Goal: Transaction & Acquisition: Purchase product/service

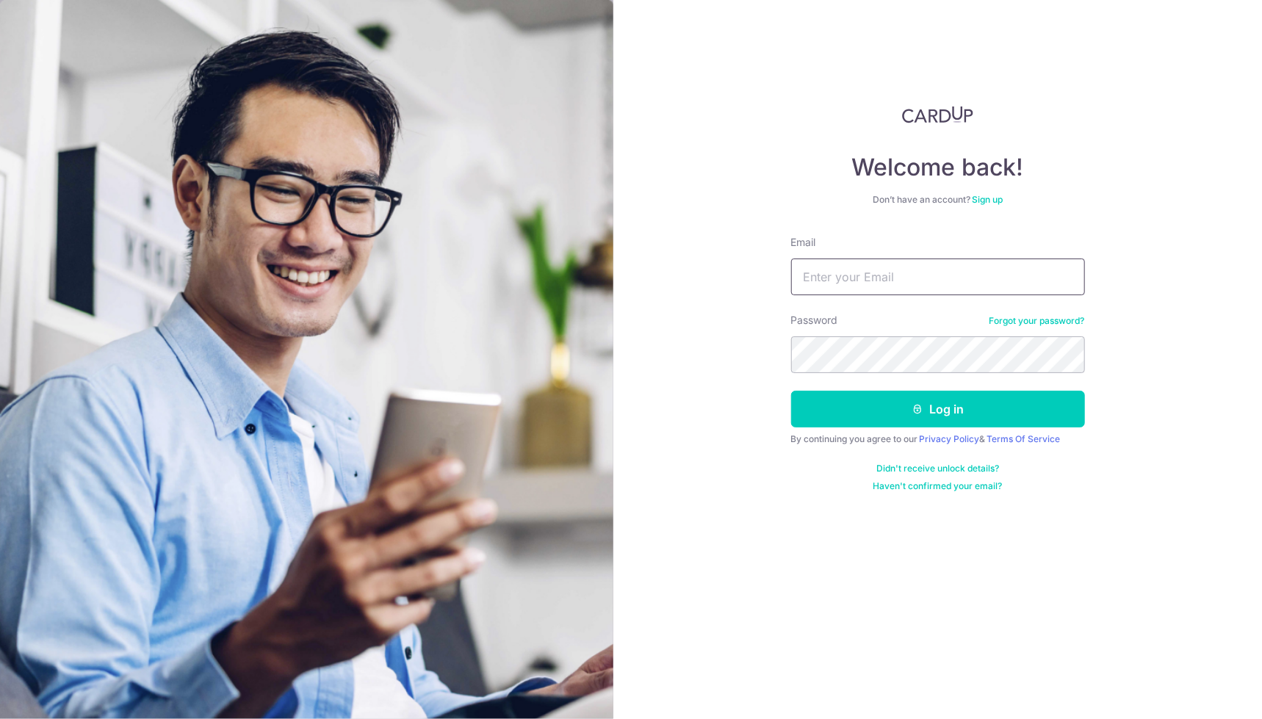
click at [896, 264] on input "Email" at bounding box center [938, 277] width 294 height 37
type input "[EMAIL_ADDRESS][DOMAIN_NAME]"
drag, startPoint x: 953, startPoint y: 264, endPoint x: 966, endPoint y: 272, distance: 15.5
click at [964, 271] on input "[EMAIL_ADDRESS][DOMAIN_NAME]" at bounding box center [938, 277] width 294 height 37
click at [966, 272] on input "[EMAIL_ADDRESS][DOMAIN_NAME]" at bounding box center [938, 277] width 294 height 37
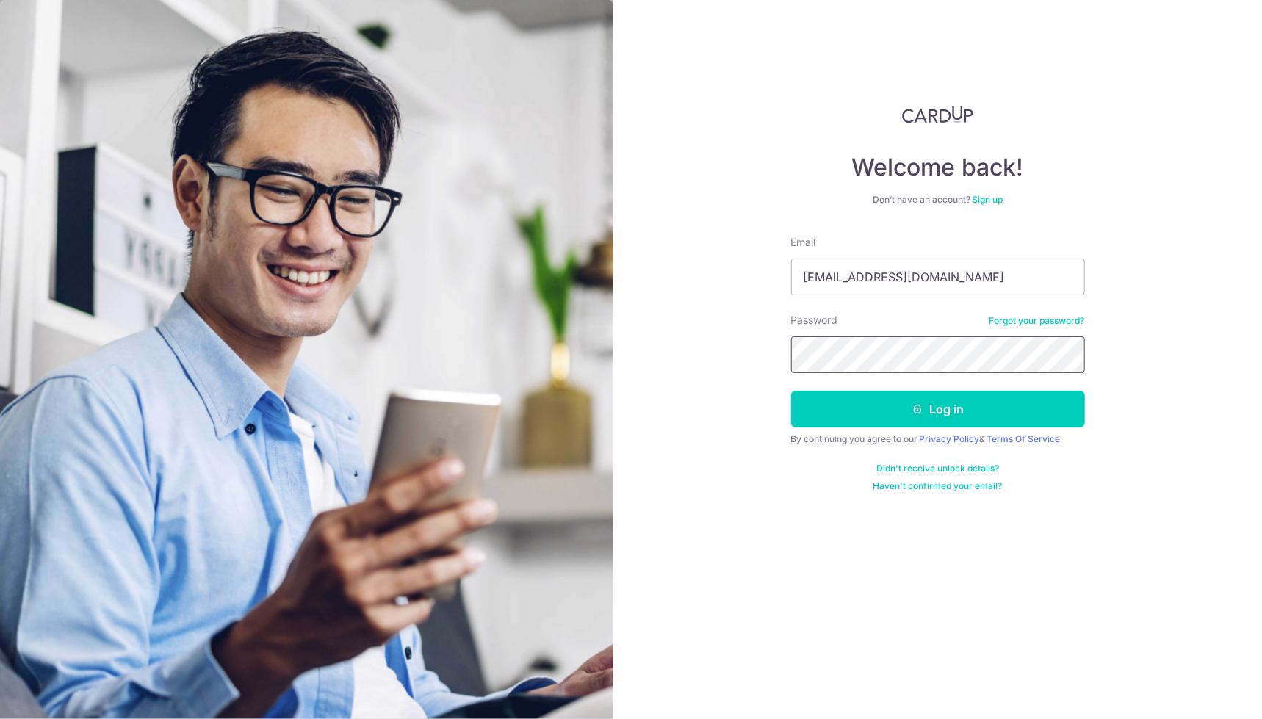
click at [791, 391] on button "Log in" at bounding box center [938, 409] width 294 height 37
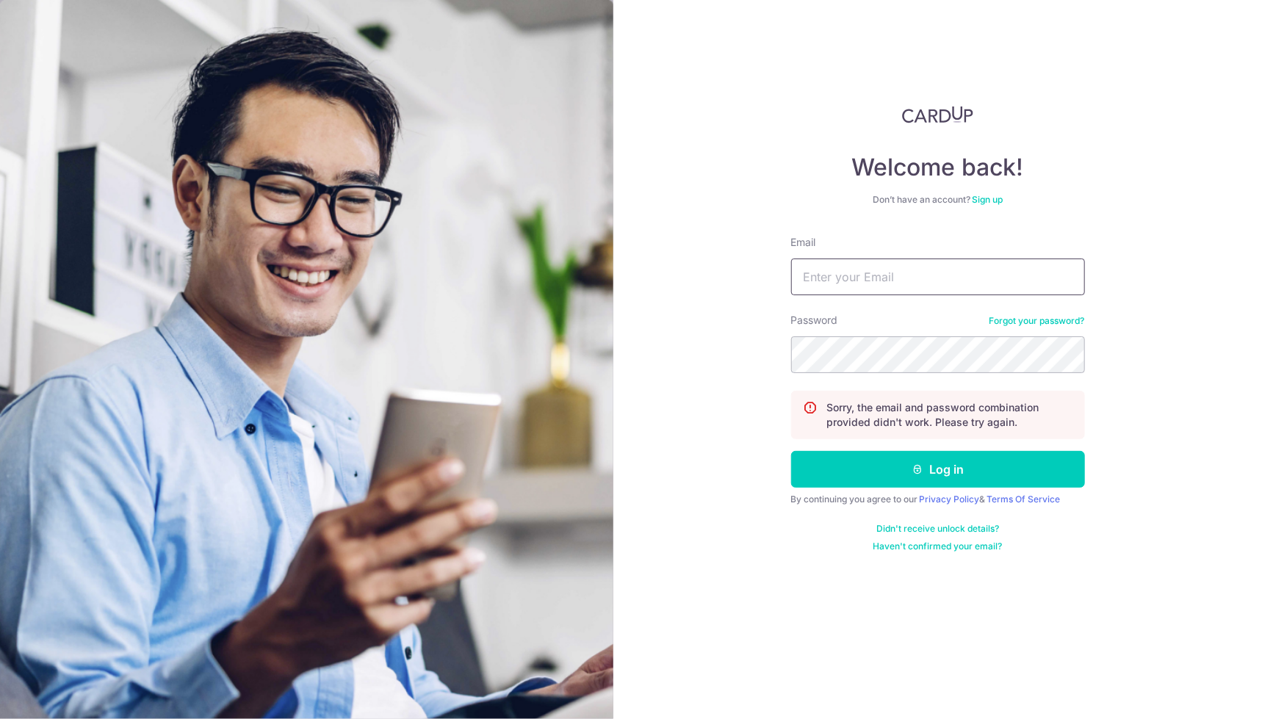
click at [884, 280] on input "Email" at bounding box center [938, 277] width 294 height 37
type input "[EMAIL_ADDRESS][DOMAIN_NAME]"
click at [791, 451] on button "Log in" at bounding box center [938, 469] width 294 height 37
drag, startPoint x: 0, startPoint y: 0, endPoint x: 884, endPoint y: 280, distance: 927.3
click at [884, 280] on input "Email" at bounding box center [938, 277] width 294 height 37
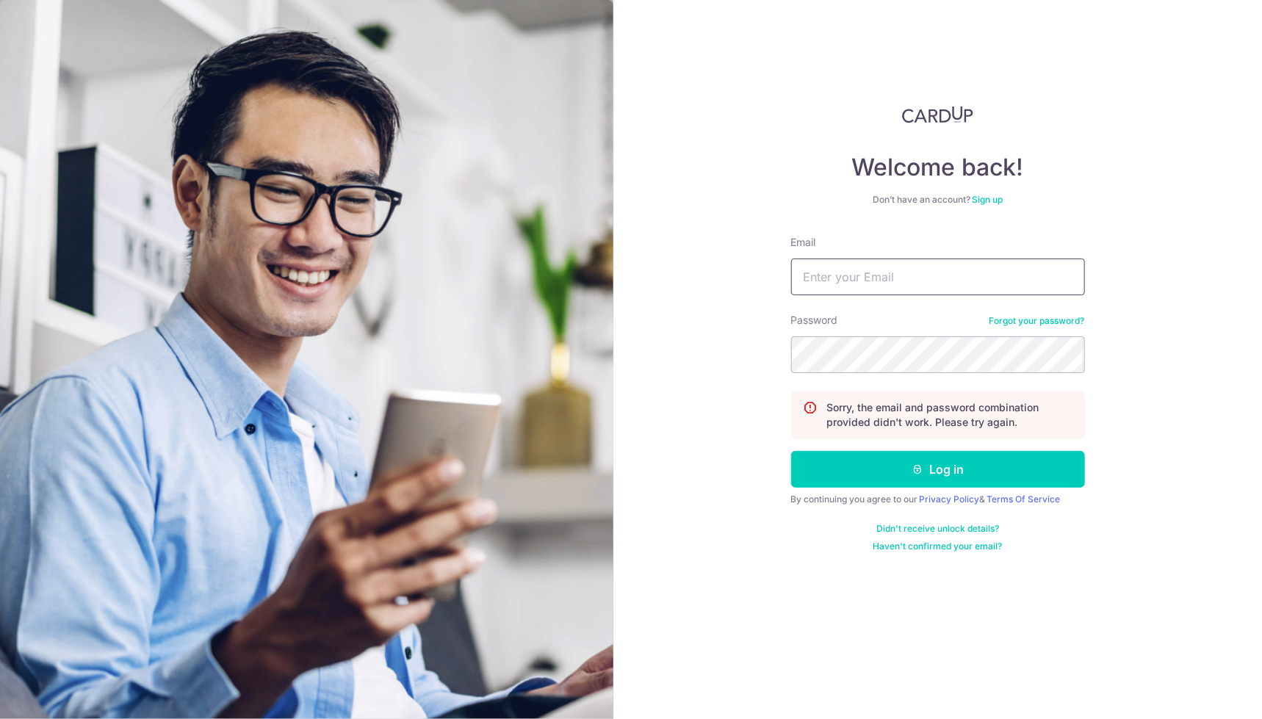
type input "[EMAIL_ADDRESS][DOMAIN_NAME]"
click at [791, 451] on button "Log in" at bounding box center [938, 469] width 294 height 37
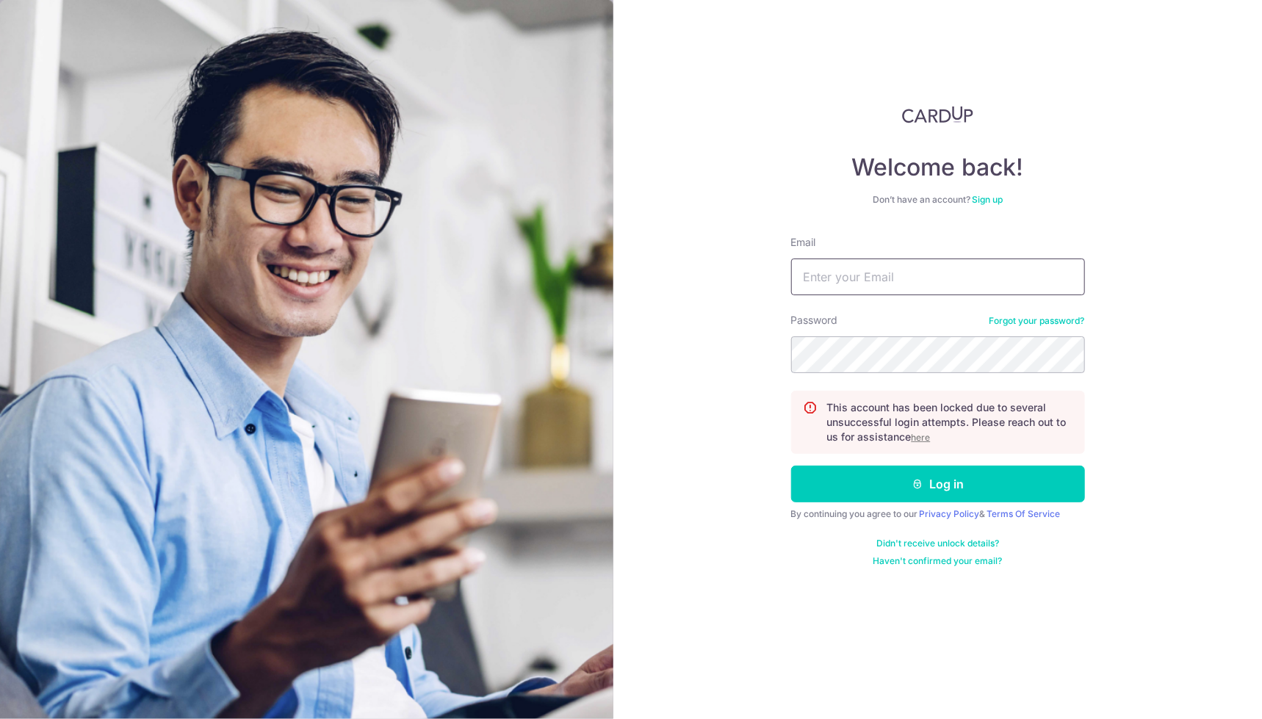
click at [871, 276] on input "Email" at bounding box center [938, 277] width 294 height 37
type input "[EMAIL_ADDRESS][DOMAIN_NAME]"
click at [791, 466] on button "Log in" at bounding box center [938, 484] width 294 height 37
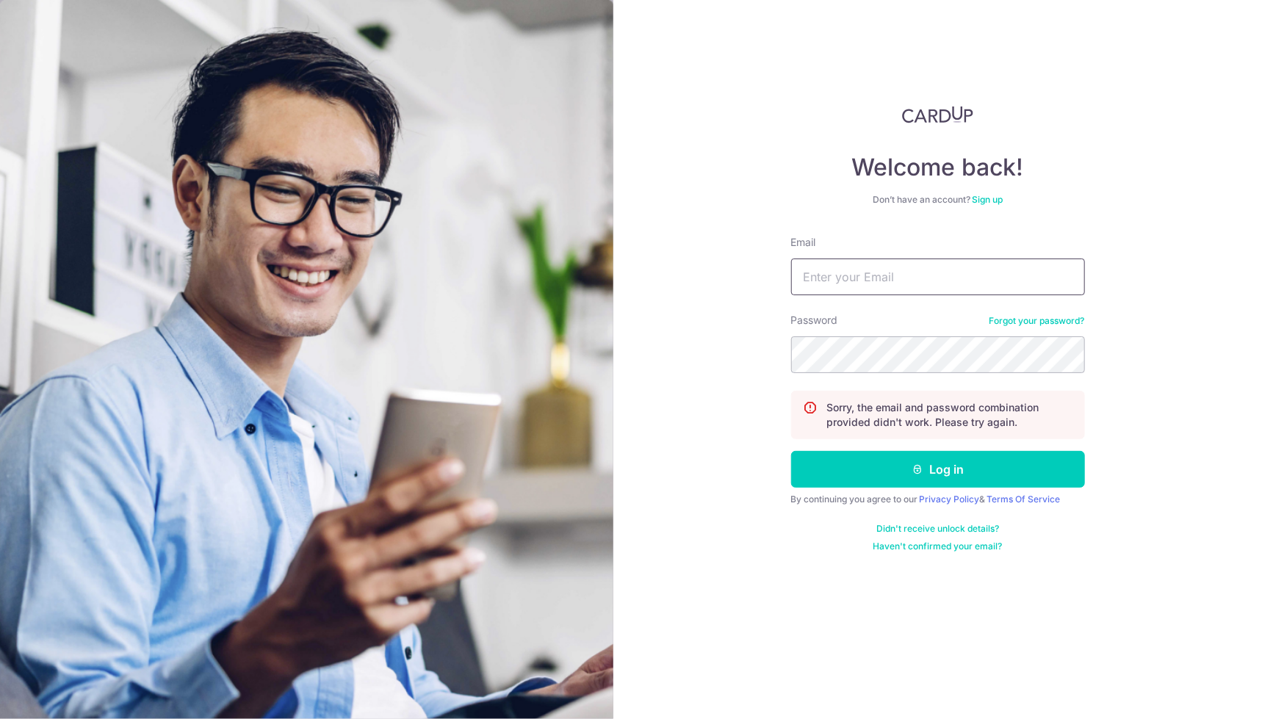
click at [928, 270] on input "Email" at bounding box center [938, 277] width 294 height 37
type input "[EMAIL_ADDRESS][DOMAIN_NAME]"
click at [791, 451] on button "Log in" at bounding box center [938, 469] width 294 height 37
click at [880, 279] on input "Email" at bounding box center [938, 277] width 294 height 37
type input "Jackston1"
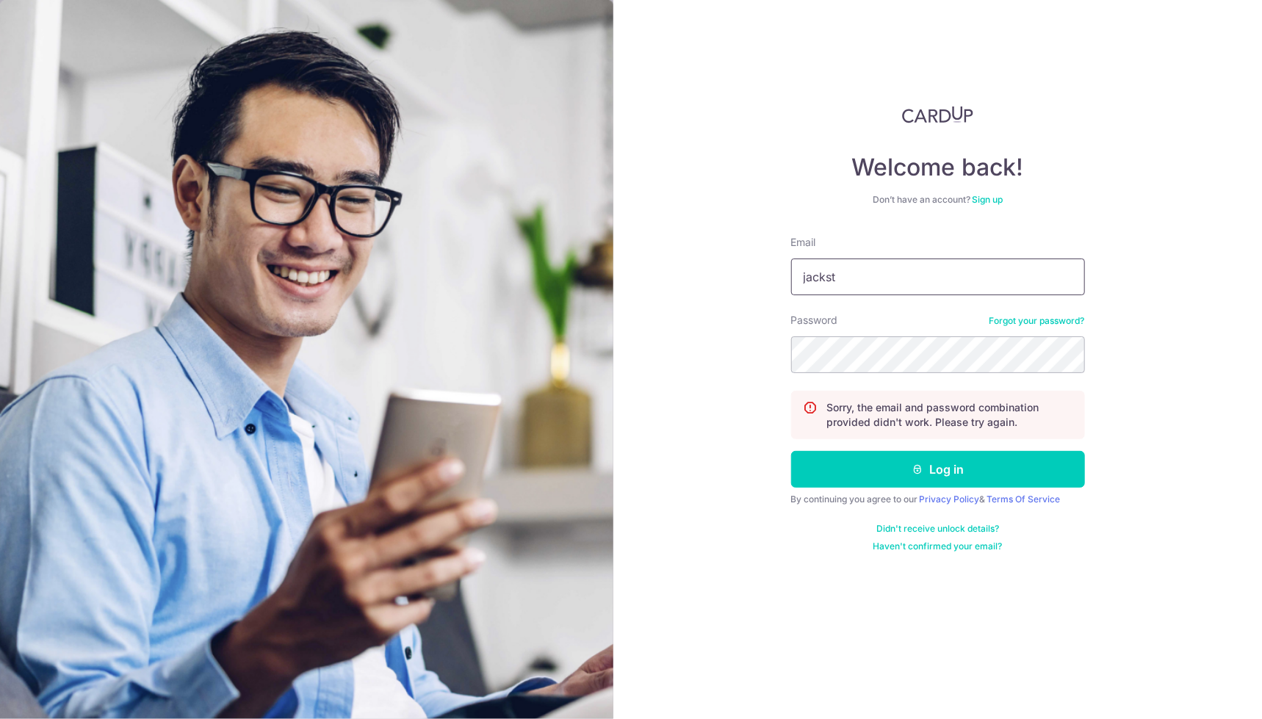
type input "[EMAIL_ADDRESS][DOMAIN_NAME]"
click at [791, 451] on button "Log in" at bounding box center [938, 469] width 294 height 37
click at [1024, 317] on link "Forgot your password?" at bounding box center [1038, 321] width 96 height 12
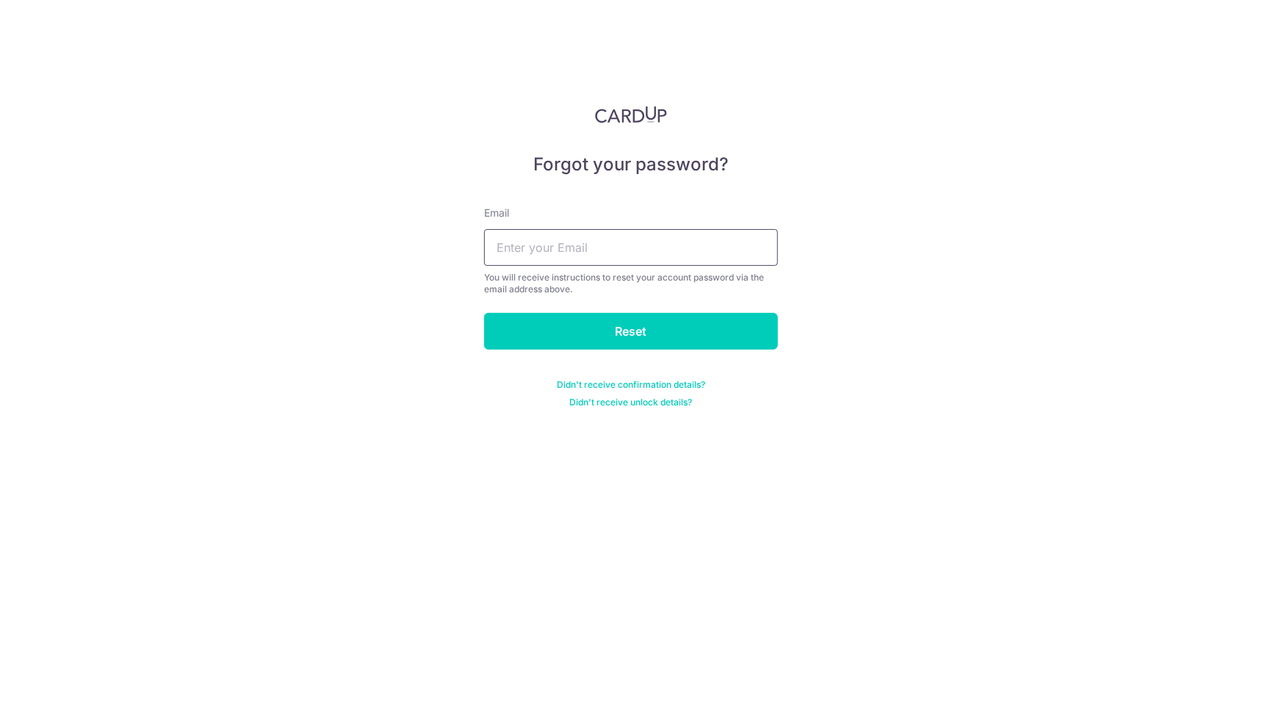
click at [597, 242] on input "text" at bounding box center [631, 247] width 294 height 37
type input "[EMAIL_ADDRESS][DOMAIN_NAME]"
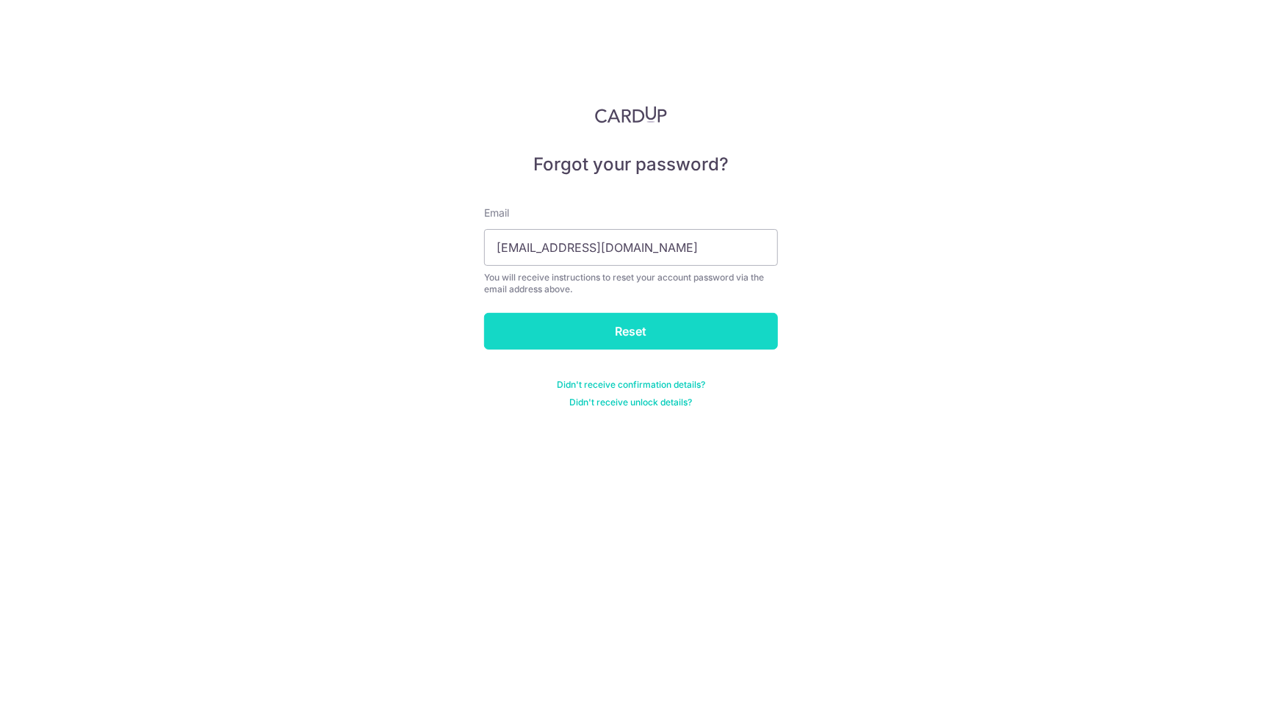
click at [607, 328] on input "Reset" at bounding box center [631, 331] width 294 height 37
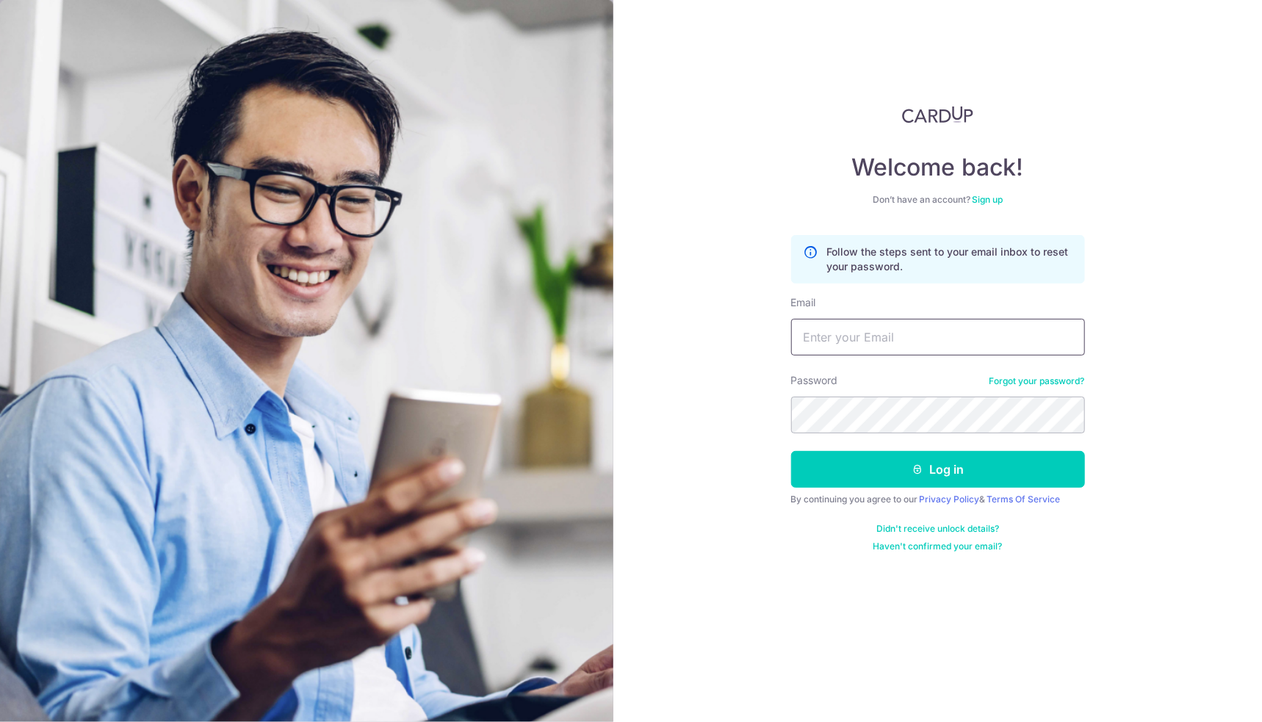
click at [933, 344] on input "Email" at bounding box center [938, 337] width 294 height 37
type input "jackston_chua@hotmail.com"
click at [791, 451] on button "Log in" at bounding box center [938, 469] width 294 height 37
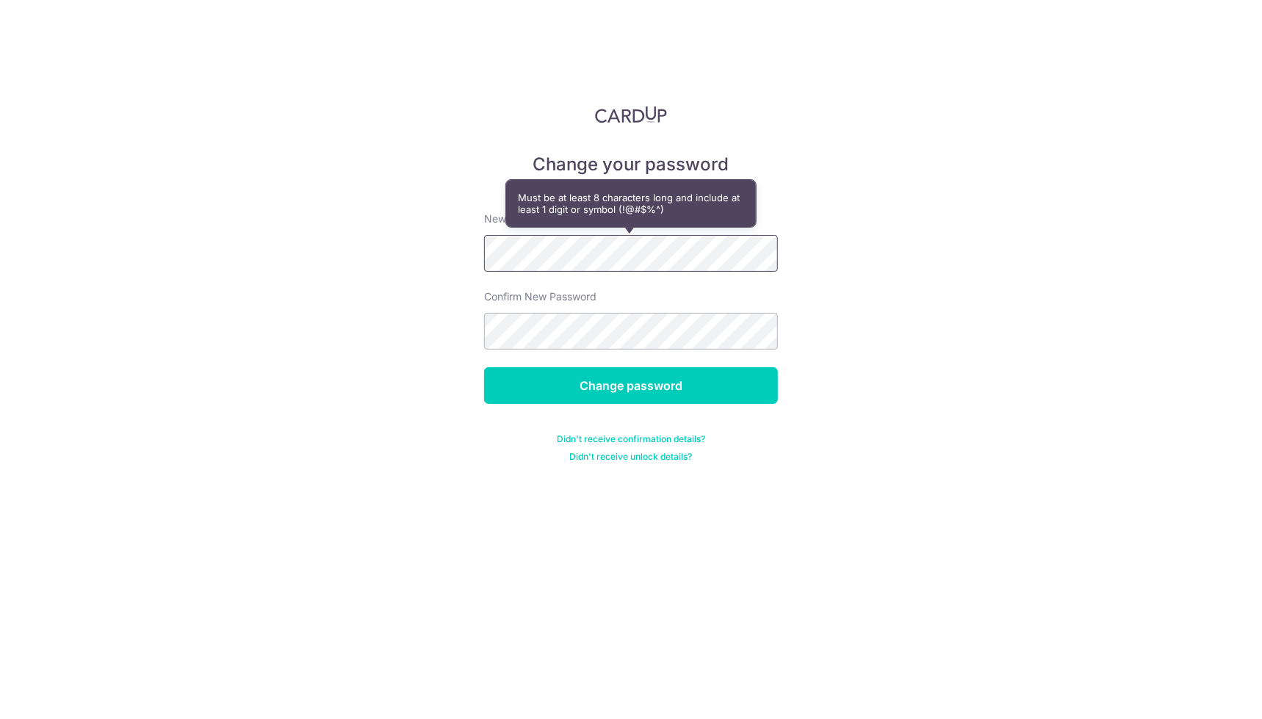
click at [375, 252] on div "Change your password New password Confirm New Password Change password Didn't r…" at bounding box center [631, 359] width 1262 height 719
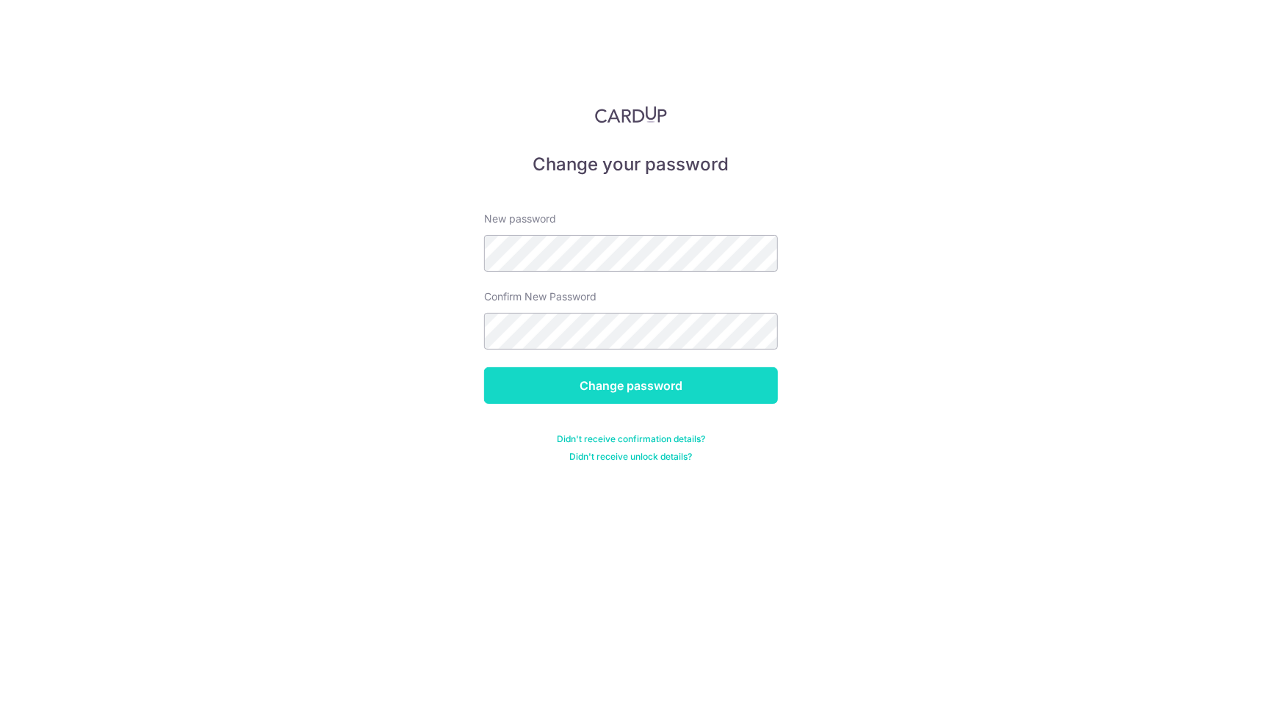
click at [662, 381] on input "Change password" at bounding box center [631, 385] width 294 height 37
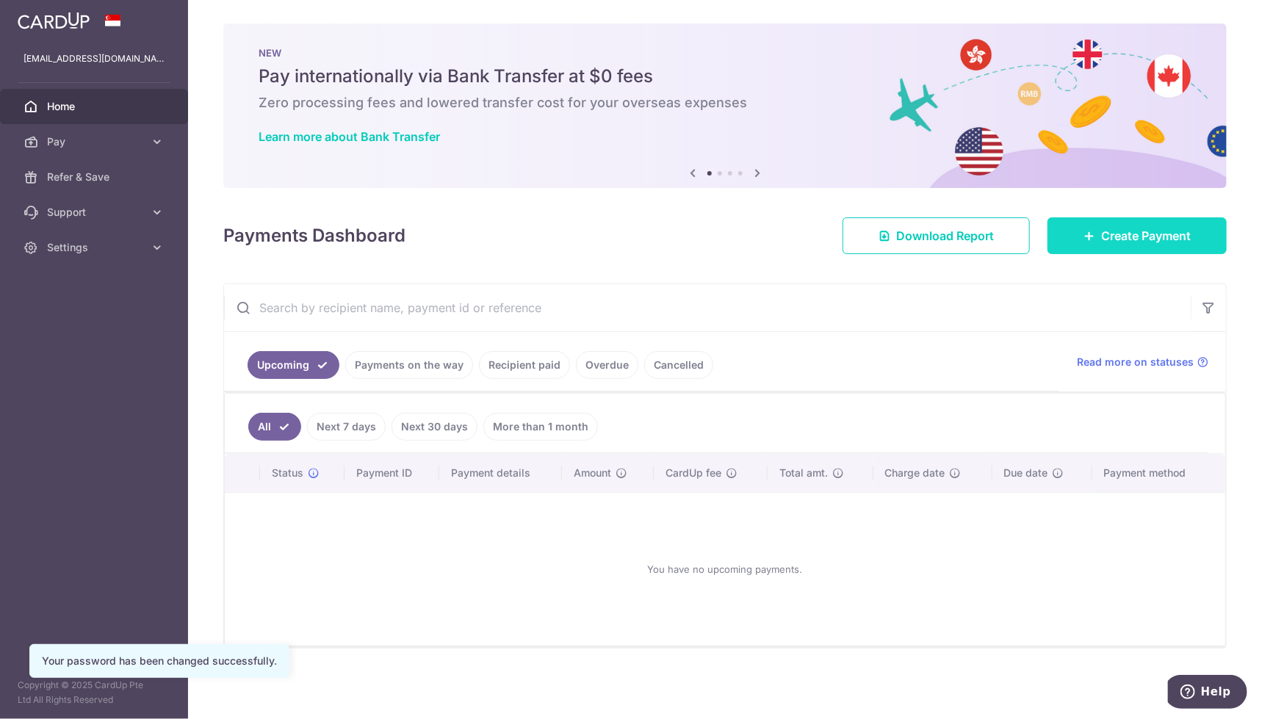
click at [1125, 234] on span "Create Payment" at bounding box center [1146, 236] width 90 height 18
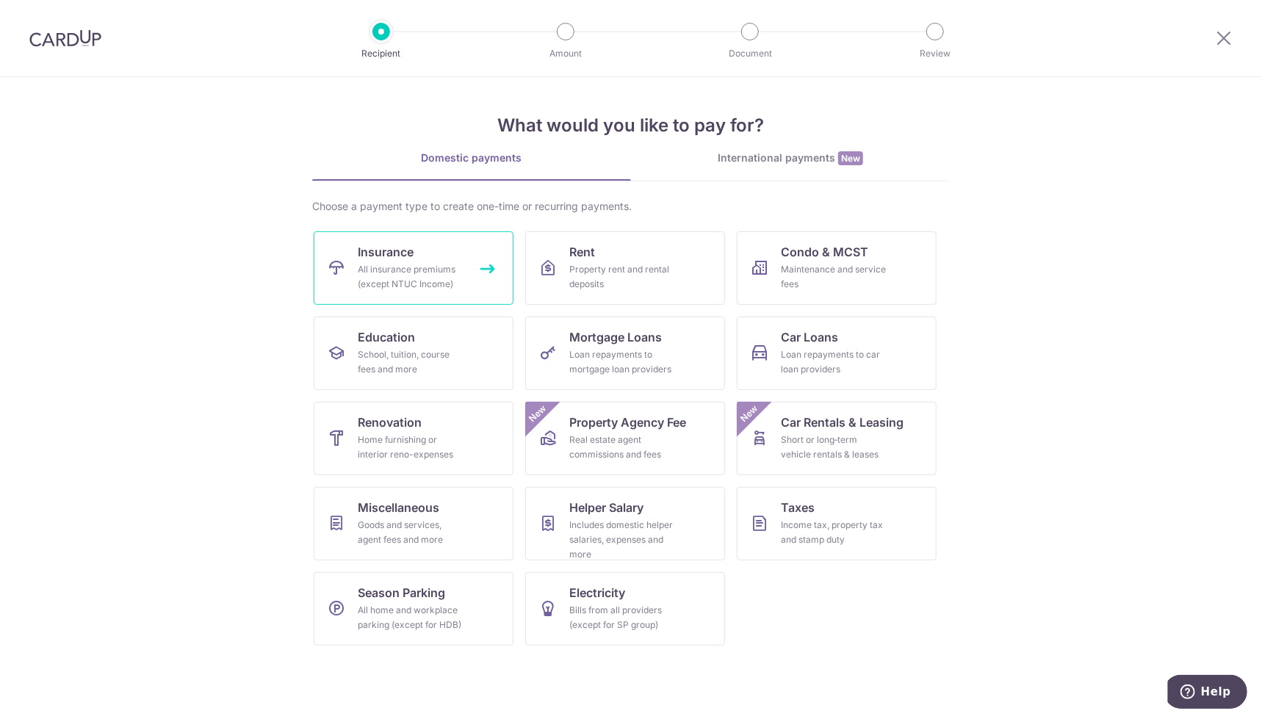
click at [510, 278] on link "Insurance All insurance premiums (except NTUC Income)" at bounding box center [414, 267] width 200 height 73
click at [632, 270] on div "Property rent and rental deposits" at bounding box center [622, 276] width 106 height 29
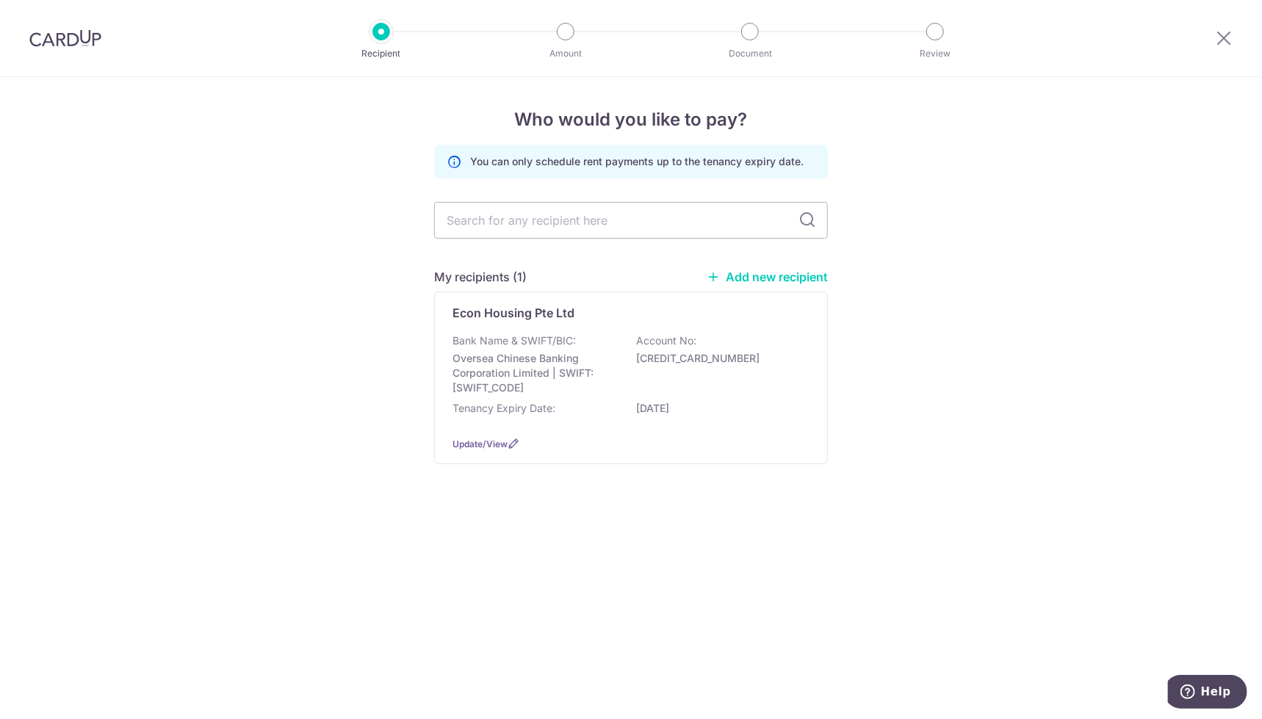
click at [769, 276] on link "Add new recipient" at bounding box center [767, 277] width 121 height 15
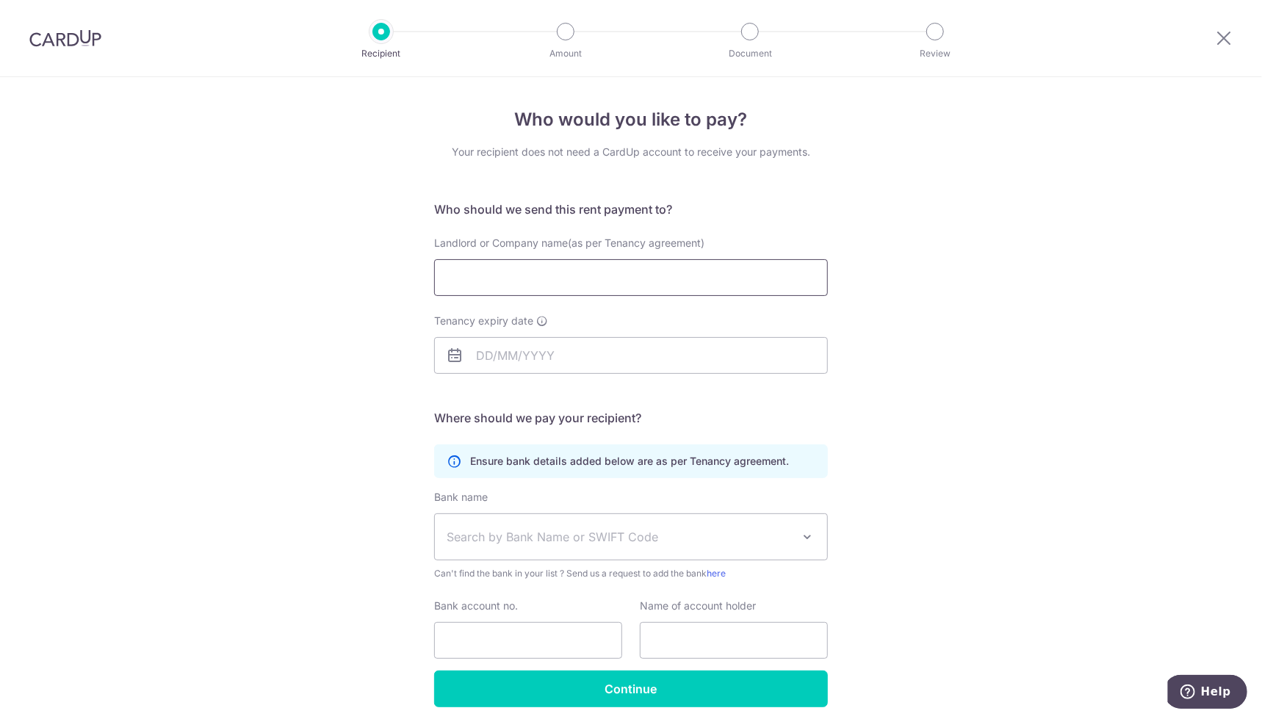
click at [653, 272] on input "Landlord or Company name(as per Tenancy agreement)" at bounding box center [631, 277] width 394 height 37
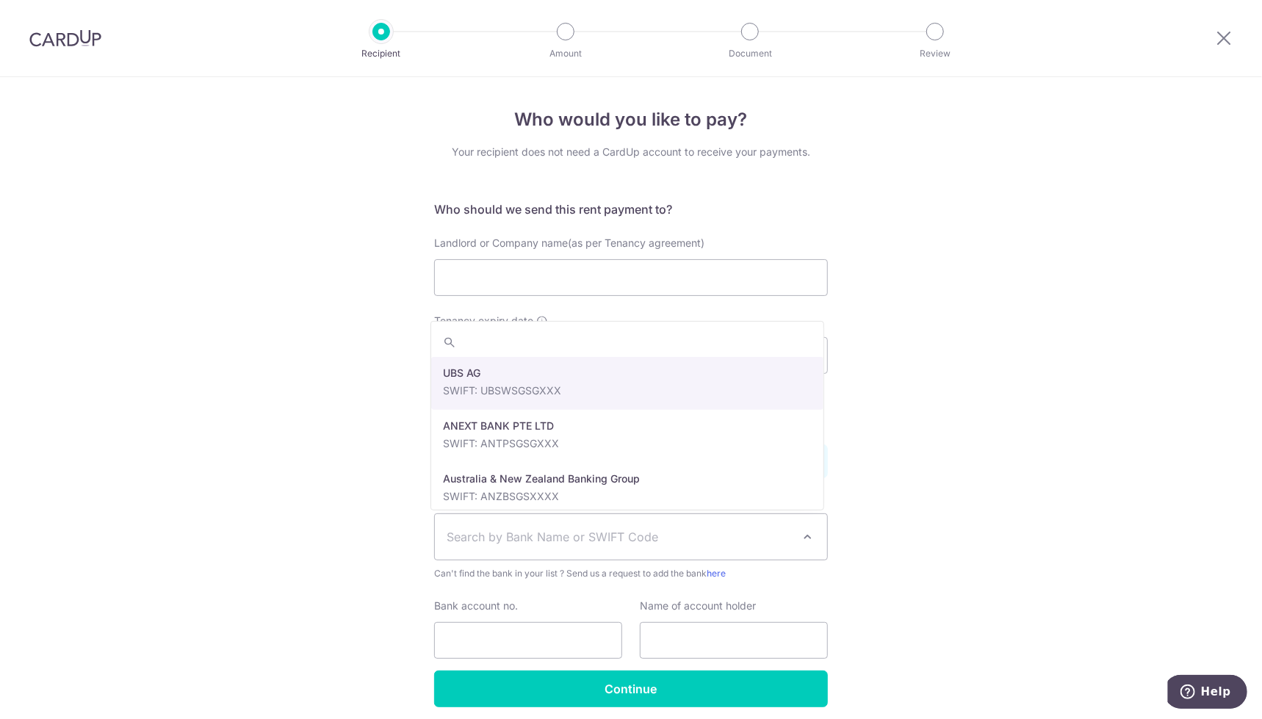
click at [617, 536] on span "Search by Bank Name or SWIFT Code" at bounding box center [619, 537] width 345 height 18
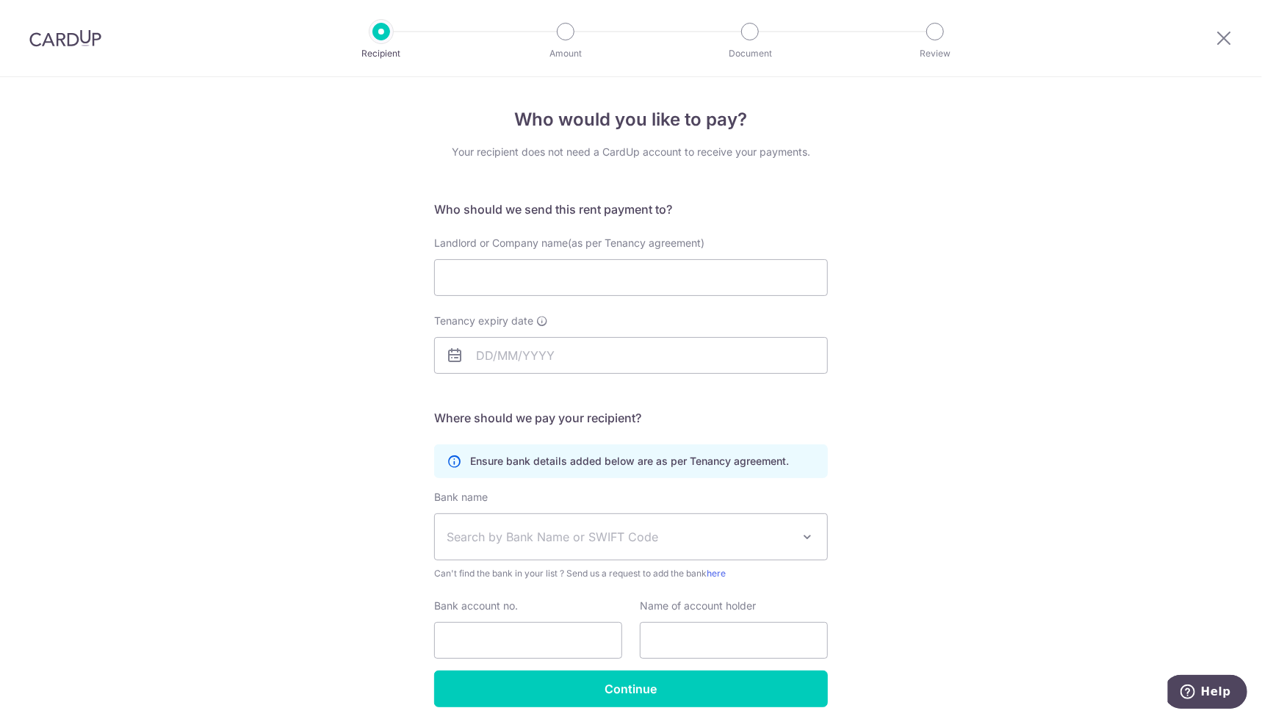
click at [269, 390] on div "Who would you like to pay? Your recipient does not need a CardUp account to rec…" at bounding box center [631, 427] width 1262 height 700
click at [508, 281] on input "Landlord or Company name(as per Tenancy agreement)" at bounding box center [631, 277] width 394 height 37
type input "[PERSON_NAME]"
click at [503, 360] on input "Tenancy expiry date" at bounding box center [631, 355] width 394 height 37
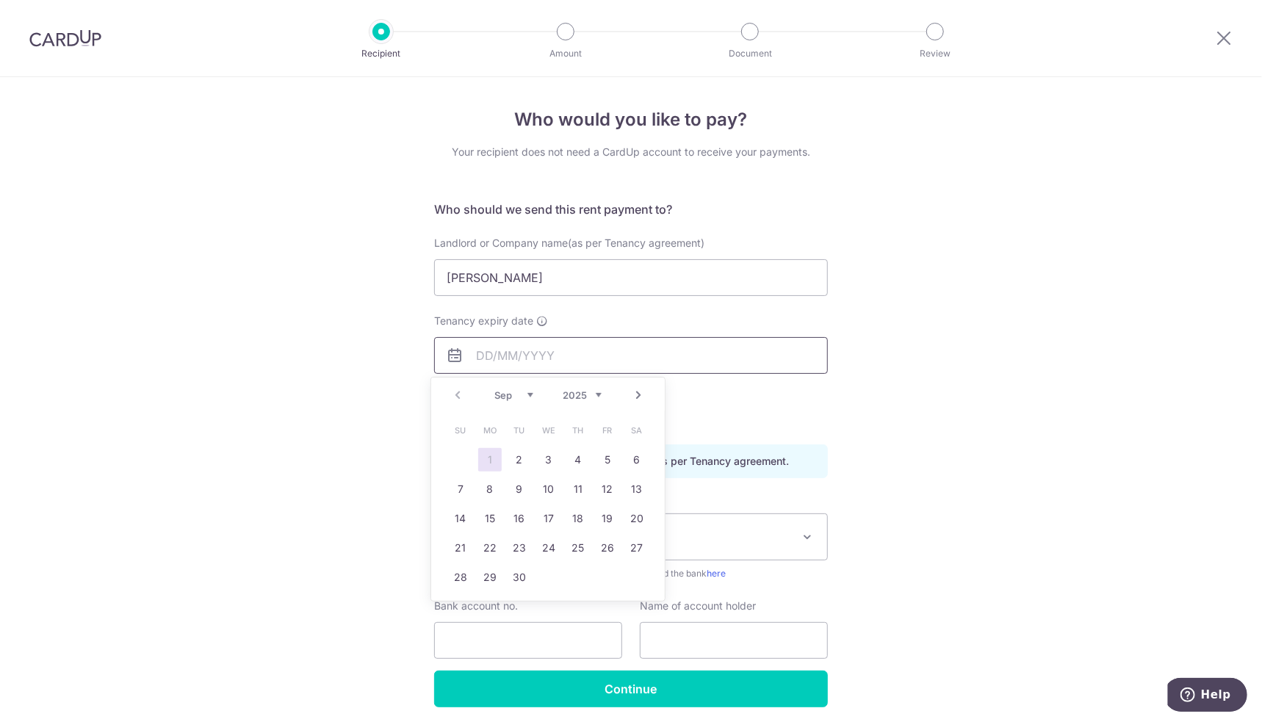
click at [594, 351] on input "Tenancy expiry date" at bounding box center [631, 355] width 394 height 37
type input "31/08/2027"
click at [517, 575] on link "31" at bounding box center [520, 578] width 24 height 24
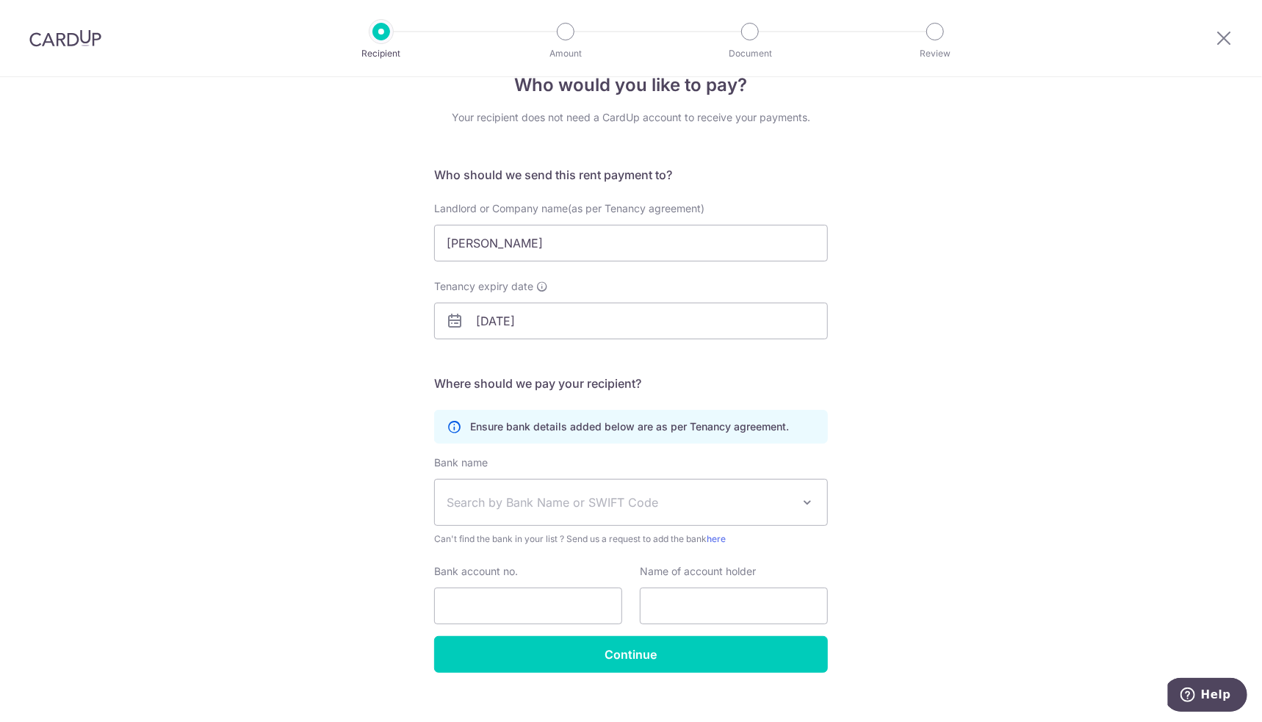
scroll to position [53, 0]
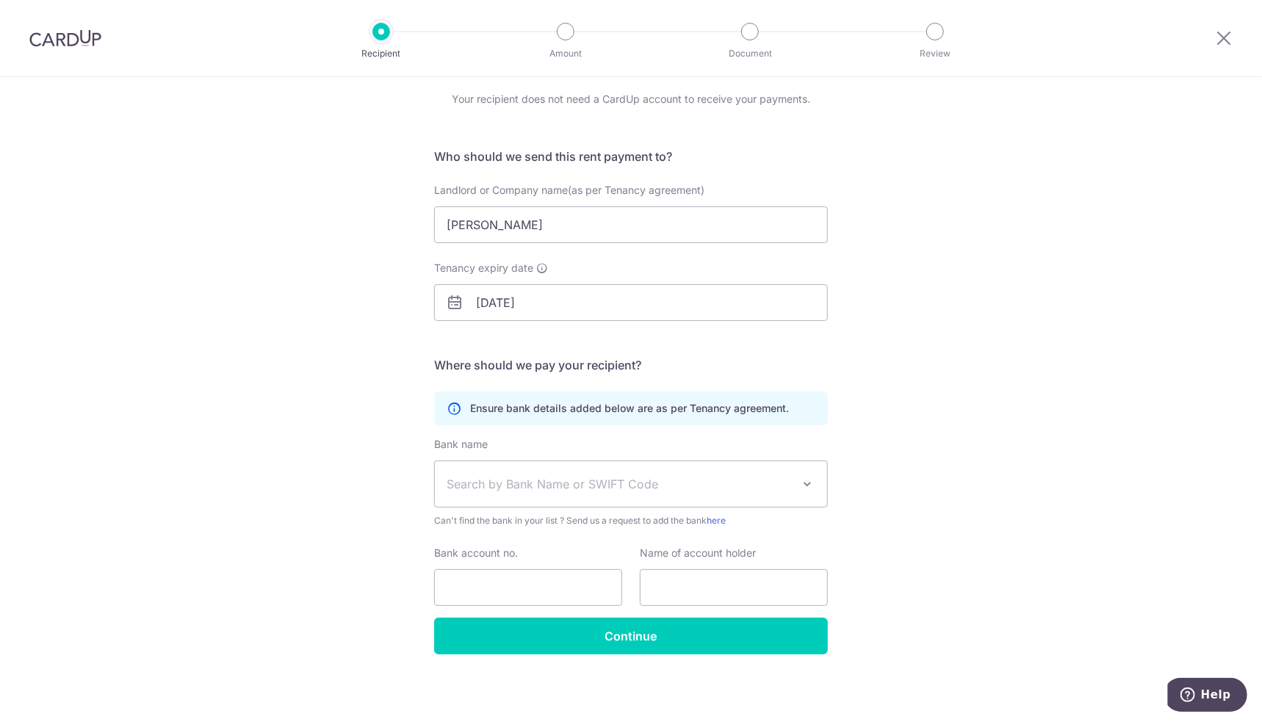
click at [602, 484] on span "Search by Bank Name or SWIFT Code" at bounding box center [619, 484] width 345 height 18
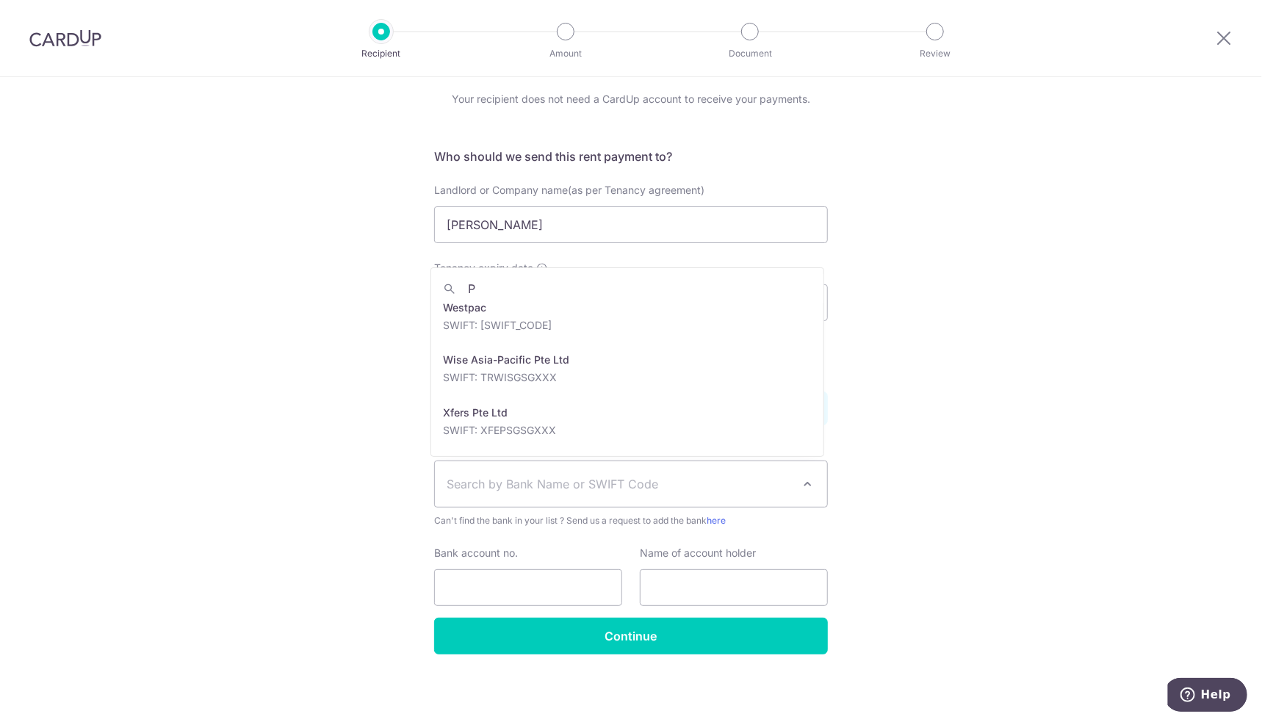
scroll to position [0, 0]
type input "PAY"
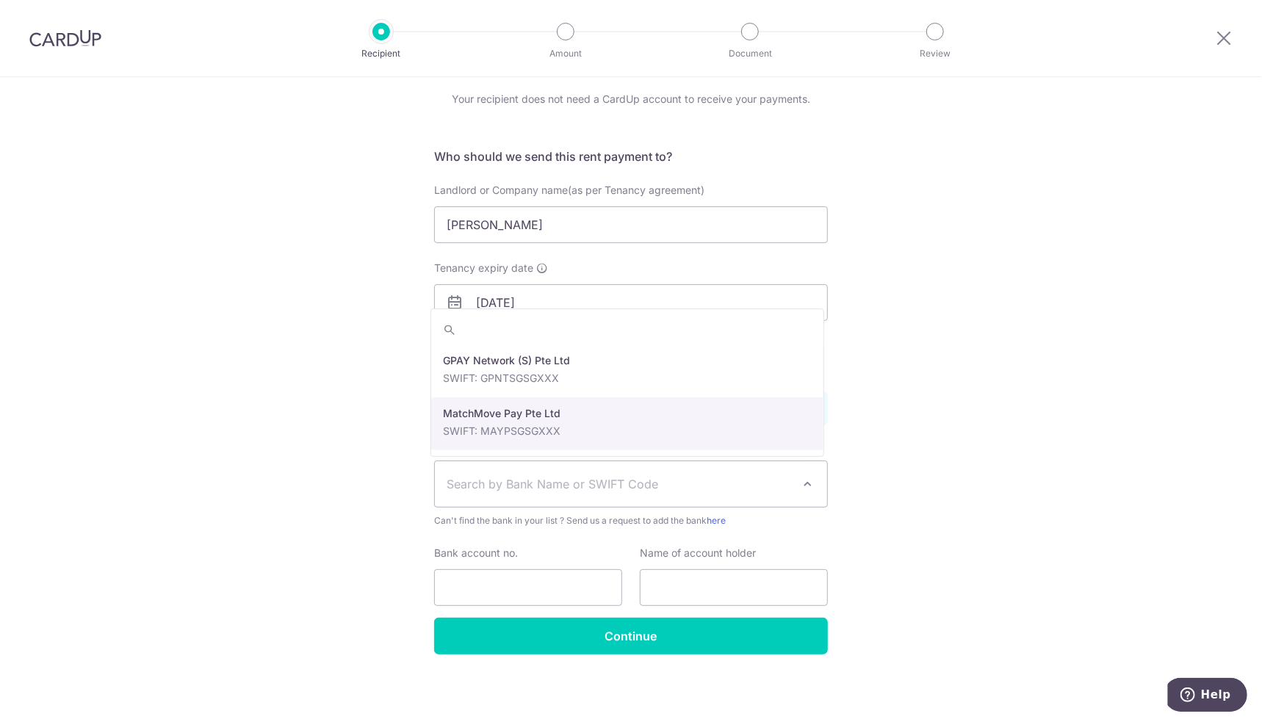
click at [997, 423] on div "Who would you like to pay? Your recipient does not need a CardUp account to rec…" at bounding box center [631, 374] width 1262 height 700
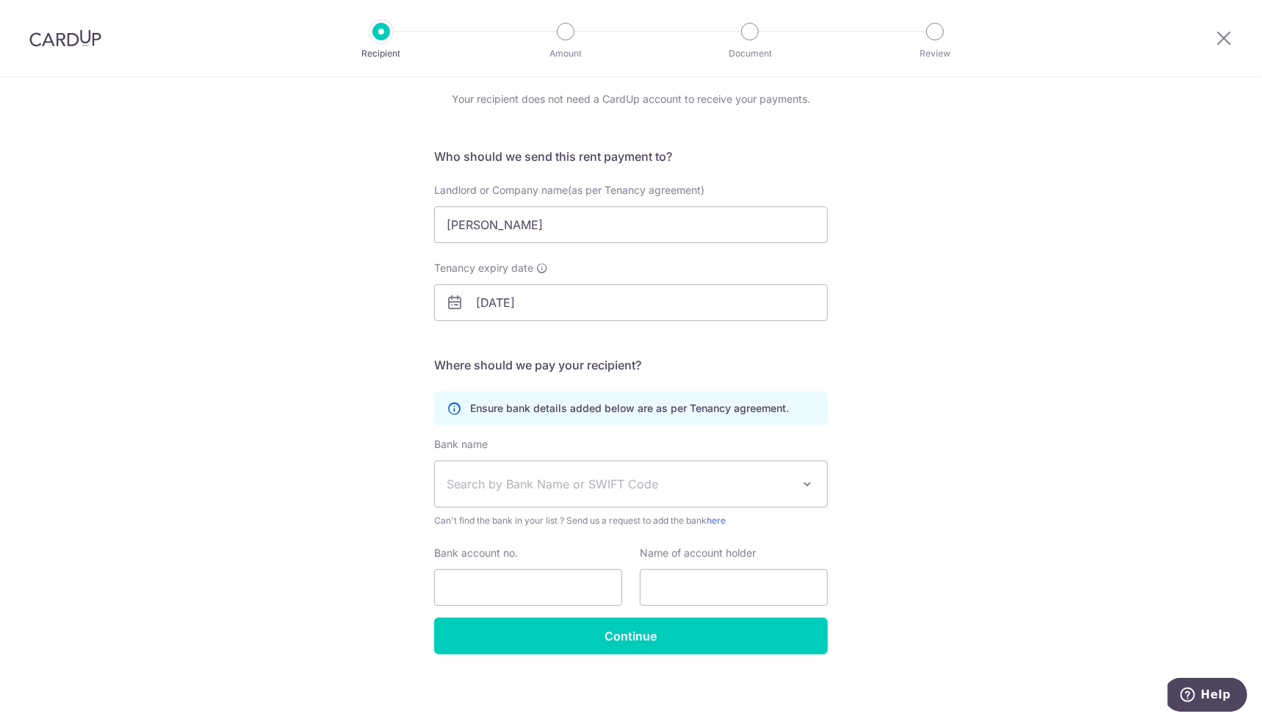
click at [686, 487] on span "Search by Bank Name or SWIFT Code" at bounding box center [619, 484] width 345 height 18
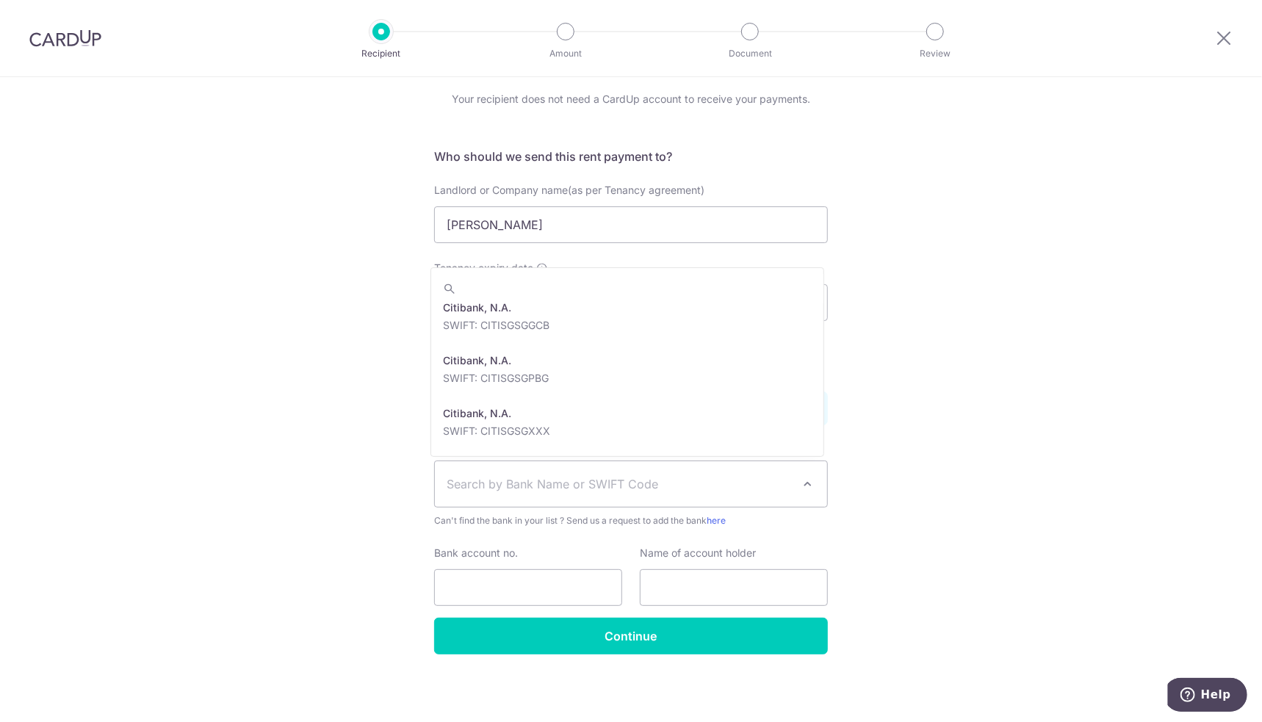
scroll to position [808, 0]
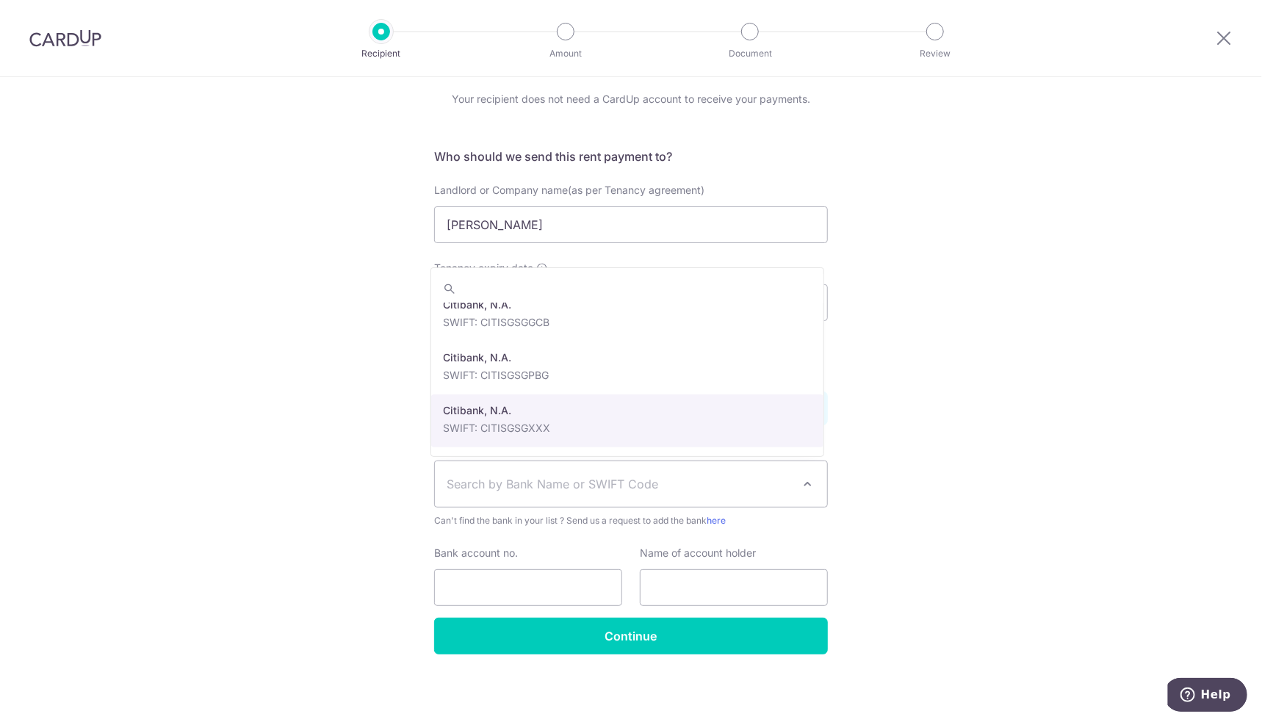
click at [350, 495] on div "Who would you like to pay? Your recipient does not need a CardUp account to rec…" at bounding box center [631, 374] width 1262 height 700
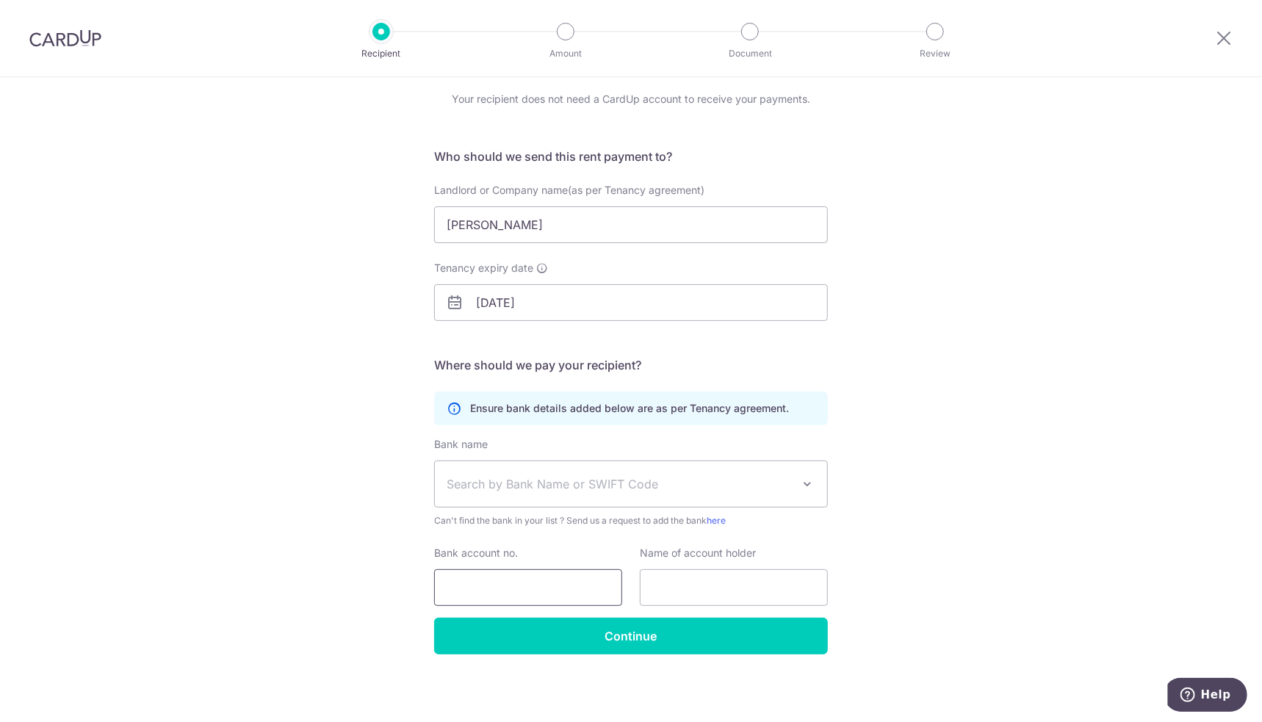
click at [484, 587] on input "Bank account no." at bounding box center [528, 587] width 188 height 37
click at [739, 576] on input "text" at bounding box center [734, 587] width 188 height 37
click at [874, 548] on div "Who would you like to pay? Your recipient does not need a CardUp account to rec…" at bounding box center [631, 374] width 1262 height 700
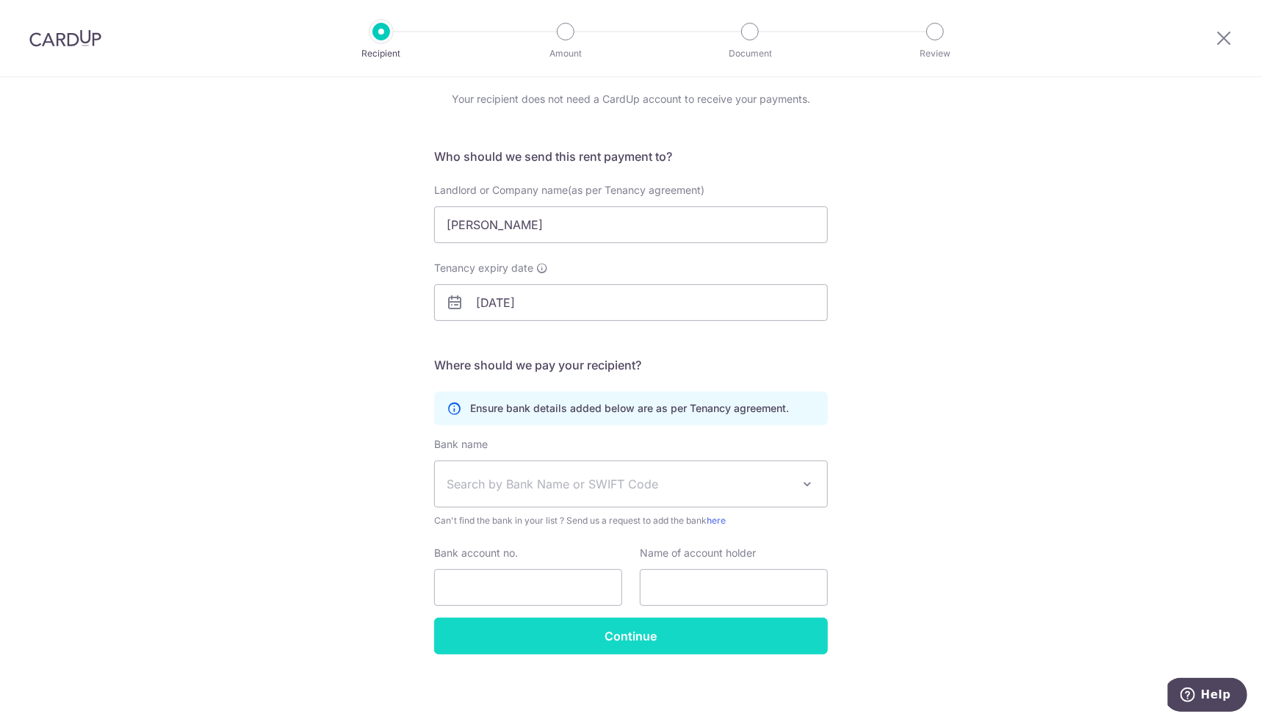
click at [678, 627] on input "Continue" at bounding box center [631, 636] width 394 height 37
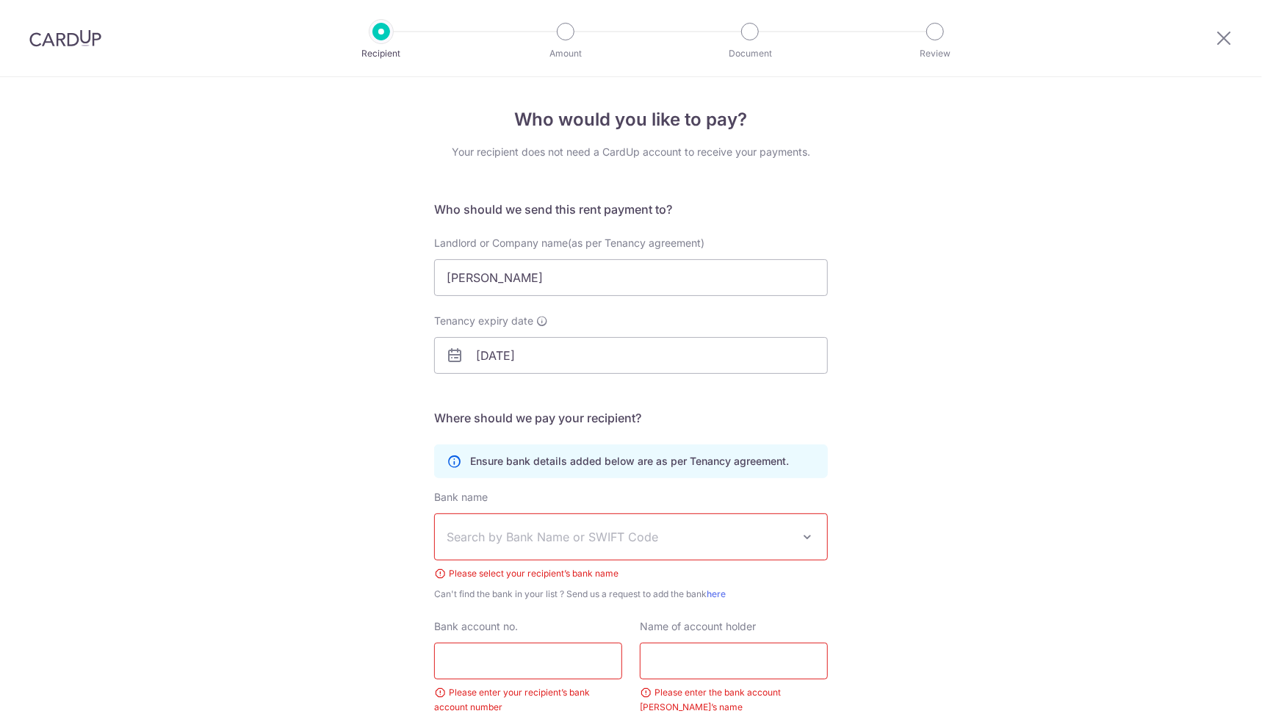
scroll to position [109, 0]
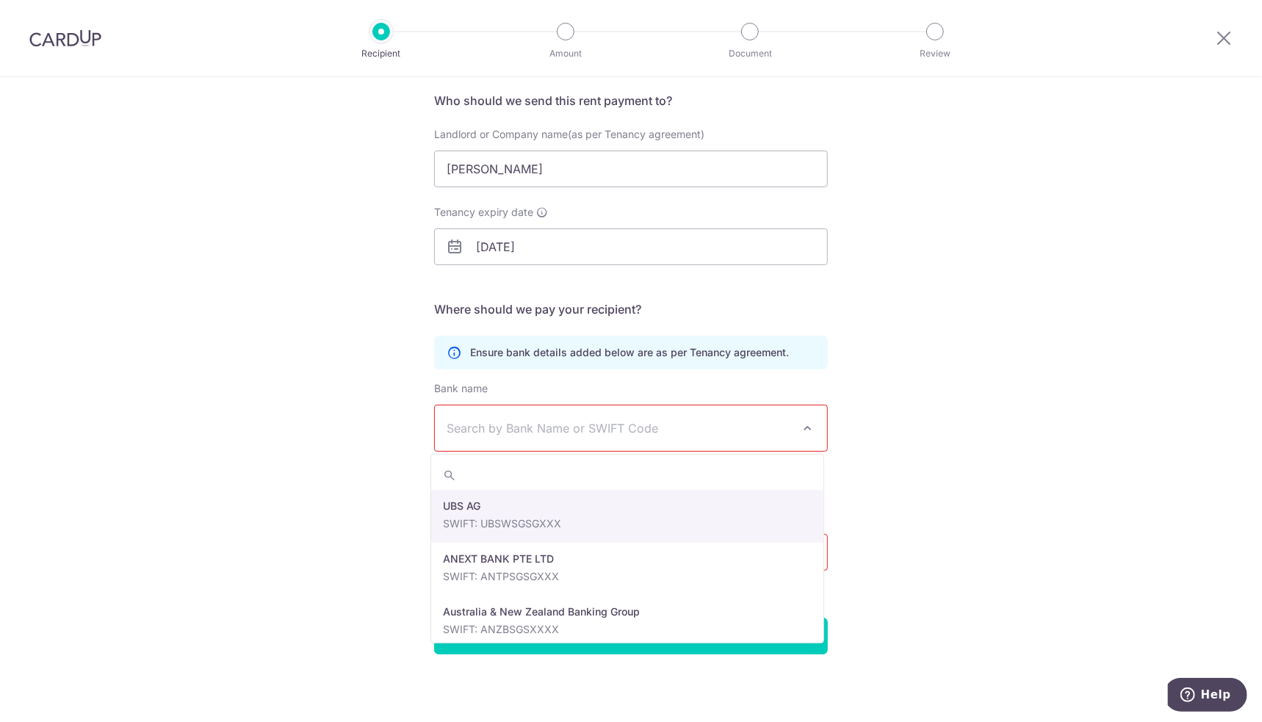
click at [738, 423] on span "Search by Bank Name or SWIFT Code" at bounding box center [619, 429] width 345 height 18
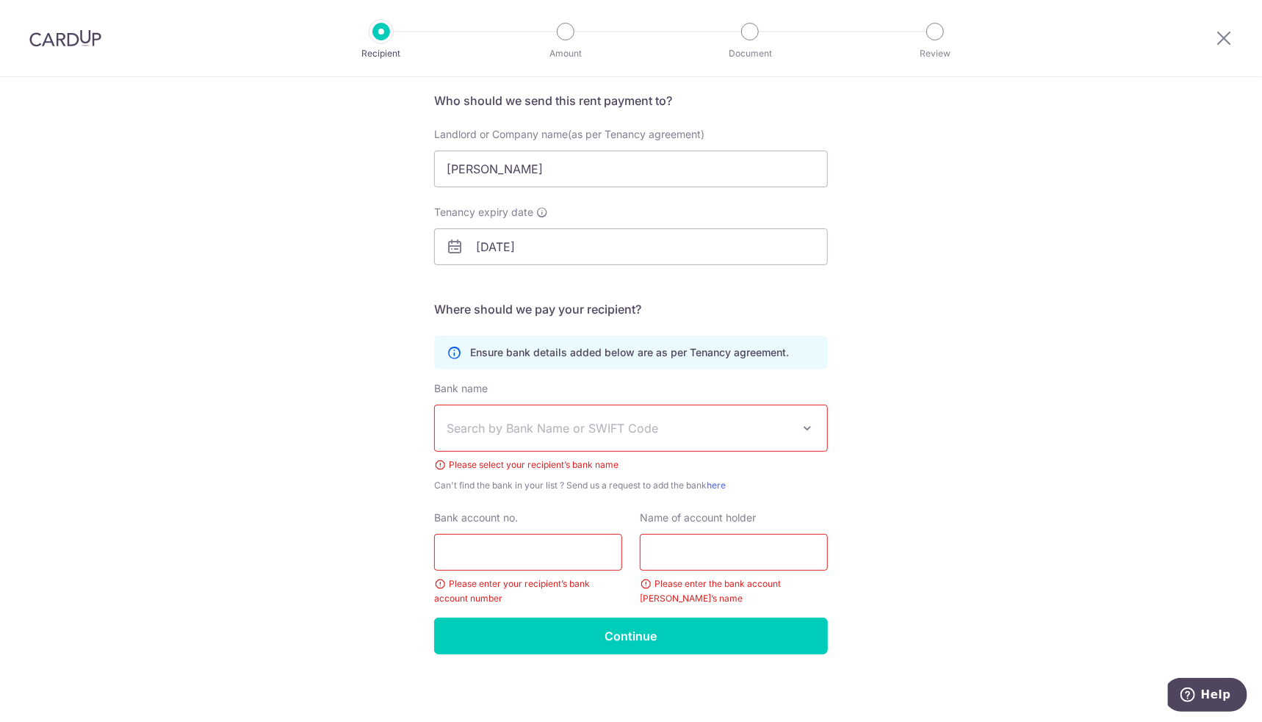
click at [895, 424] on div "Who would you like to pay? Your recipient does not need a CardUp account to rec…" at bounding box center [631, 345] width 1262 height 755
click at [643, 458] on div "Please select your recipient’s bank name" at bounding box center [631, 465] width 394 height 15
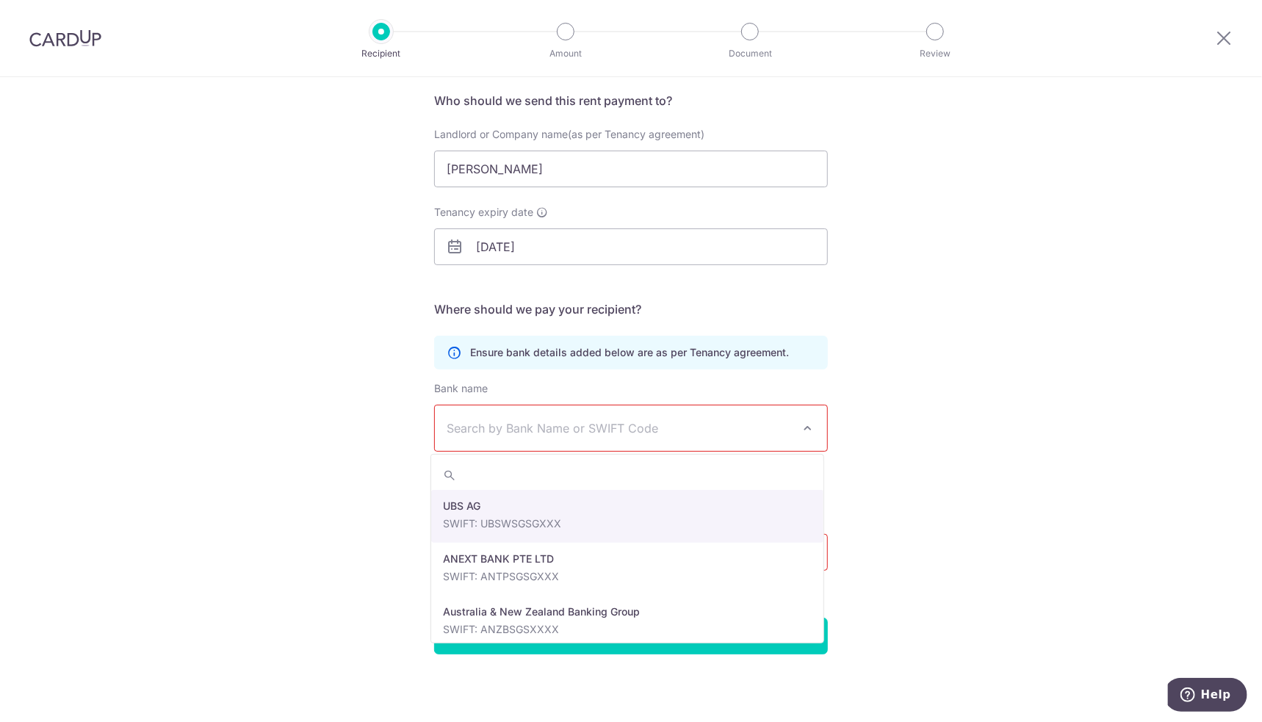
click at [641, 441] on span "Search by Bank Name or SWIFT Code" at bounding box center [631, 429] width 392 height 46
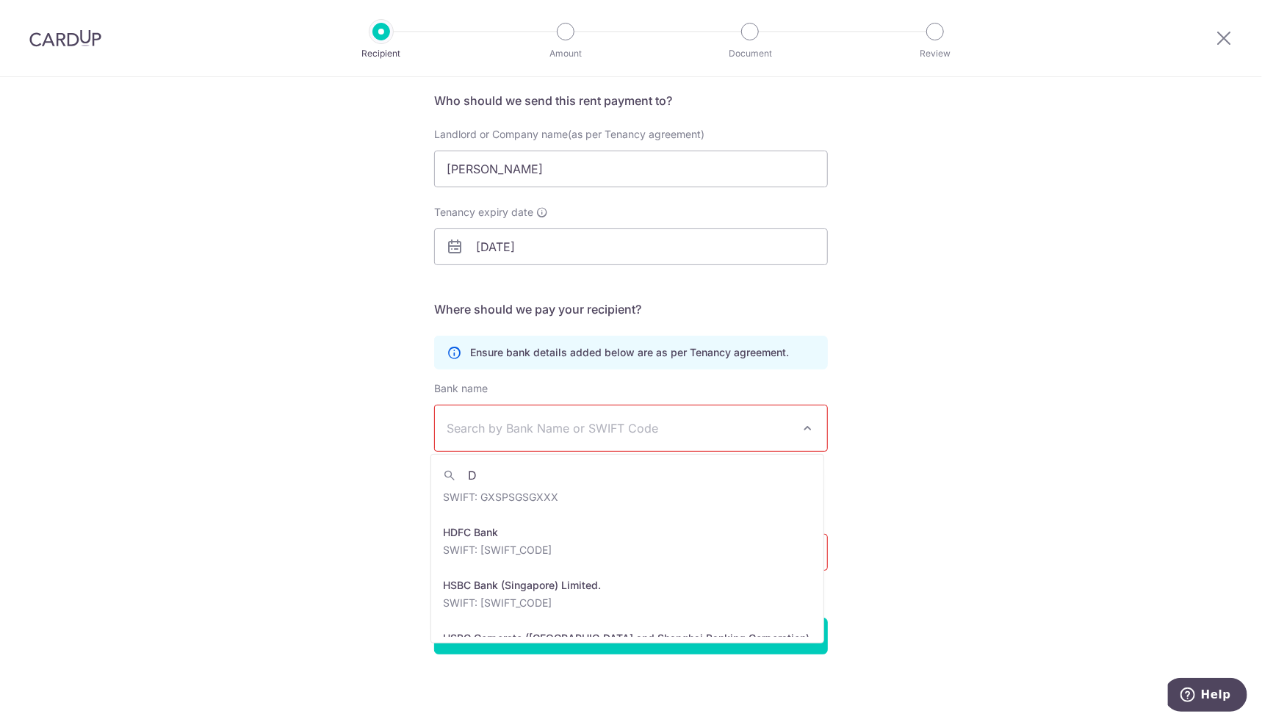
scroll to position [0, 0]
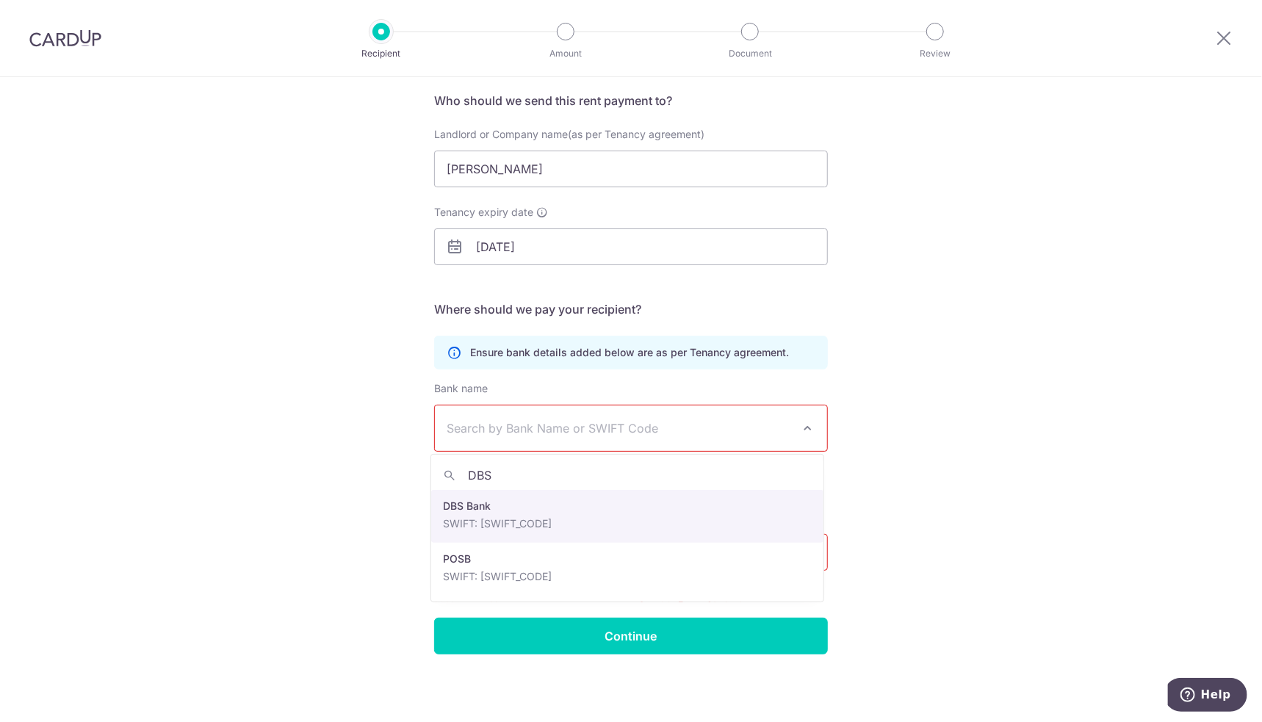
type input "DBS"
select select "6"
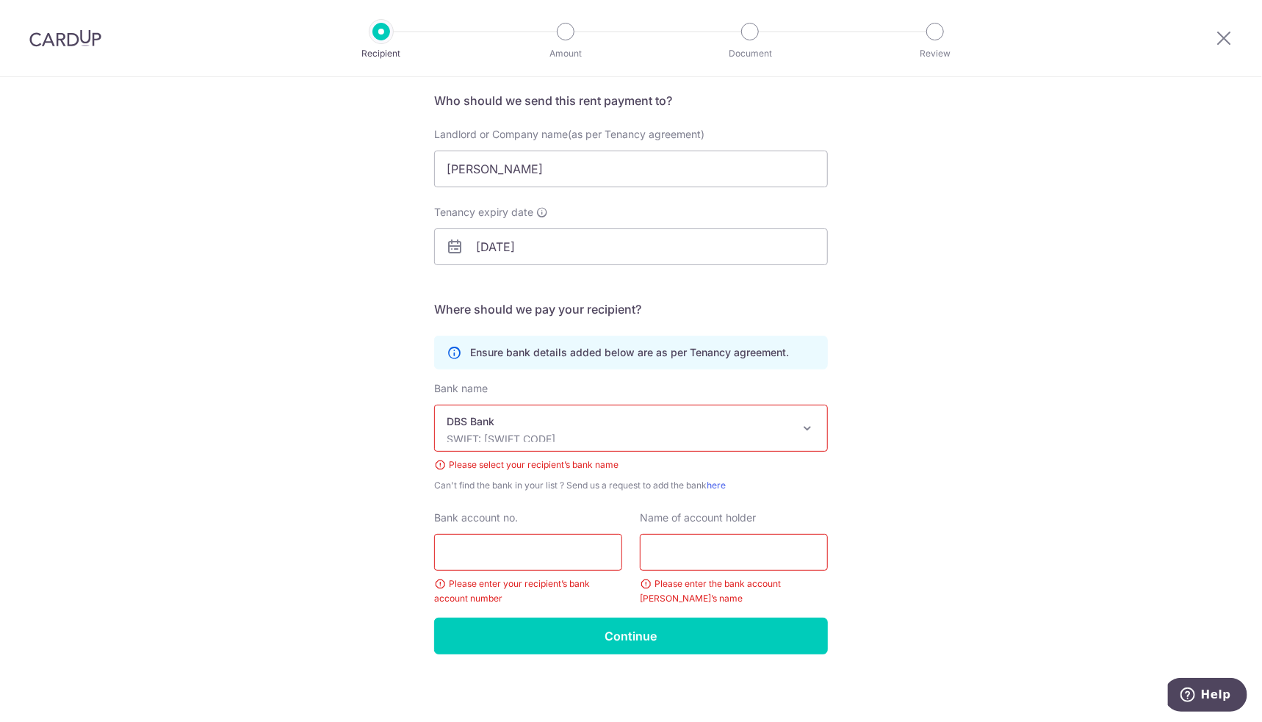
click at [585, 545] on input "Bank account no." at bounding box center [528, 552] width 188 height 37
type input "027-9039671"
click at [724, 553] on input "text" at bounding box center [734, 552] width 188 height 37
type input "Jackston Chua"
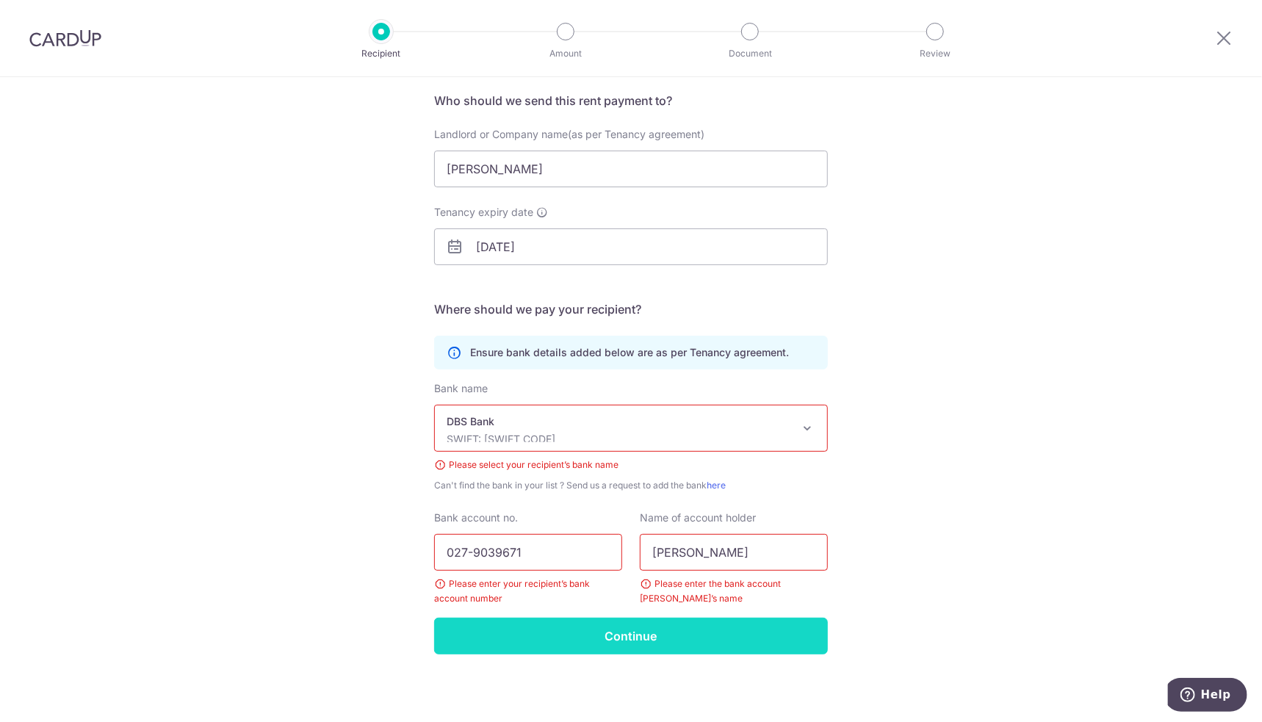
click at [669, 627] on input "Continue" at bounding box center [631, 636] width 394 height 37
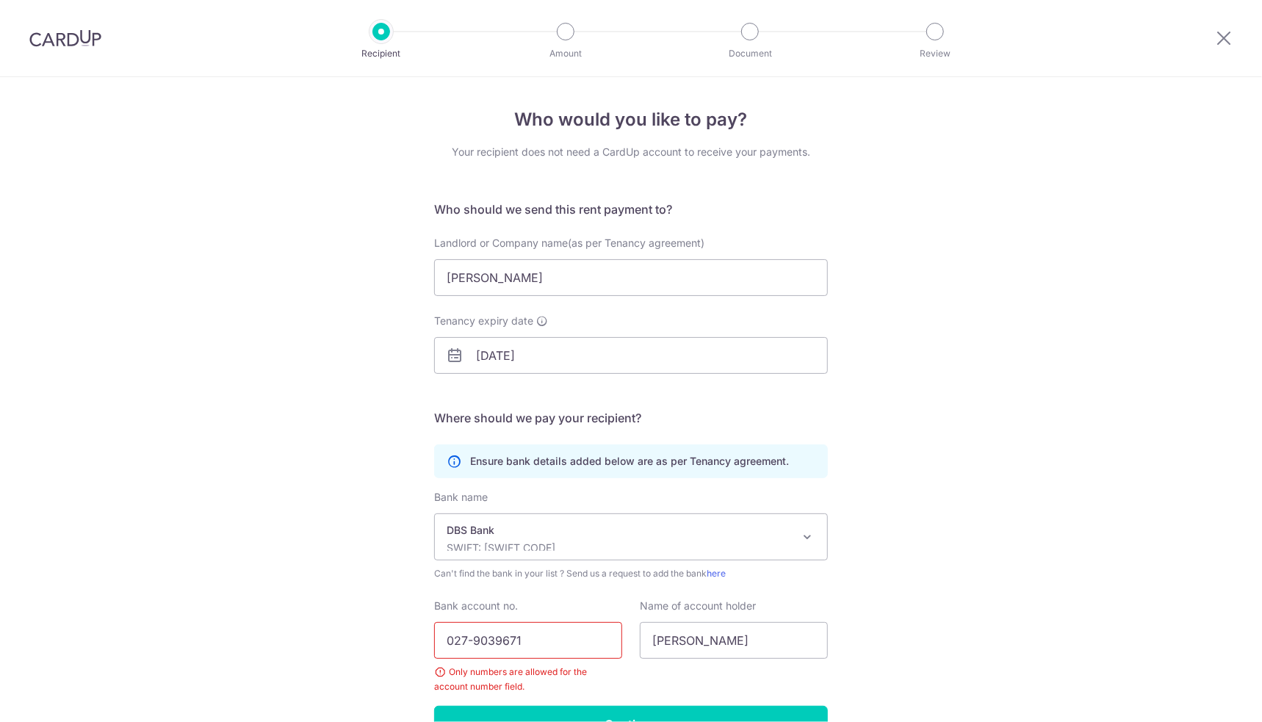
scroll to position [88, 0]
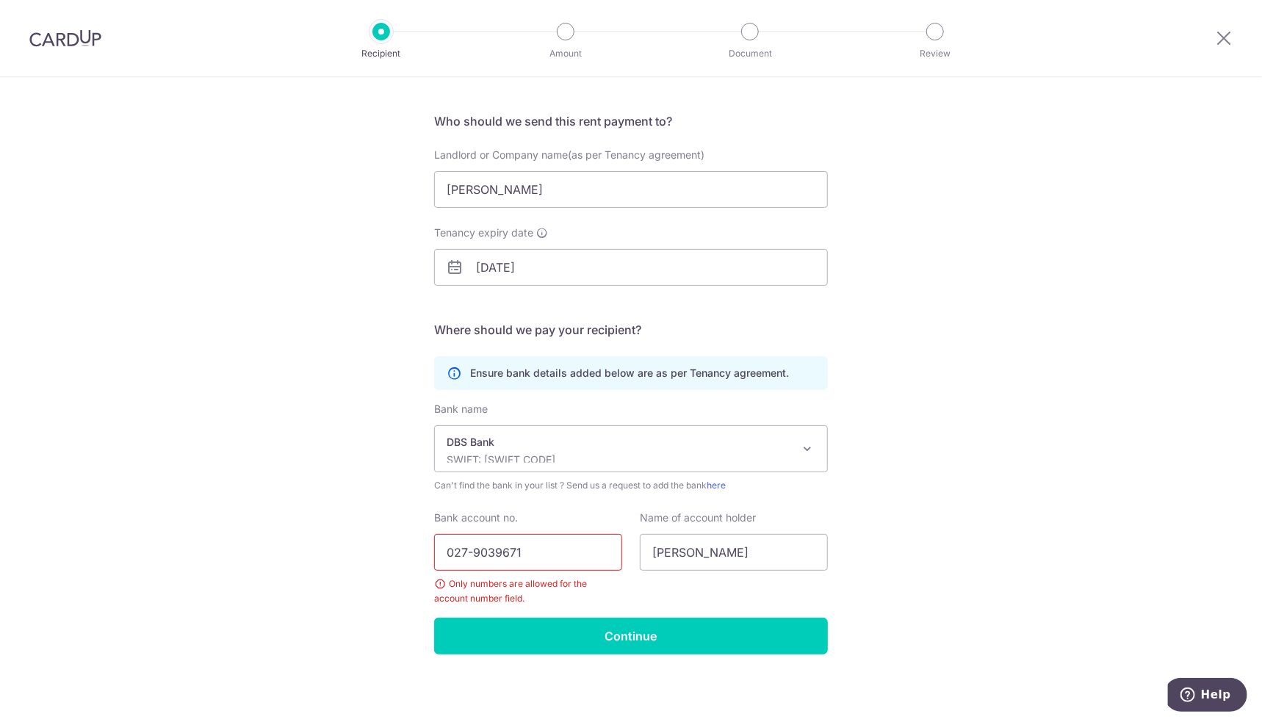
drag, startPoint x: 550, startPoint y: 558, endPoint x: 358, endPoint y: 531, distance: 194.4
click at [368, 536] on div "Who would you like to pay? Your recipient does not need a CardUp account to rec…" at bounding box center [631, 356] width 1262 height 735
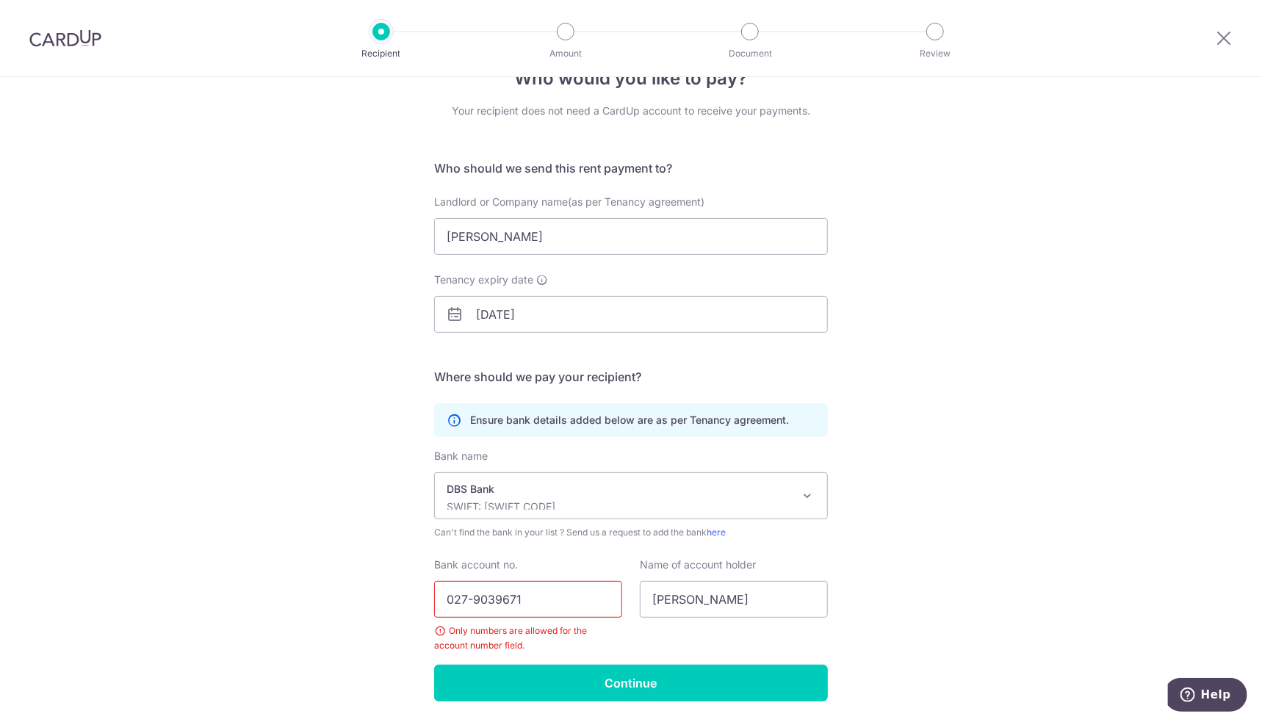
scroll to position [0, 0]
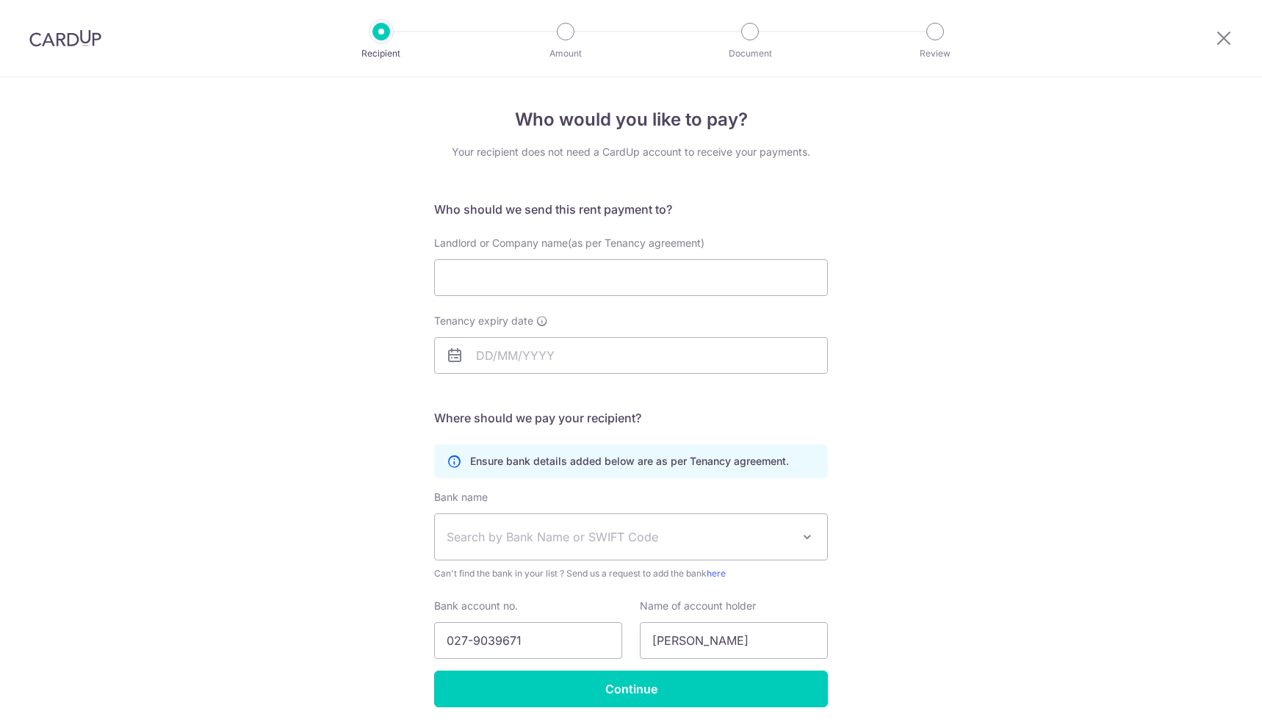
select select "6"
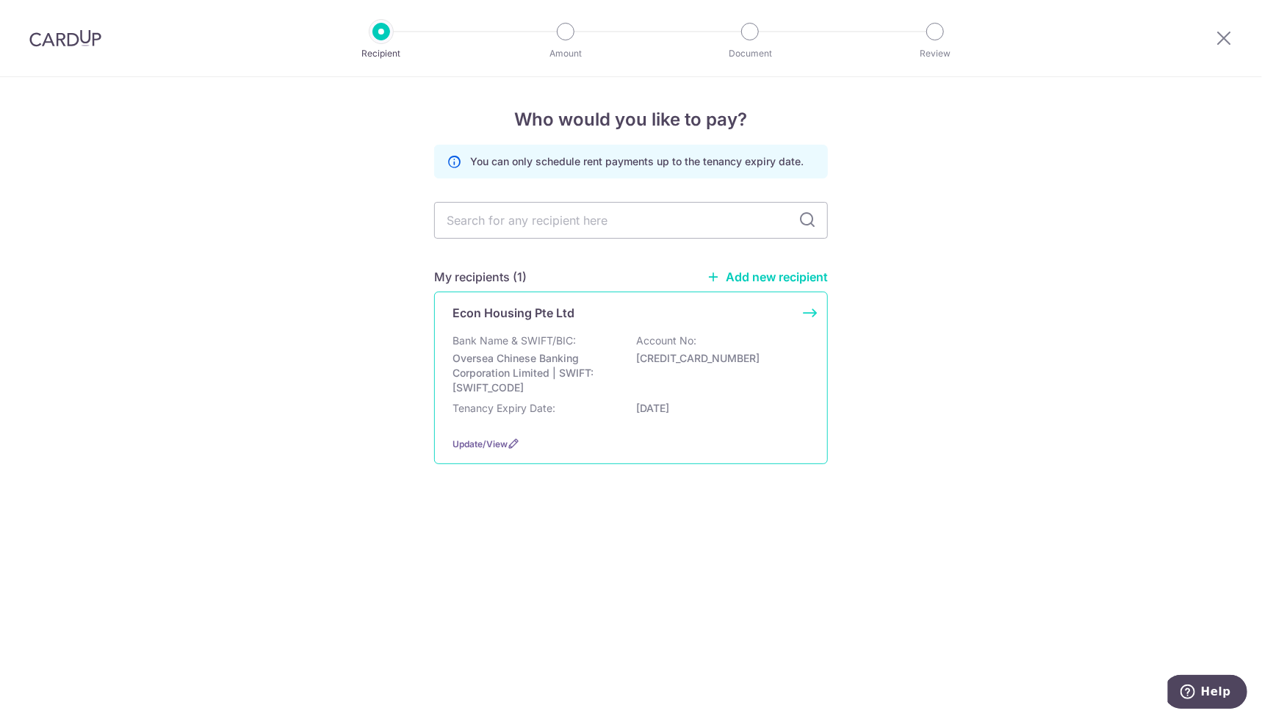
click at [597, 384] on p "Oversea Chinese Banking Corporation Limited | SWIFT: [SWIFT_CODE]" at bounding box center [535, 373] width 165 height 44
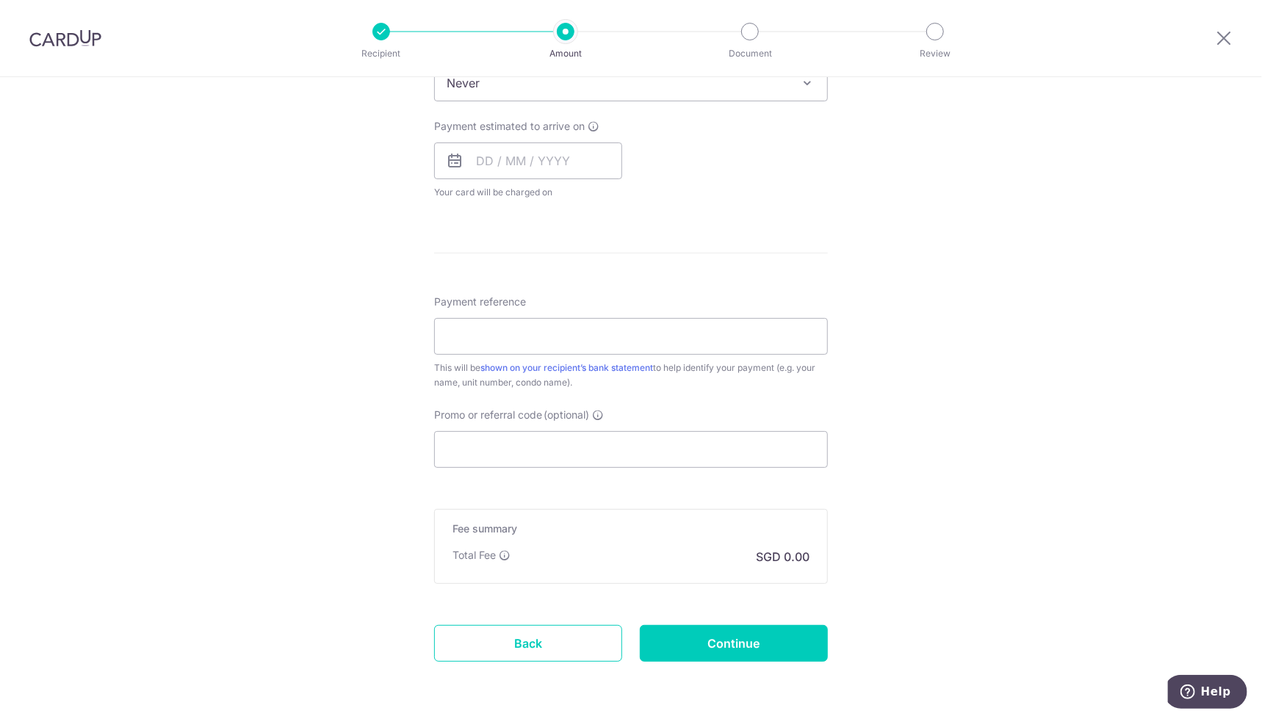
scroll to position [685, 0]
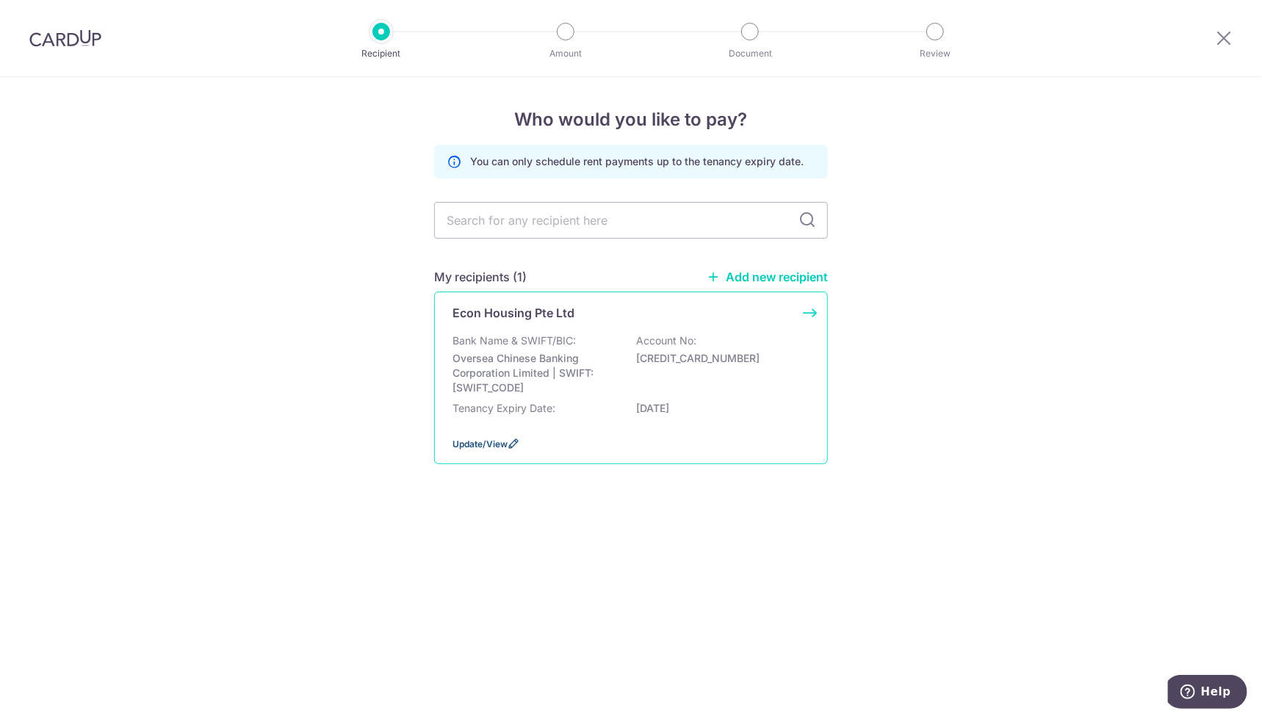
click at [484, 443] on span "Update/View" at bounding box center [480, 444] width 55 height 11
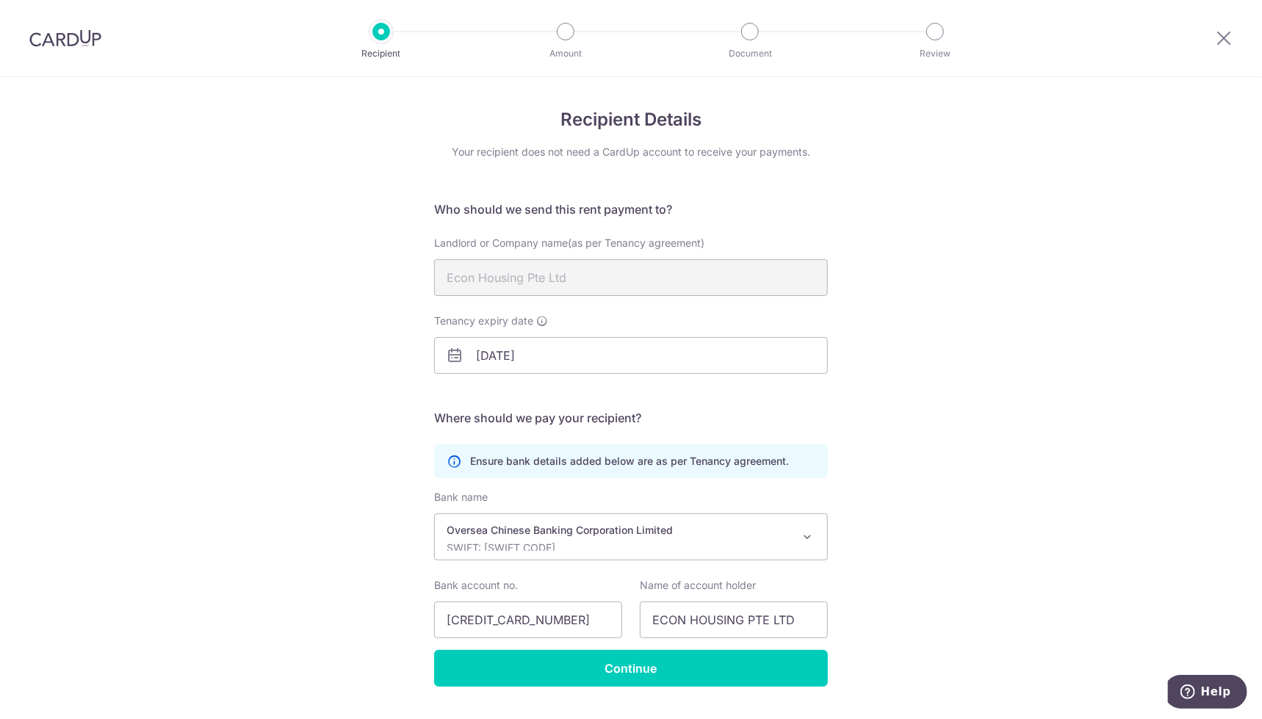
scroll to position [35, 0]
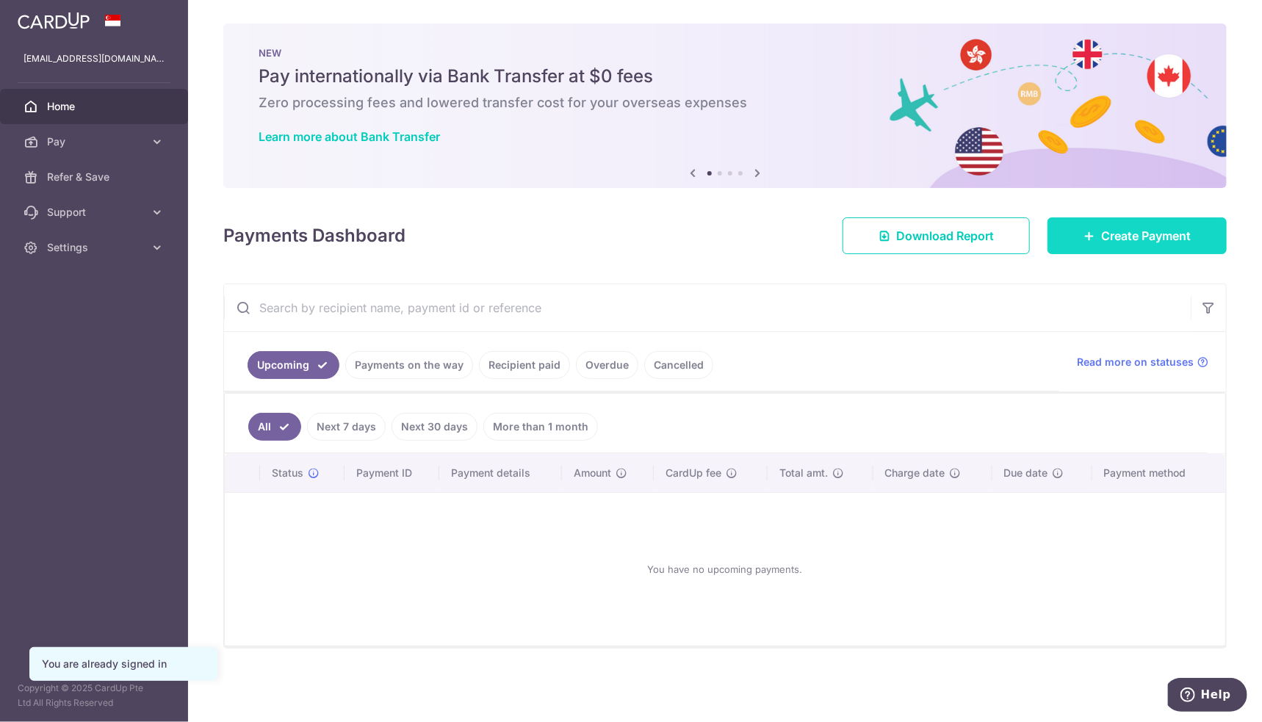
click at [1164, 223] on link "Create Payment" at bounding box center [1137, 236] width 179 height 37
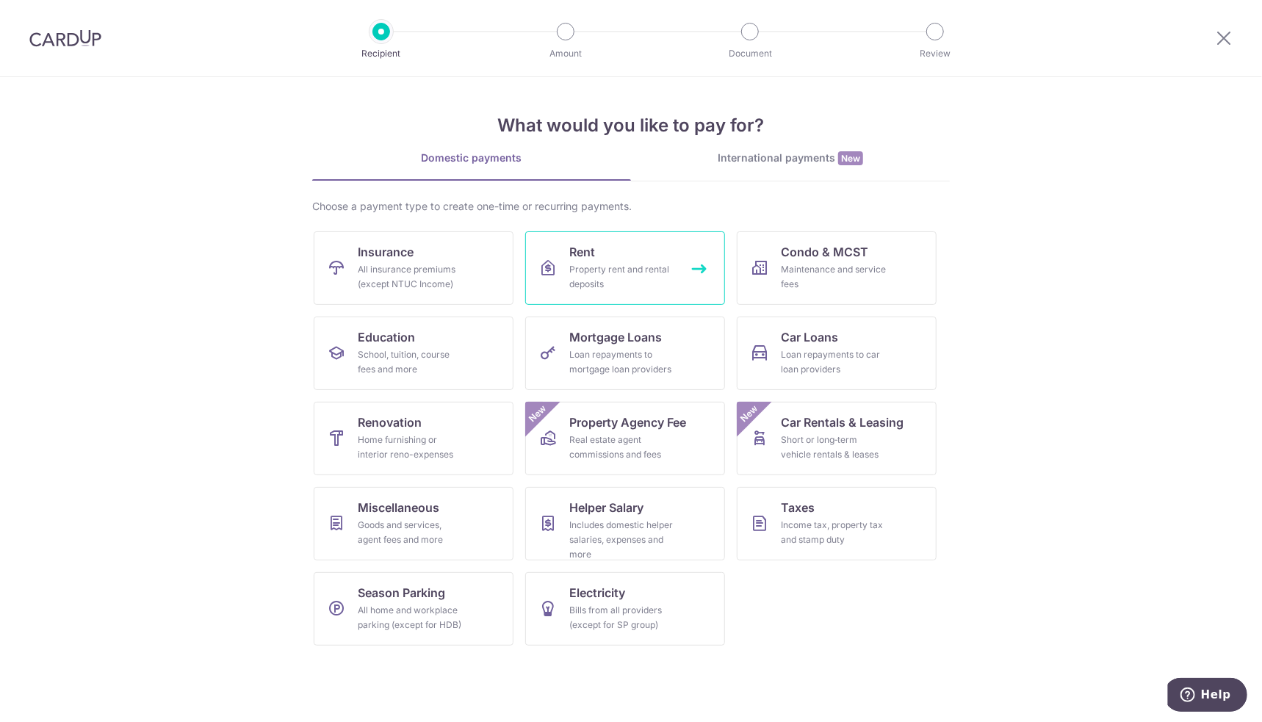
click at [651, 281] on div "Property rent and rental deposits" at bounding box center [622, 276] width 106 height 29
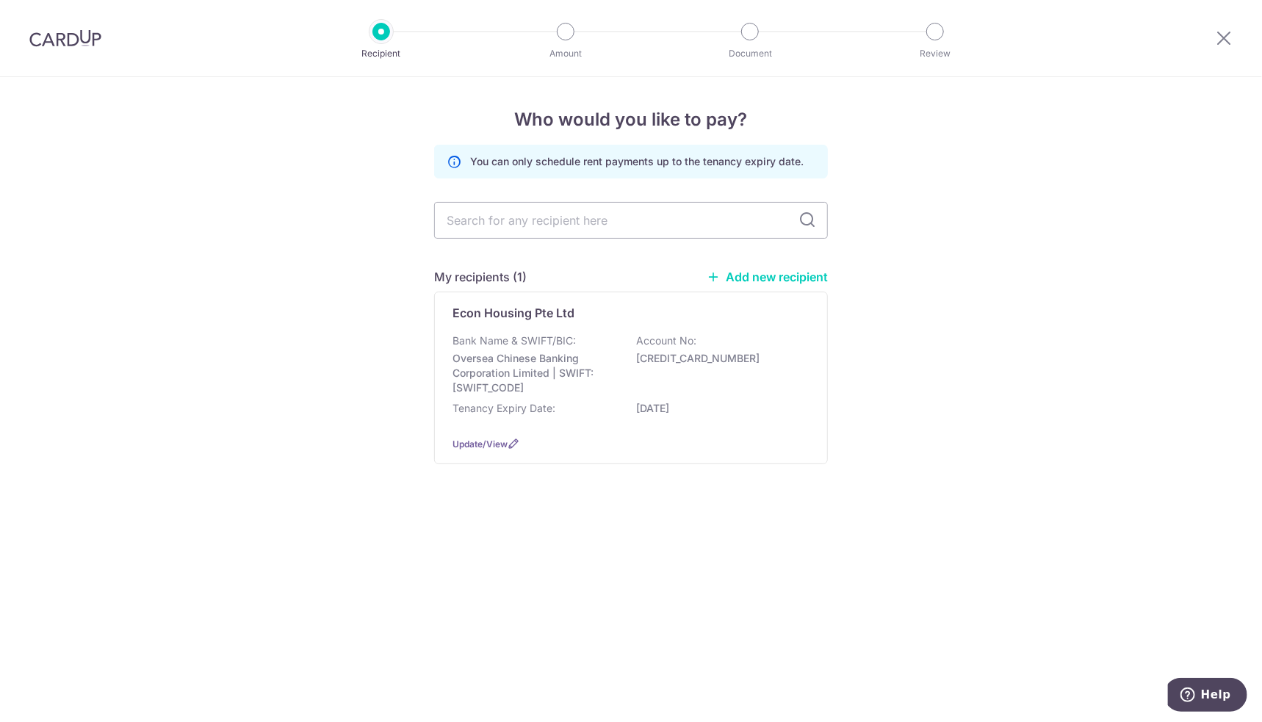
click at [781, 276] on link "Add new recipient" at bounding box center [767, 277] width 121 height 15
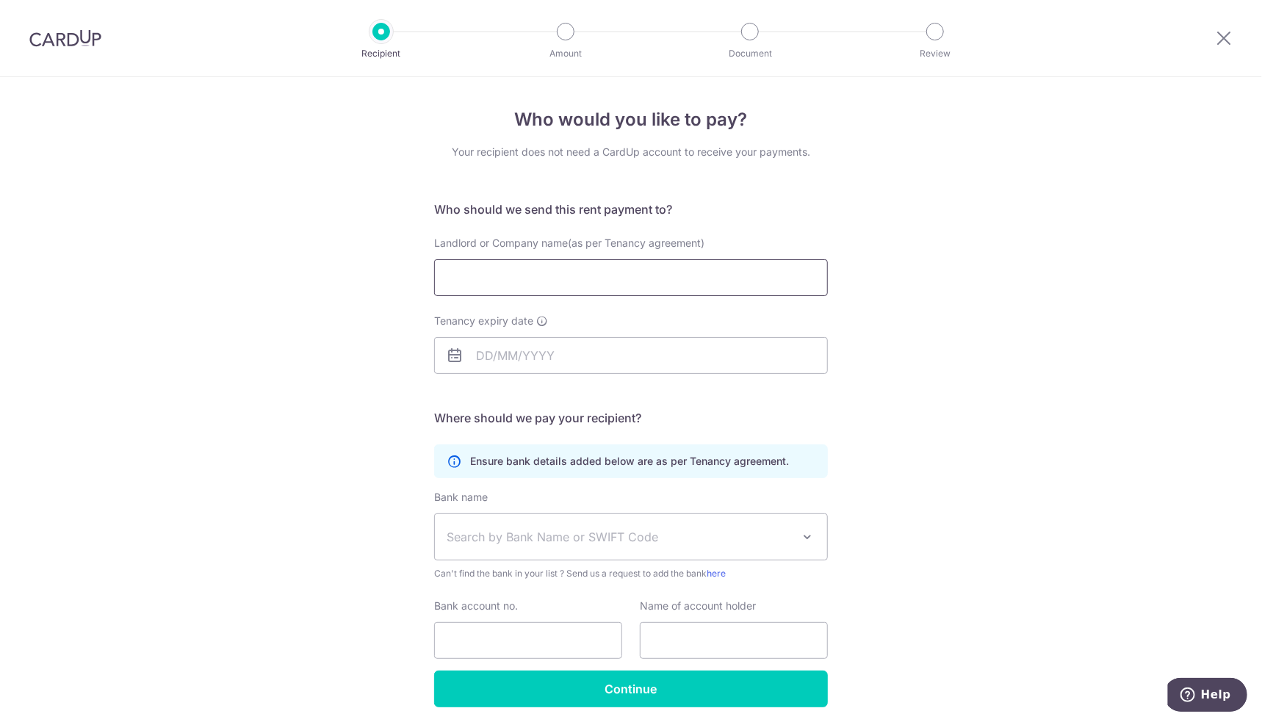
click at [599, 274] on input "Landlord or Company name(as per Tenancy agreement)" at bounding box center [631, 277] width 394 height 37
type input "[PERSON_NAME]"
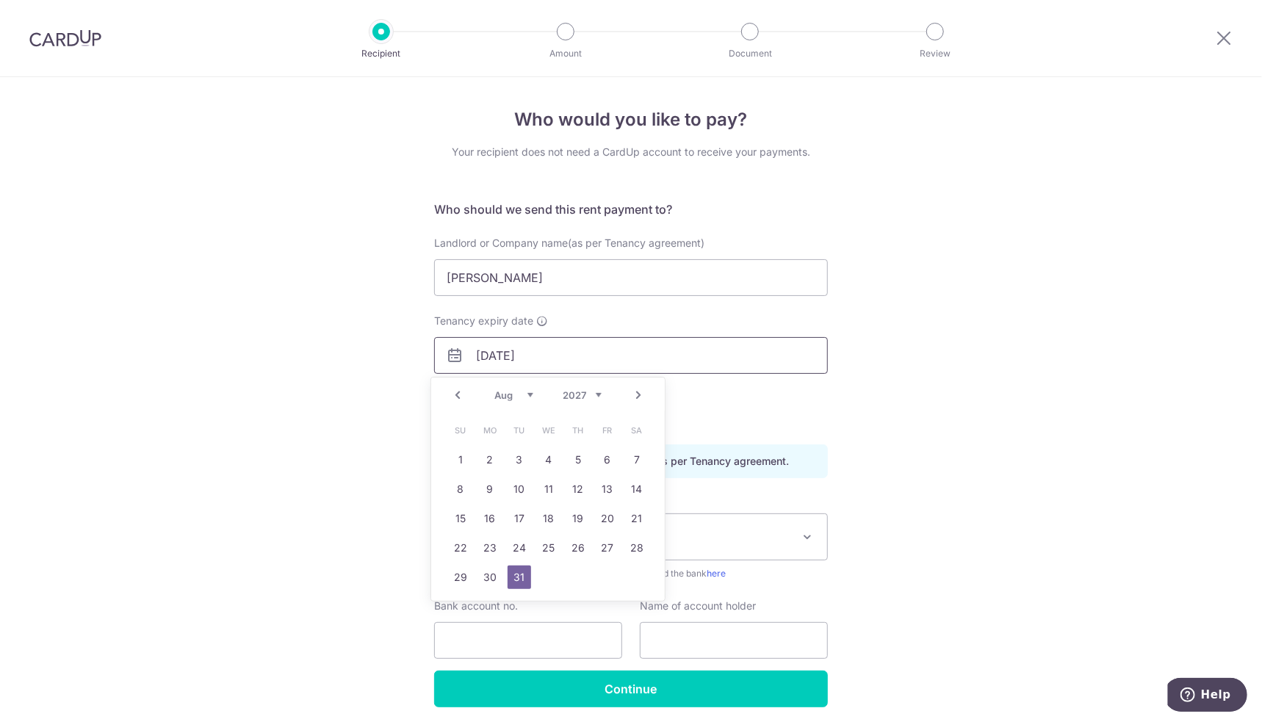
type input "[DATE]"
drag, startPoint x: 318, startPoint y: 464, endPoint x: 330, endPoint y: 463, distance: 11.8
click at [318, 464] on div "Who would you like to pay? Your recipient does not need a CardUp account to rec…" at bounding box center [631, 427] width 1262 height 700
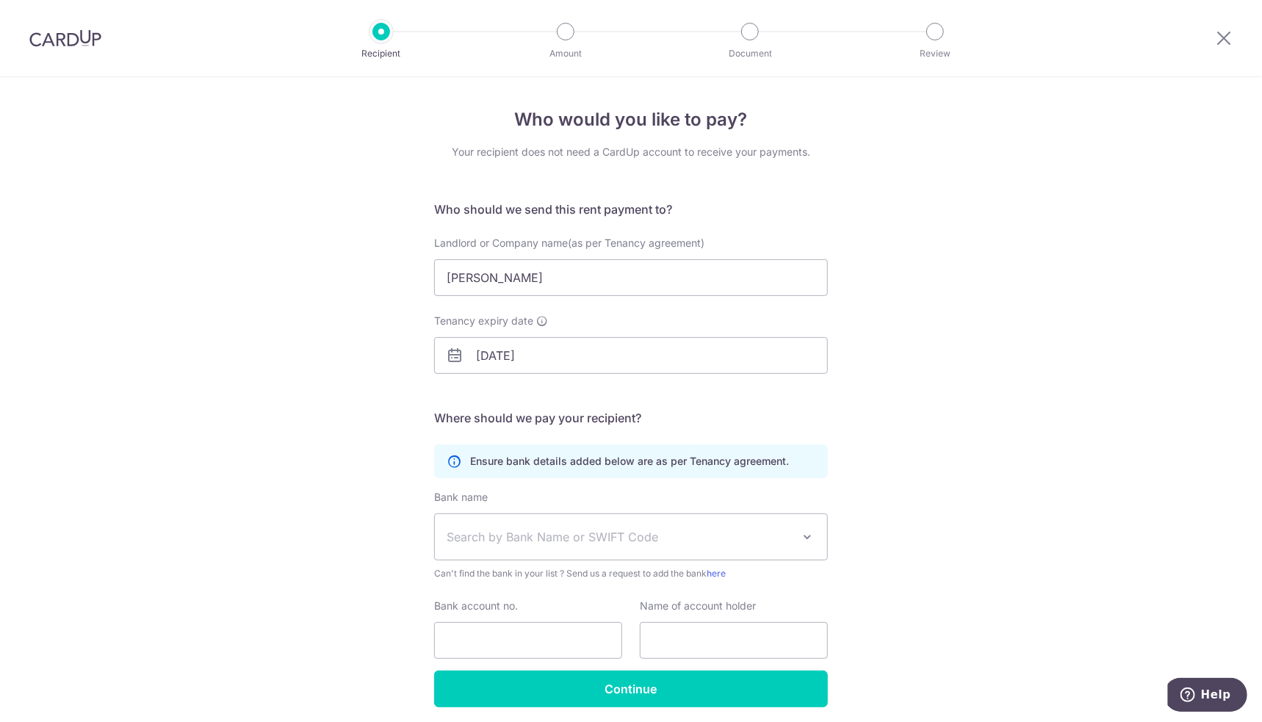
click at [536, 526] on span "Search by Bank Name or SWIFT Code" at bounding box center [631, 537] width 392 height 46
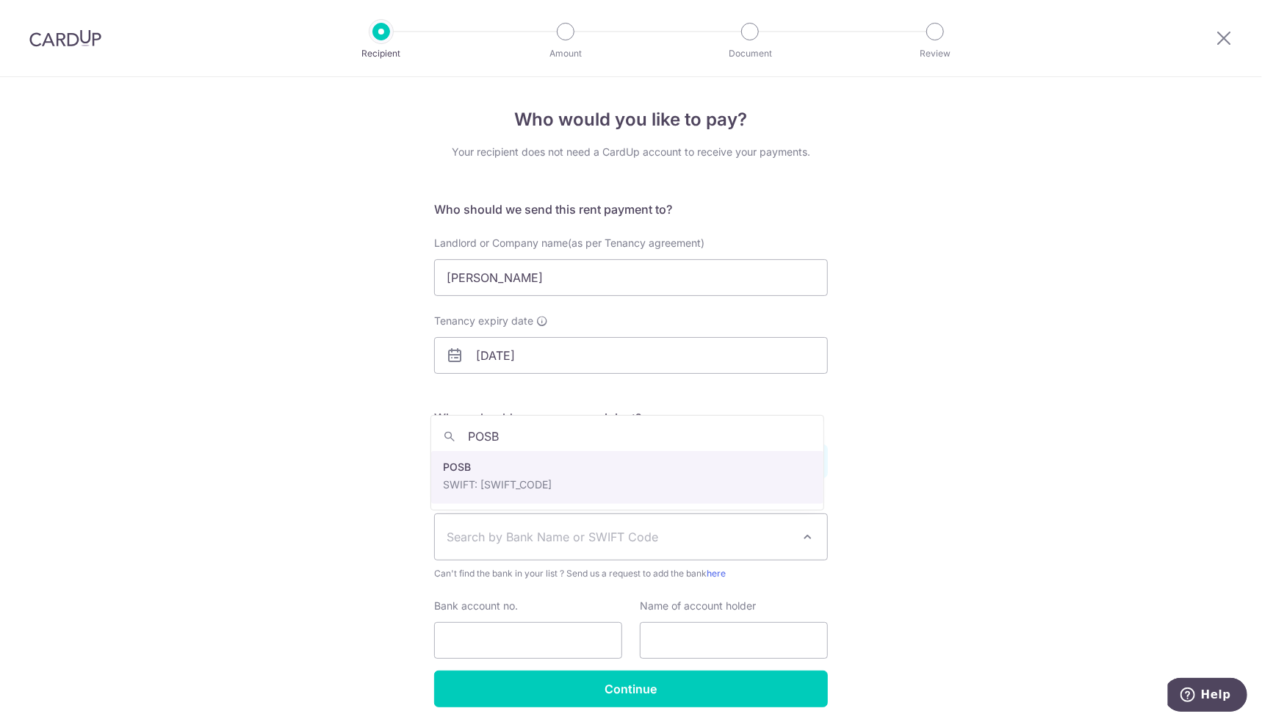
type input "POSB"
drag, startPoint x: 537, startPoint y: 494, endPoint x: 541, endPoint y: 504, distance: 10.9
select select "19"
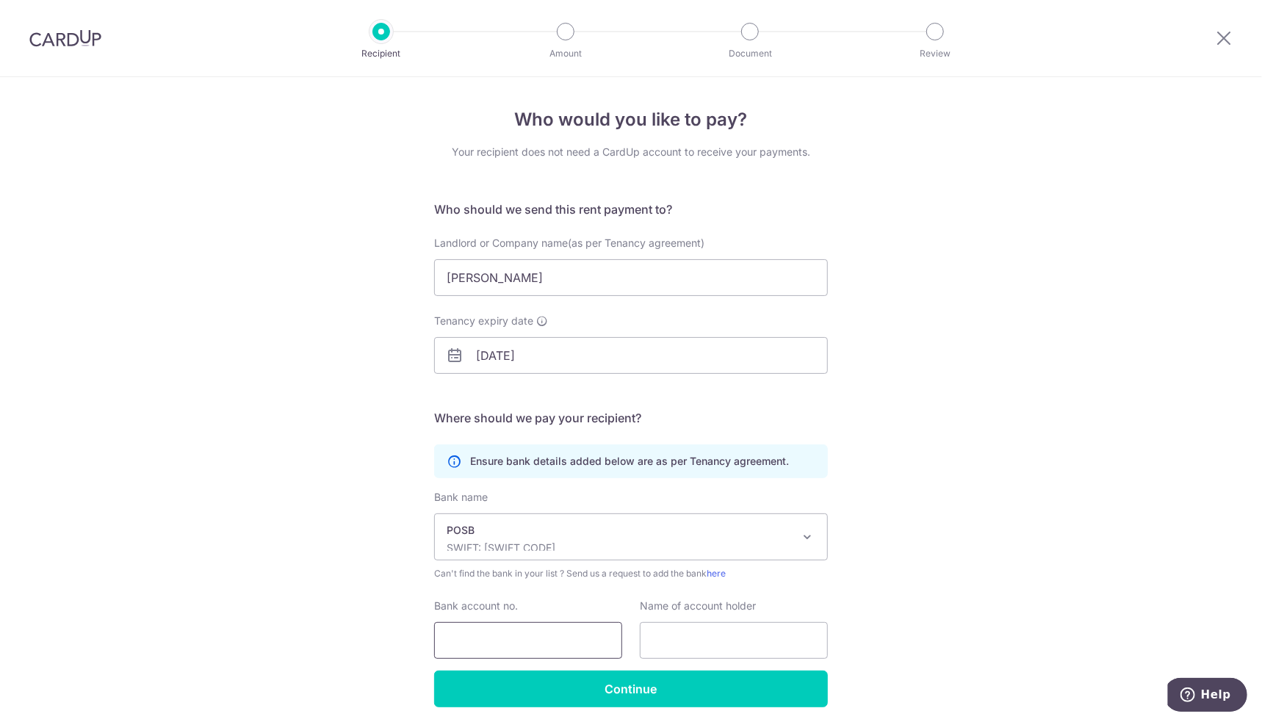
click at [517, 628] on input "Bank account no." at bounding box center [528, 640] width 188 height 37
type input "114077186"
click at [750, 633] on input "text" at bounding box center [734, 640] width 188 height 37
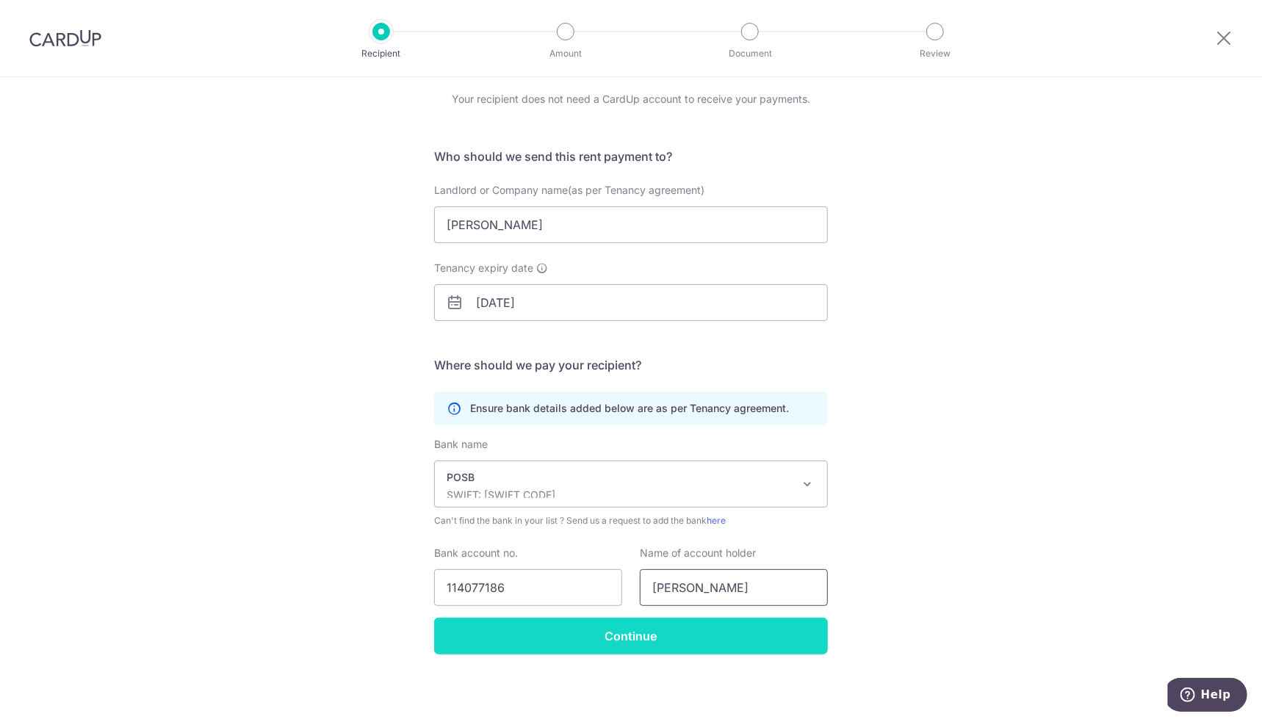
type input "YOONG XUAN HUI"
click at [630, 643] on input "Continue" at bounding box center [631, 636] width 394 height 37
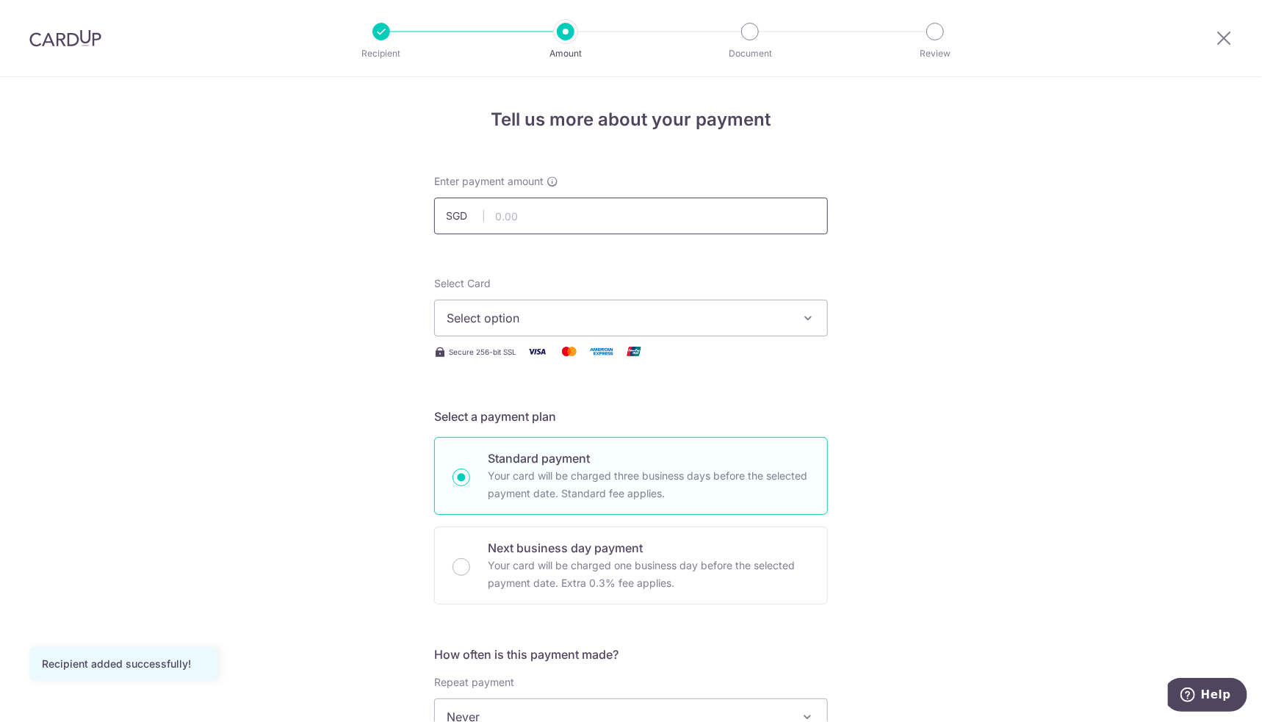
click at [573, 214] on input "text" at bounding box center [631, 216] width 394 height 37
type input "2,100.00"
click at [564, 322] on span "Select option" at bounding box center [618, 318] width 342 height 18
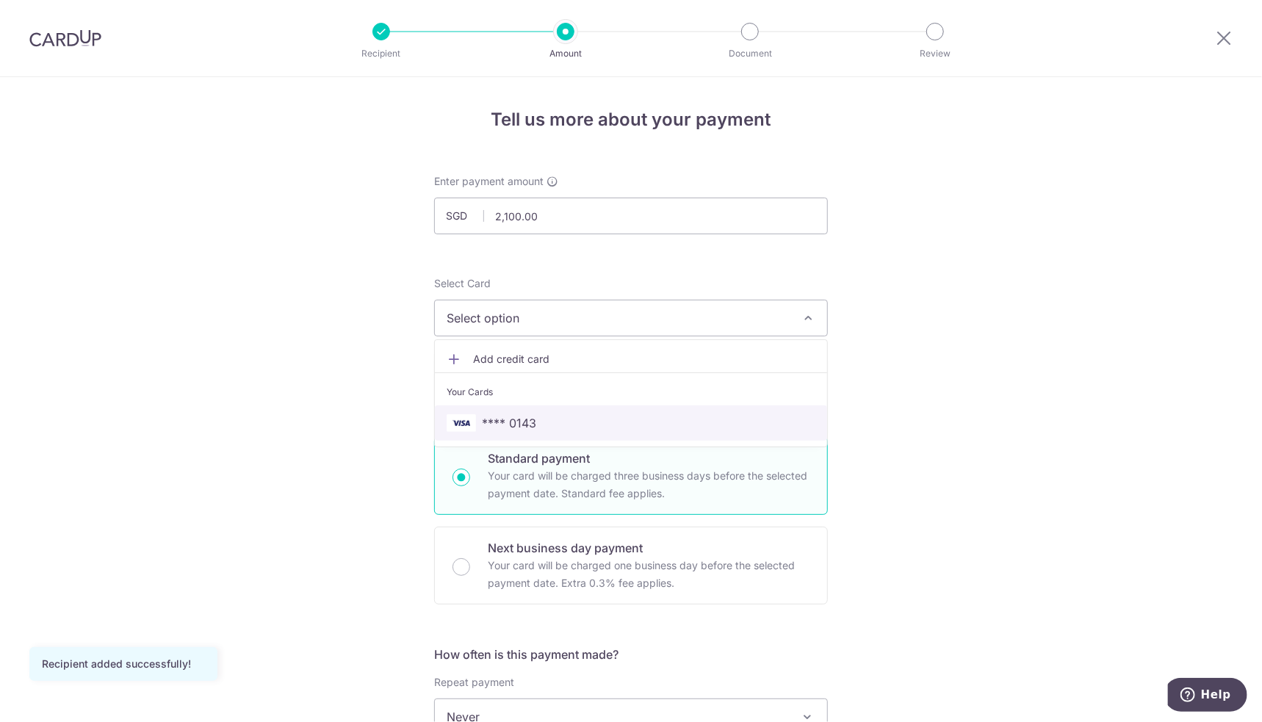
click at [474, 423] on span "**** 0143" at bounding box center [631, 423] width 369 height 18
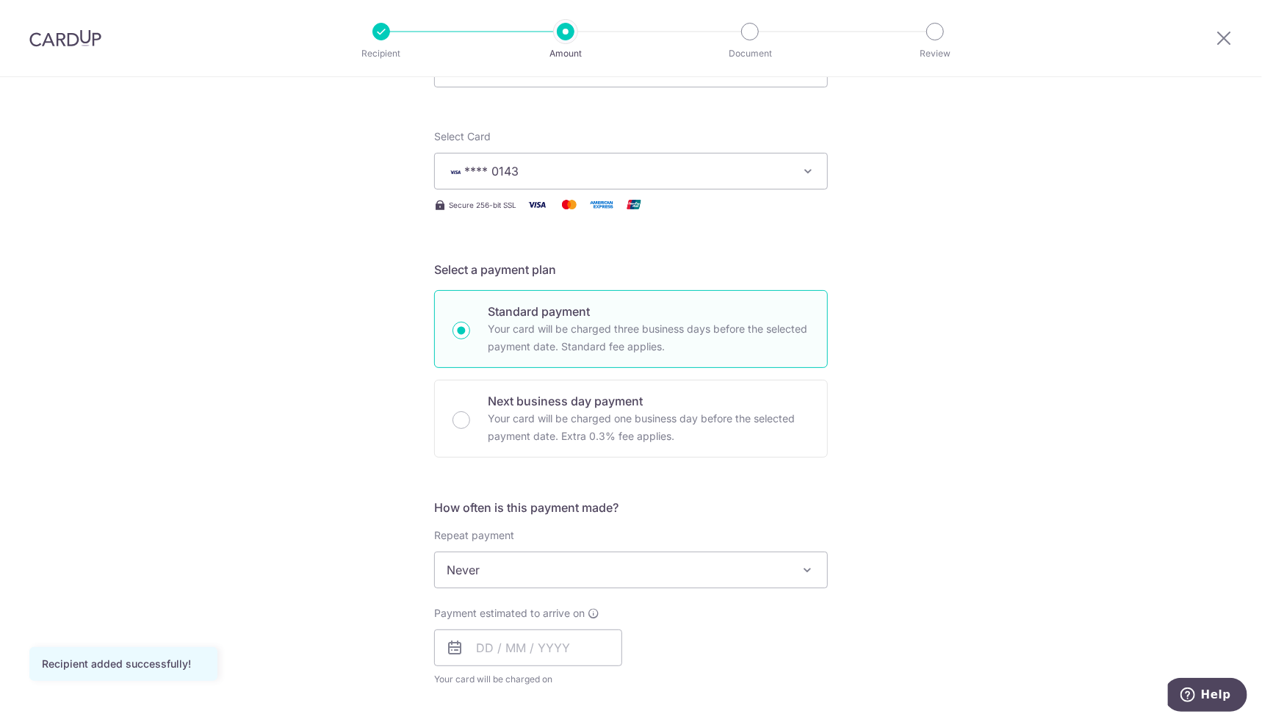
scroll to position [220, 0]
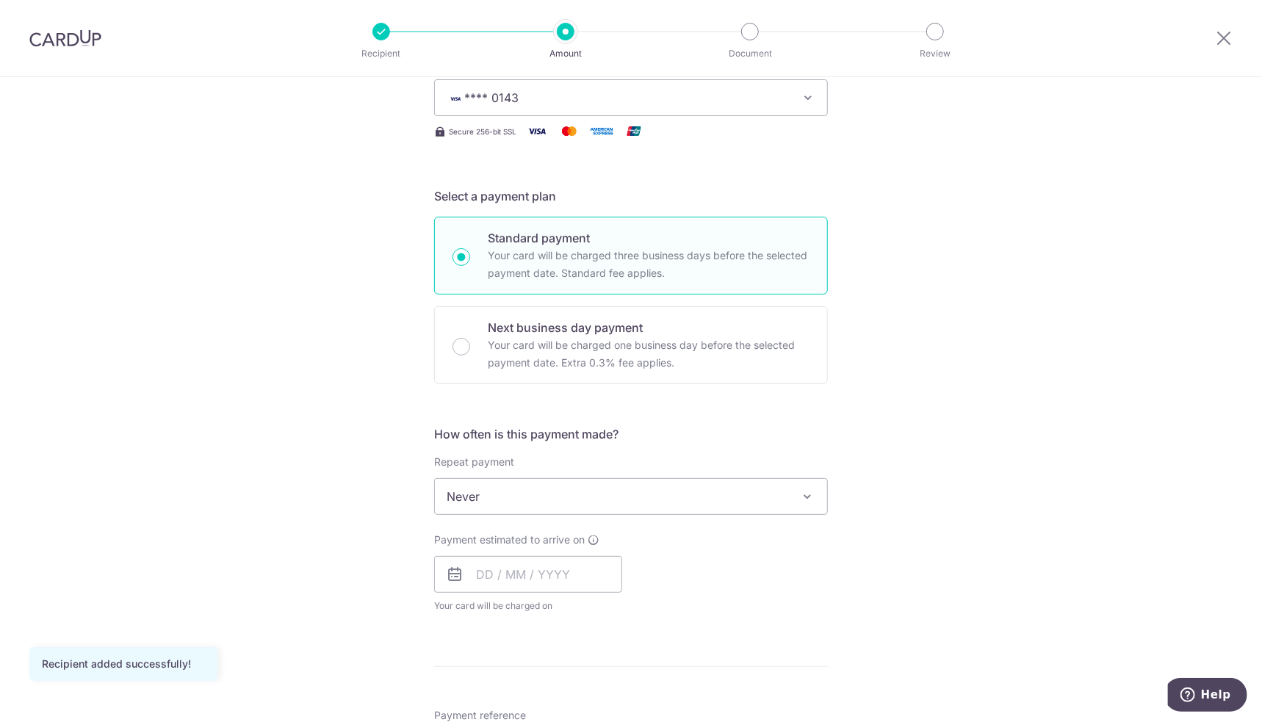
click at [513, 495] on span "Never" at bounding box center [631, 496] width 392 height 35
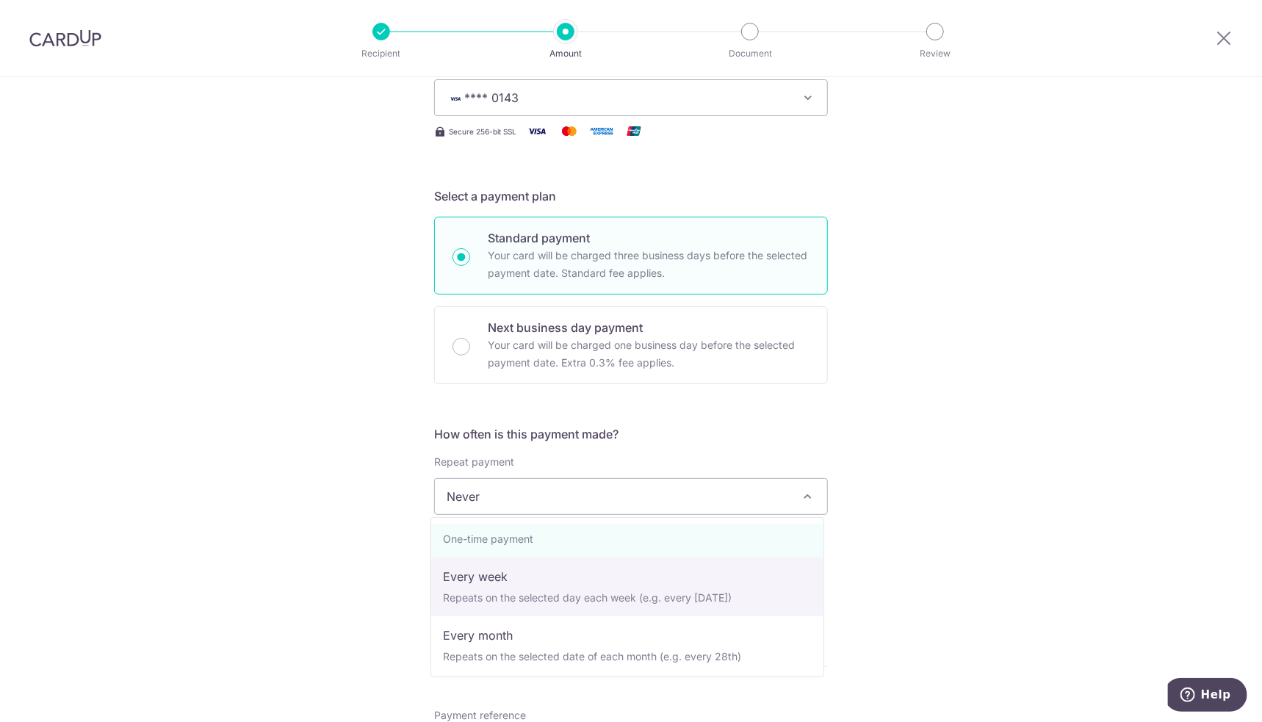
scroll to position [0, 0]
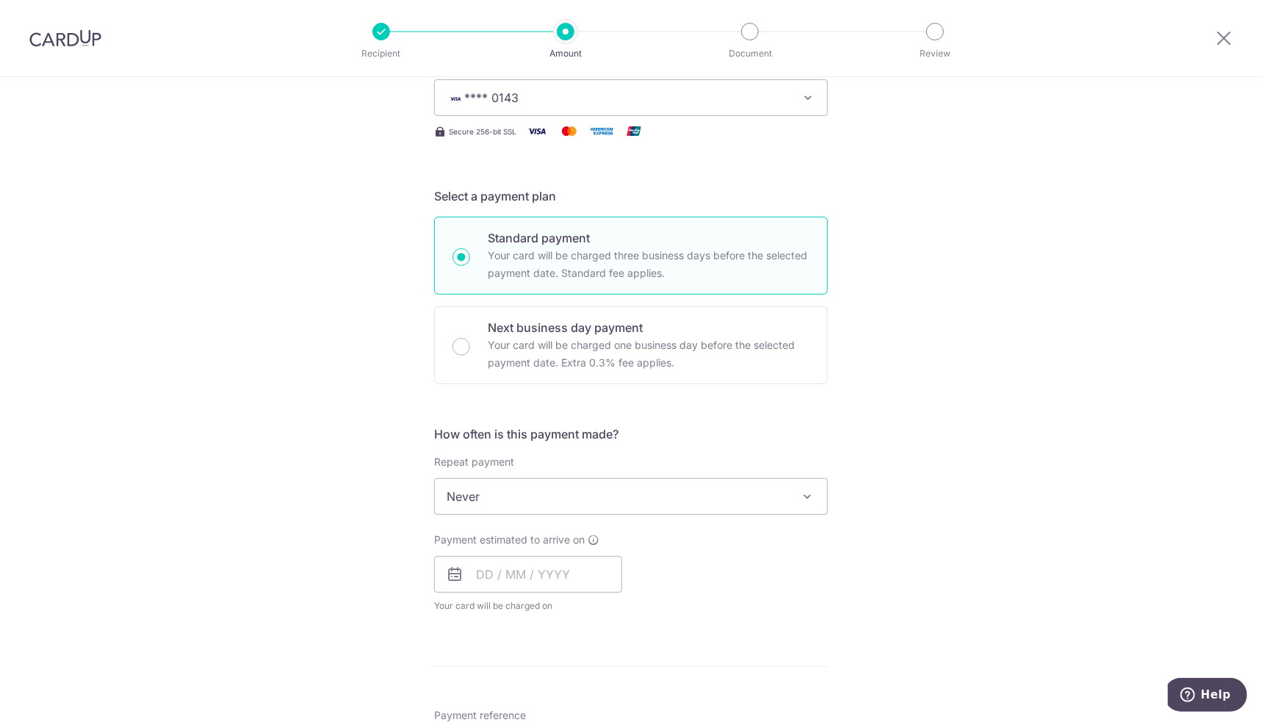
click at [1001, 435] on div "Tell us more about your payment Enter payment amount SGD 2,100.00 2100.00 Recip…" at bounding box center [631, 521] width 1262 height 1329
click at [502, 572] on input "text" at bounding box center [528, 574] width 188 height 37
click at [945, 464] on div "Tell us more about your payment Enter payment amount SGD 2,100.00 2100.00 Recip…" at bounding box center [631, 521] width 1262 height 1329
click at [541, 576] on input "text" at bounding box center [528, 574] width 188 height 37
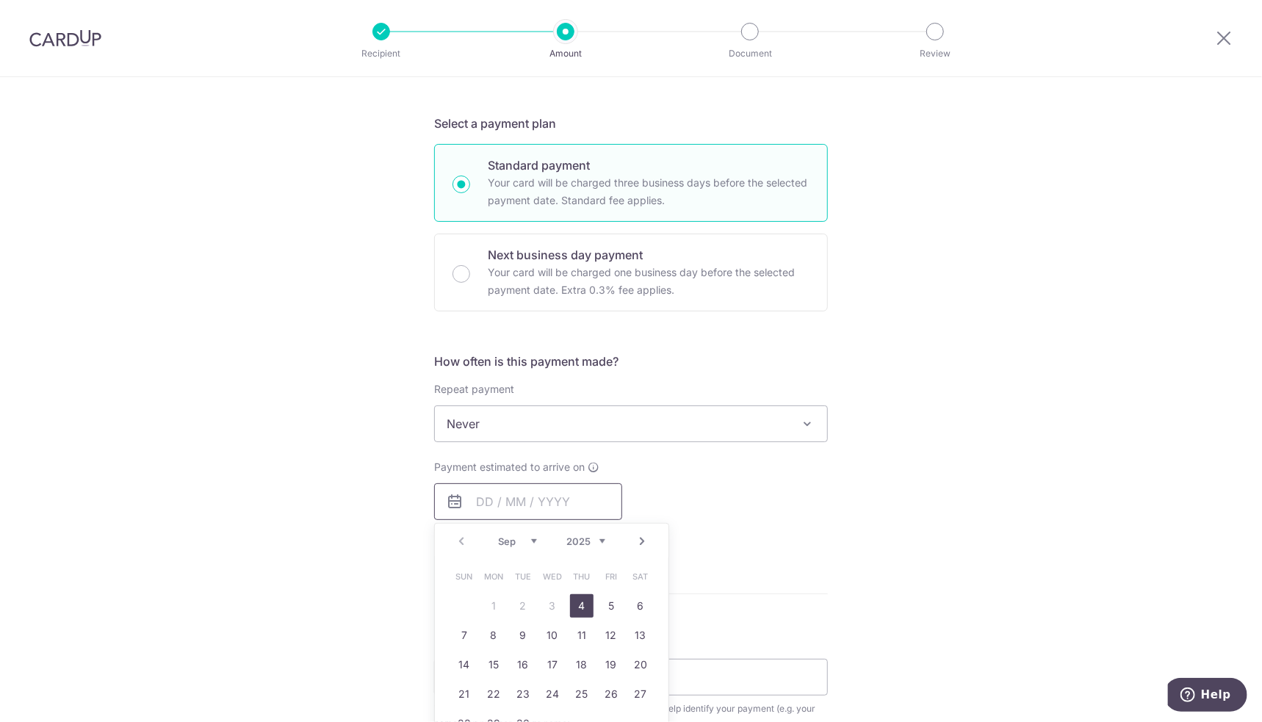
scroll to position [294, 0]
drag, startPoint x: 575, startPoint y: 602, endPoint x: 950, endPoint y: 462, distance: 400.6
click at [575, 602] on link "4" at bounding box center [582, 606] width 24 height 24
type input "04/09/2025"
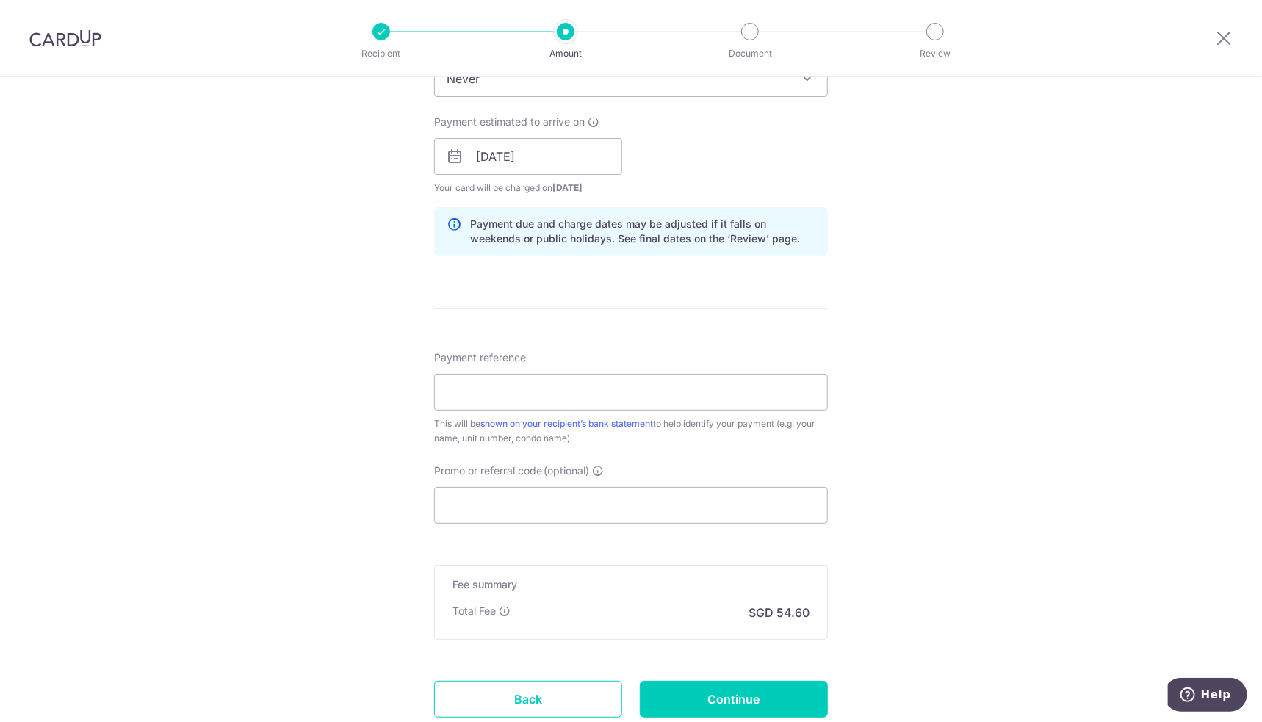
scroll to position [661, 0]
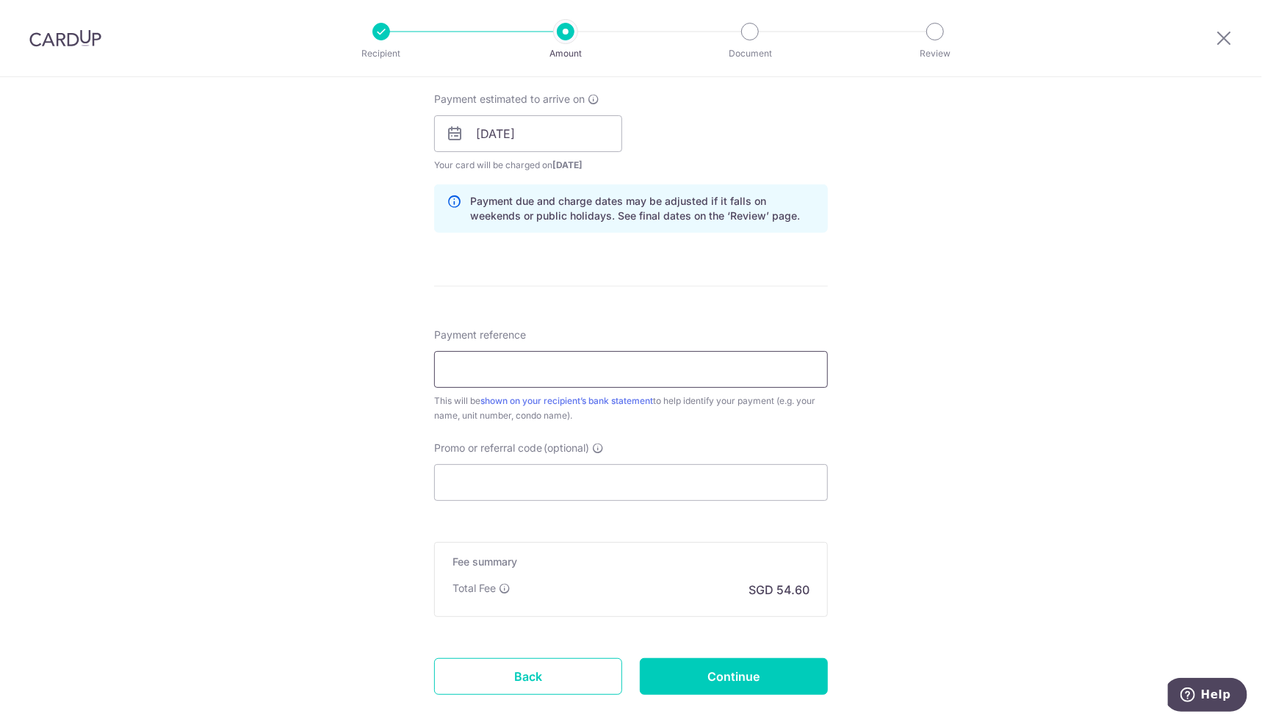
click at [621, 373] on input "Payment reference" at bounding box center [631, 369] width 394 height 37
click at [640, 370] on input "Payment reference" at bounding box center [631, 369] width 394 height 37
click at [587, 375] on input "Payment reference" at bounding box center [631, 369] width 394 height 37
type input "j"
drag, startPoint x: 645, startPoint y: 365, endPoint x: 583, endPoint y: 367, distance: 61.7
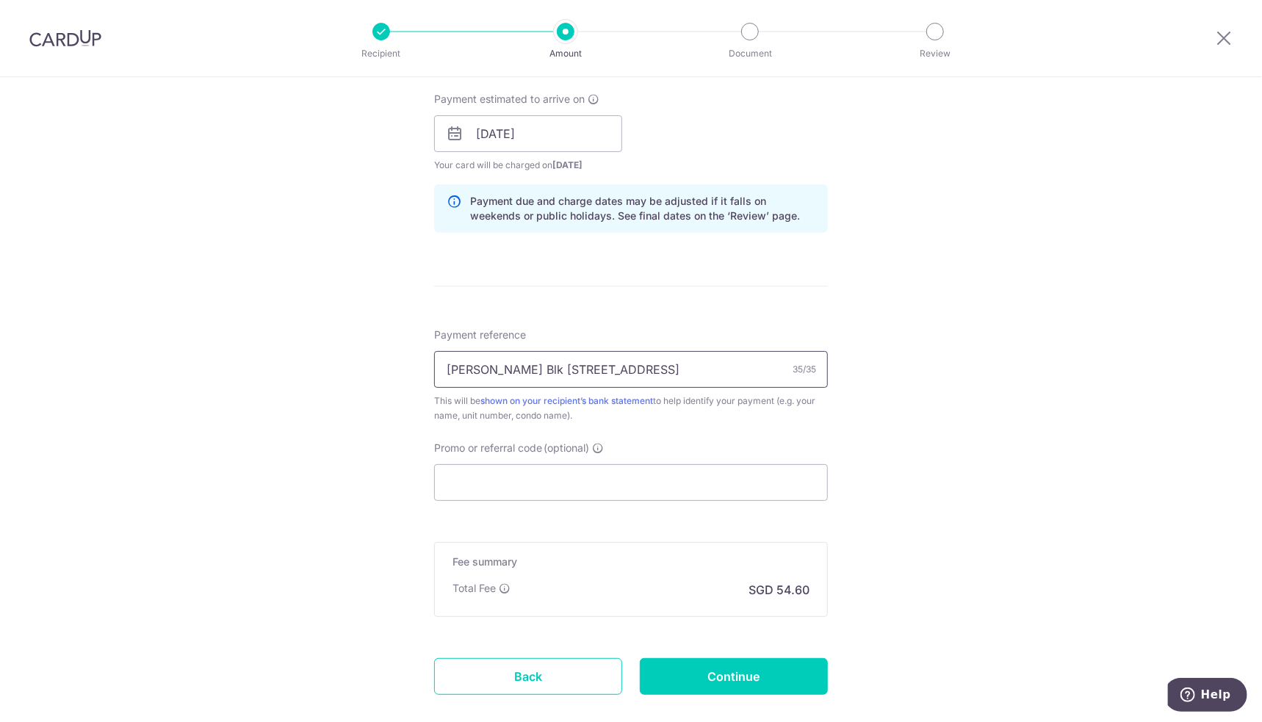
click at [583, 367] on input "Jackston Chua Blk 255 Ang Mo Kio Av" at bounding box center [631, 369] width 394 height 37
type input "[PERSON_NAME] Blk [STREET_ADDRESS]"
click at [548, 475] on input "Promo or referral code (optional)" at bounding box center [631, 482] width 394 height 37
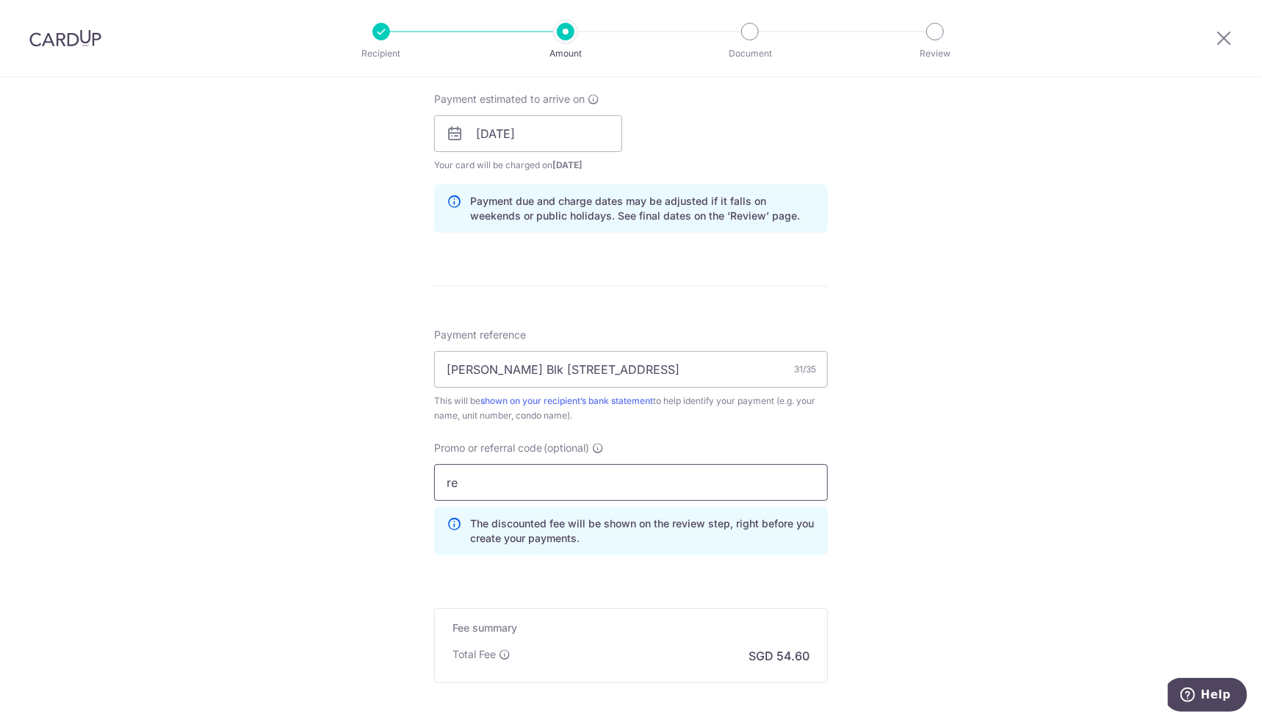
type input "r"
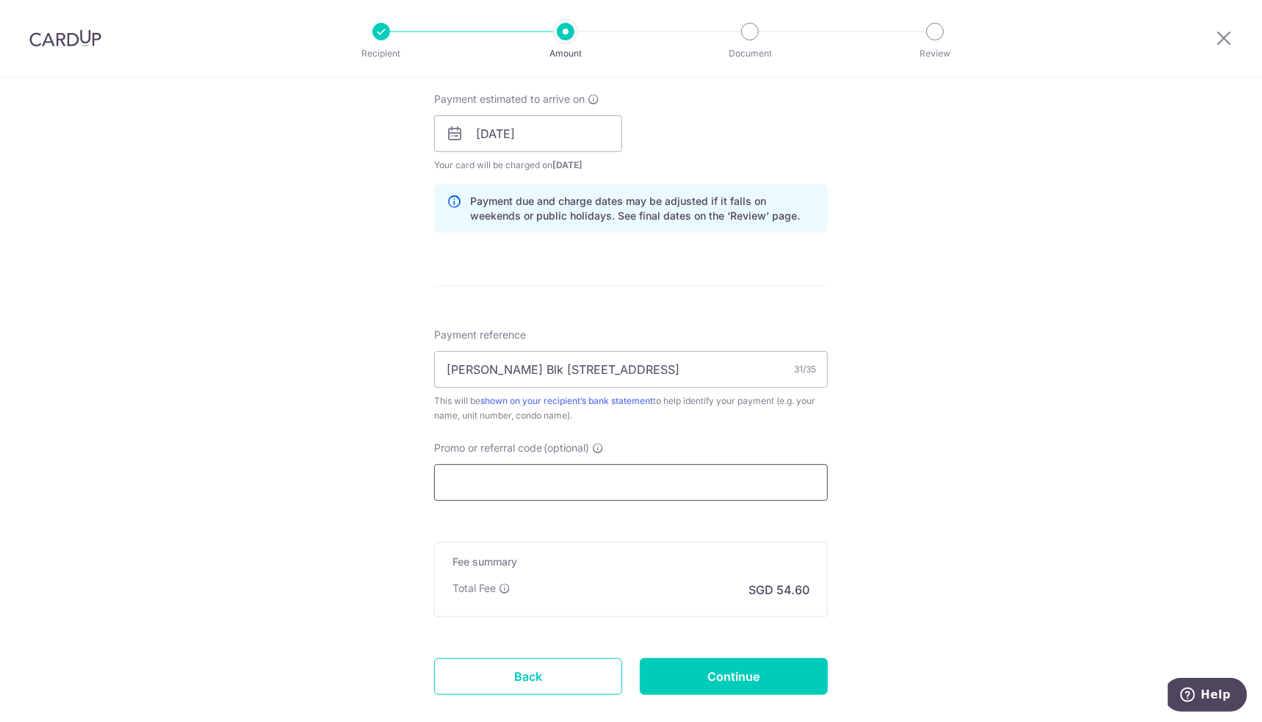
click at [607, 477] on input "Promo or referral code (optional)" at bounding box center [631, 482] width 394 height 37
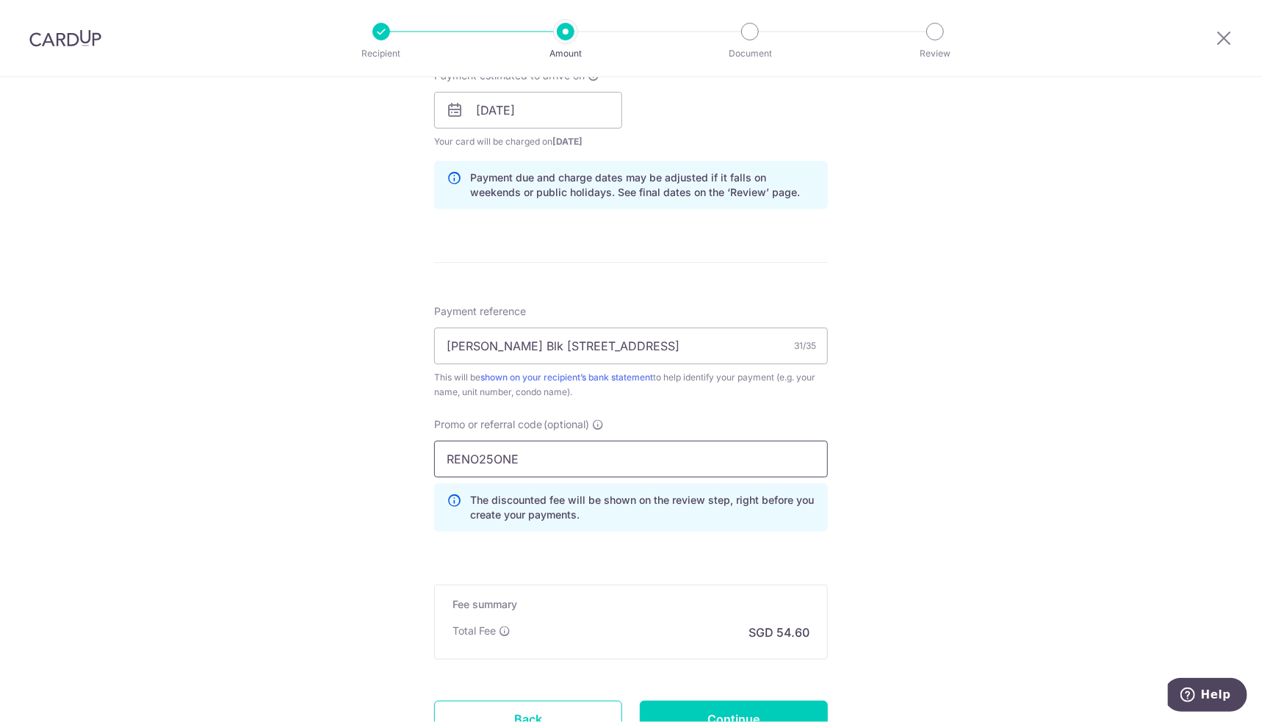
scroll to position [808, 0]
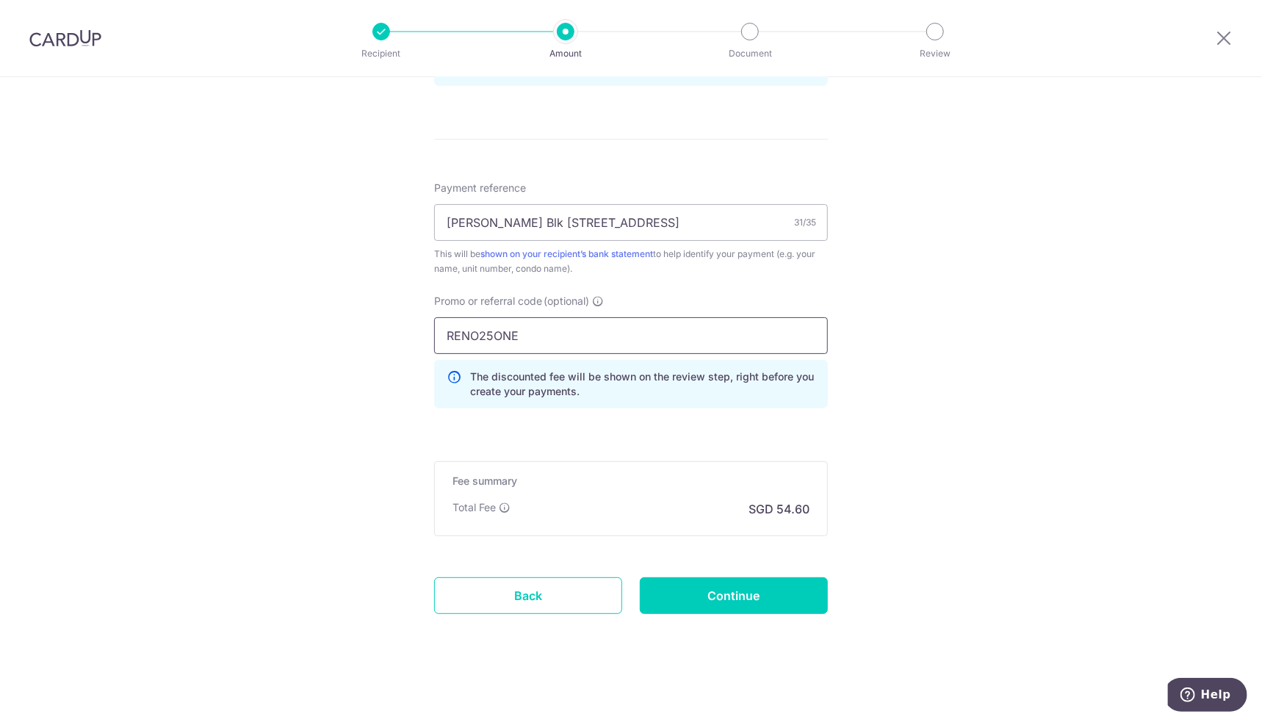
drag, startPoint x: 550, startPoint y: 337, endPoint x: 341, endPoint y: 326, distance: 209.0
type input "SAVERENT179"
click at [764, 597] on input "Continue" at bounding box center [734, 596] width 188 height 37
type input "Create Schedule"
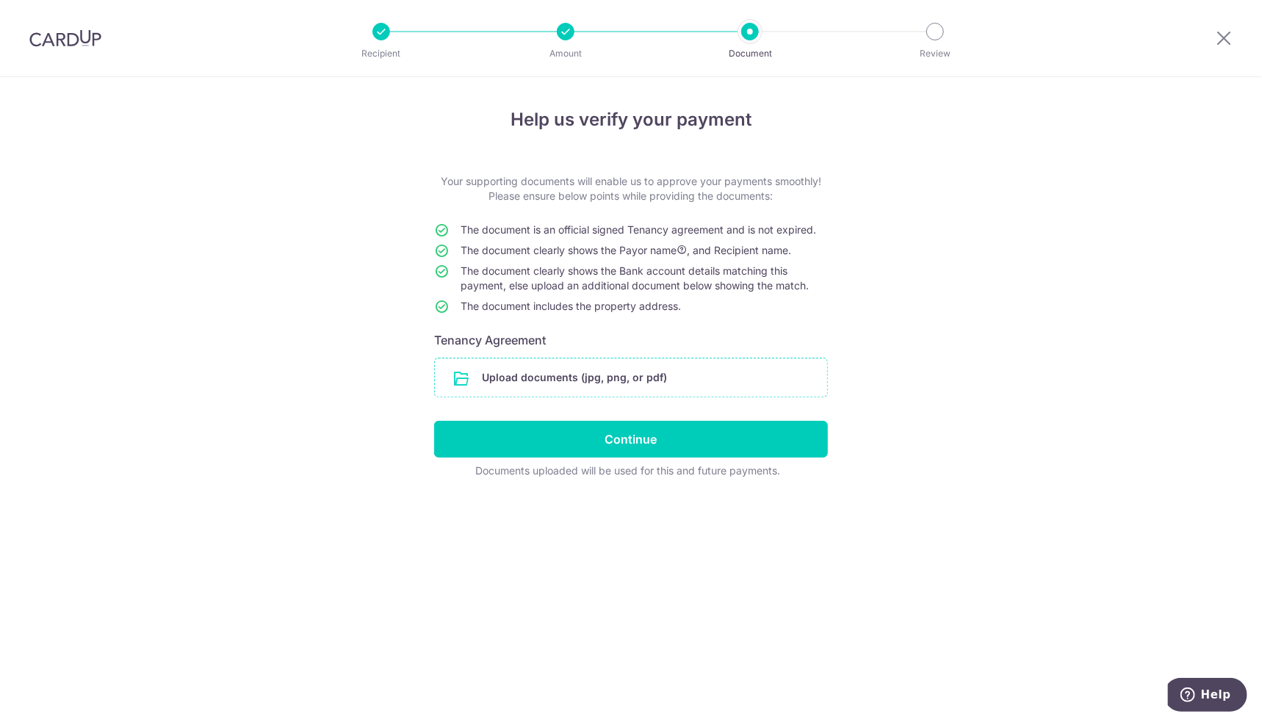
click at [608, 379] on input "file" at bounding box center [631, 378] width 392 height 38
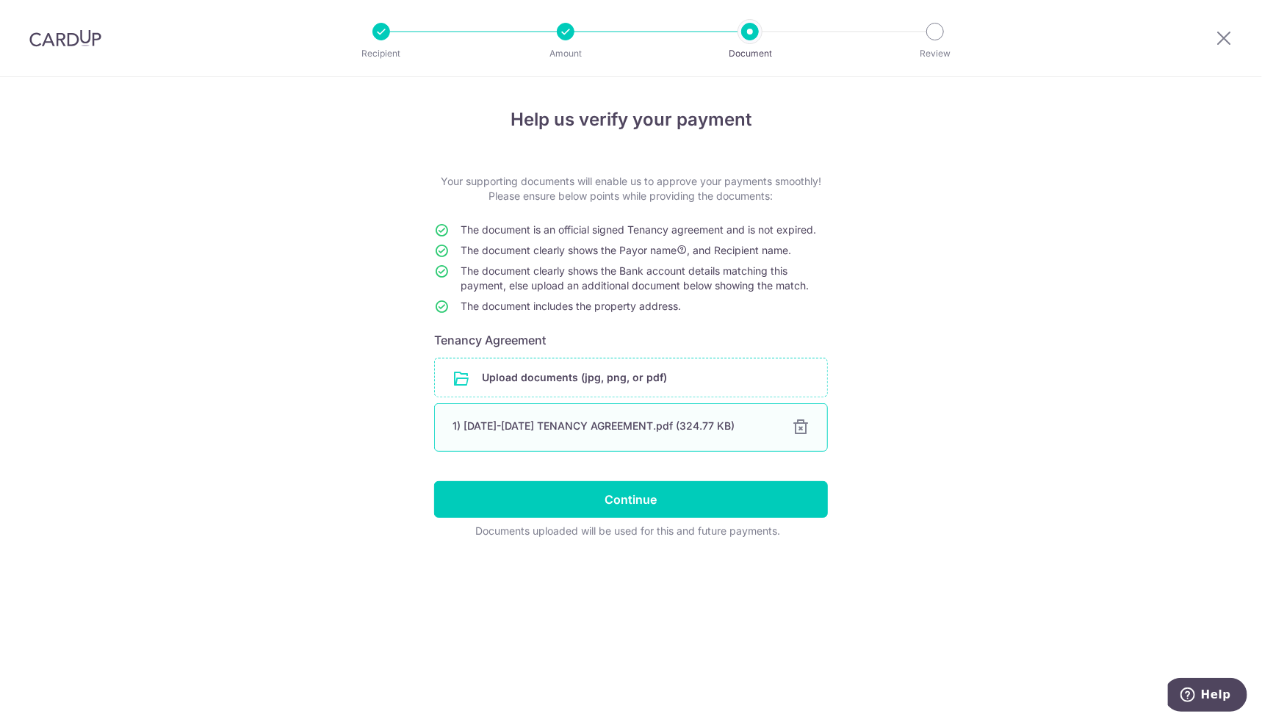
click at [655, 425] on div "1) 2025-2027 TENANCY AGREEMENT.pdf (324.77 KB)" at bounding box center [614, 426] width 322 height 15
click at [587, 428] on div "1) 2025-2027 TENANCY AGREEMENT.pdf (324.77 KB)" at bounding box center [614, 426] width 322 height 15
click at [470, 436] on div "1) 2025-2027 TENANCY AGREEMENT.pdf (324.77 KB) 100%" at bounding box center [631, 427] width 394 height 48
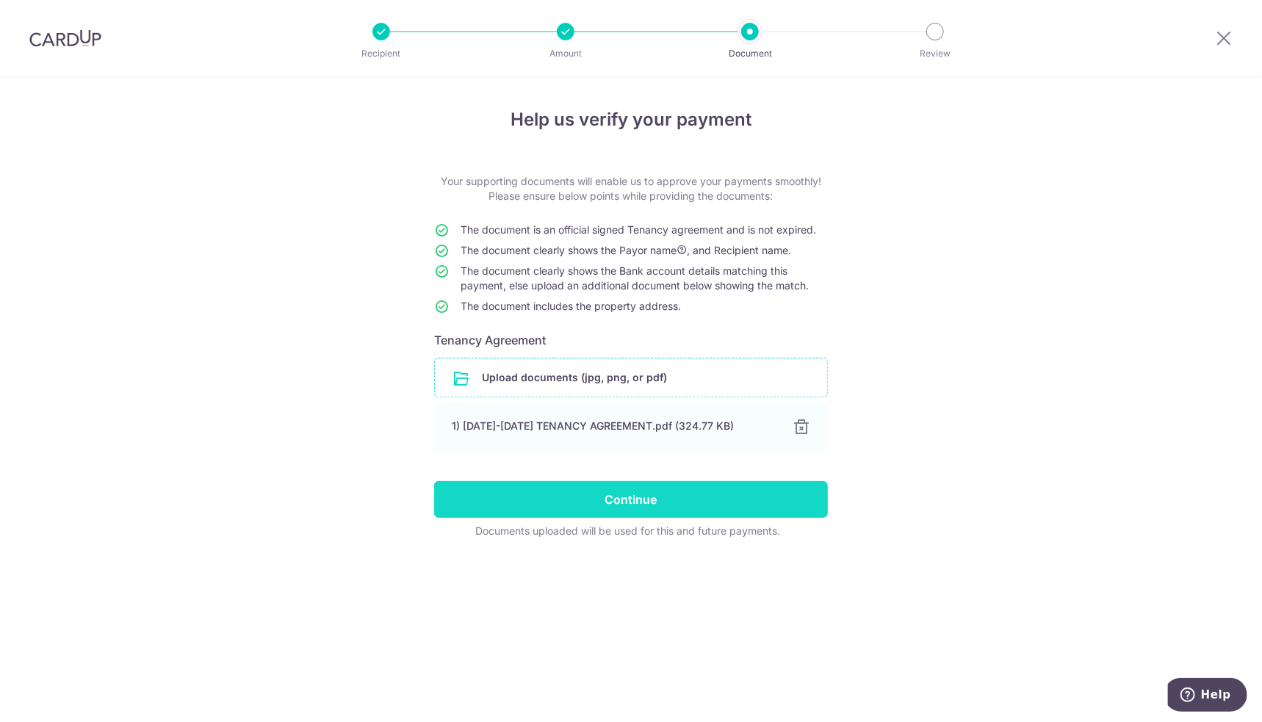
click at [669, 498] on input "Continue" at bounding box center [631, 499] width 394 height 37
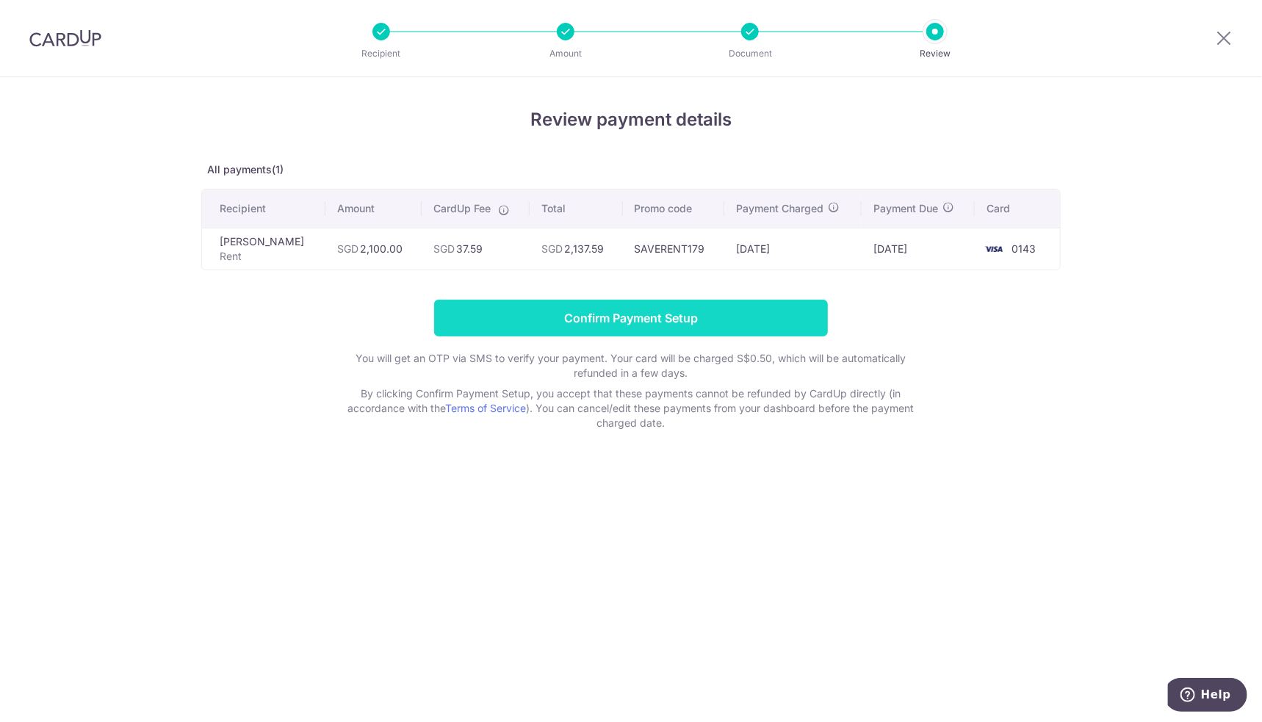
click at [565, 317] on input "Confirm Payment Setup" at bounding box center [631, 318] width 394 height 37
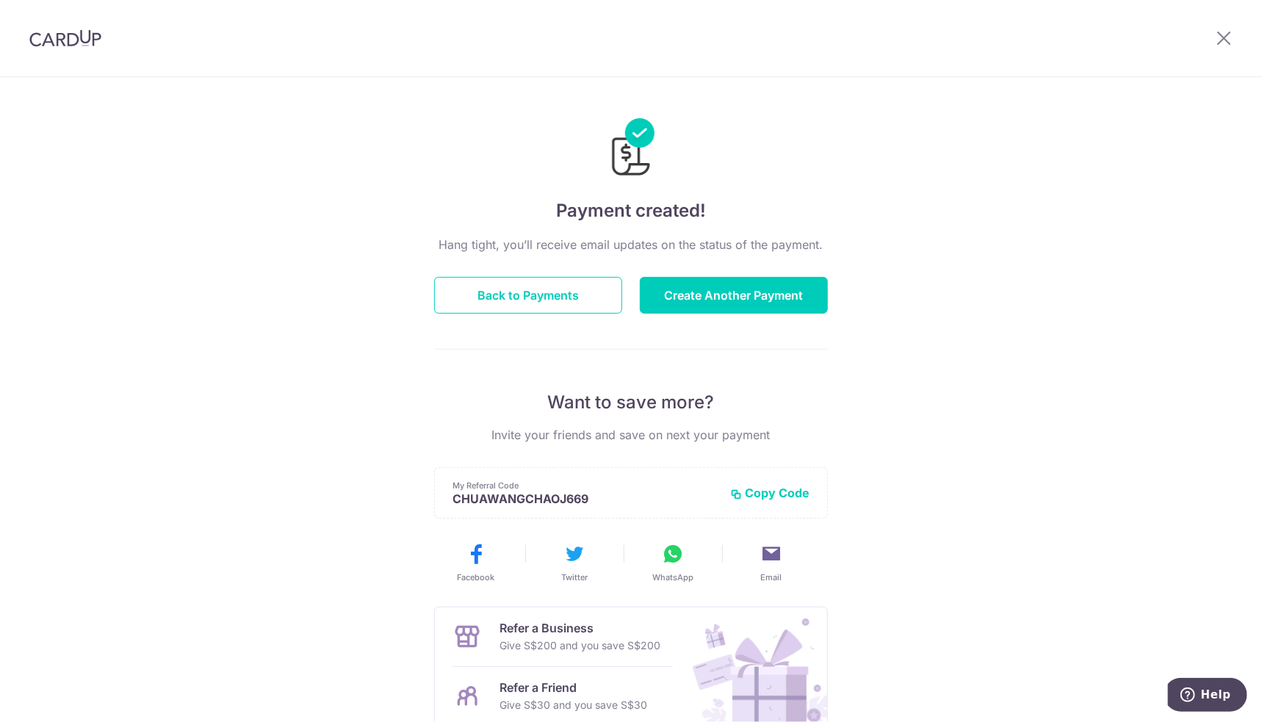
drag, startPoint x: 0, startPoint y: 0, endPoint x: 342, endPoint y: 387, distance: 516.4
click at [342, 387] on div "Payment created! Hang tight, you’ll receive email updates on the status of the …" at bounding box center [631, 469] width 1262 height 785
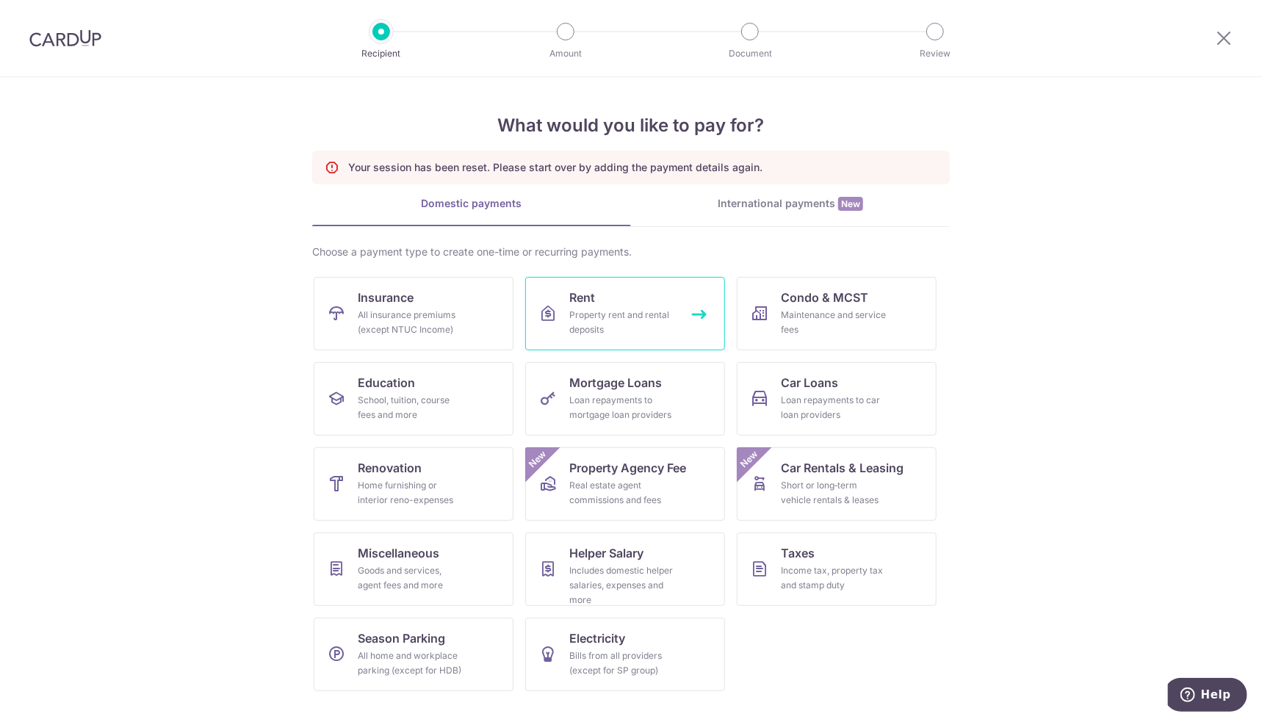
click at [670, 317] on div "Property rent and rental deposits" at bounding box center [622, 322] width 106 height 29
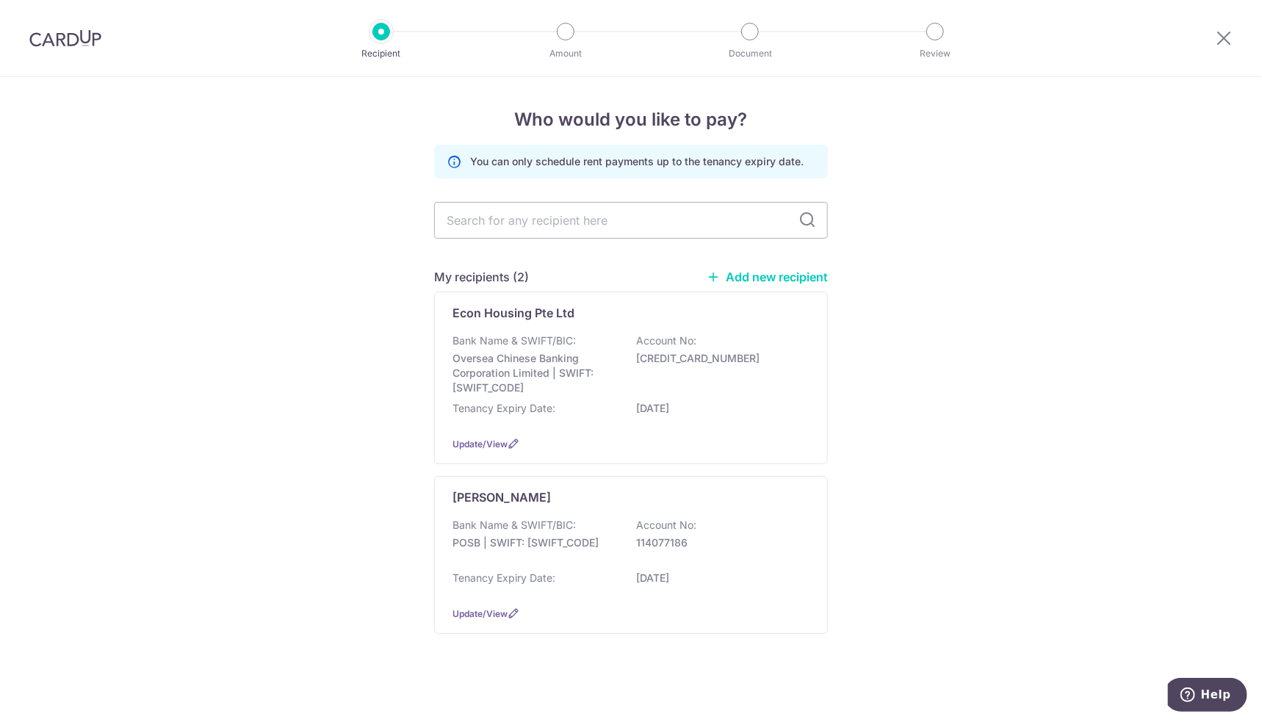
click at [43, 40] on img at bounding box center [65, 38] width 72 height 18
